Goal: Task Accomplishment & Management: Manage account settings

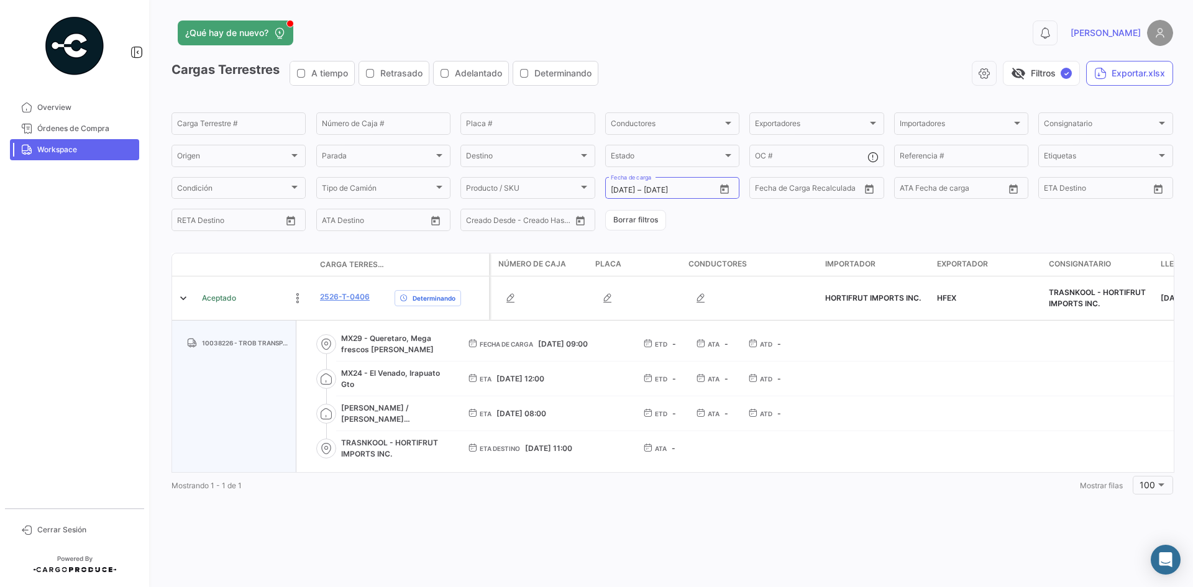
drag, startPoint x: 394, startPoint y: 452, endPoint x: 339, endPoint y: 446, distance: 55.0
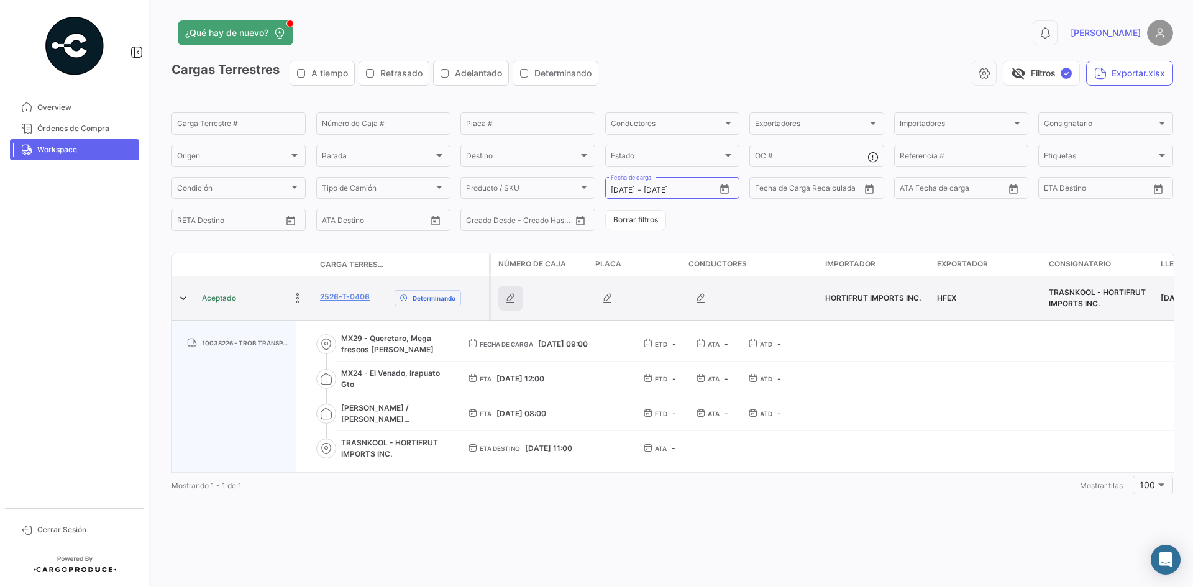
click at [514, 301] on icon "button" at bounding box center [510, 298] width 12 height 12
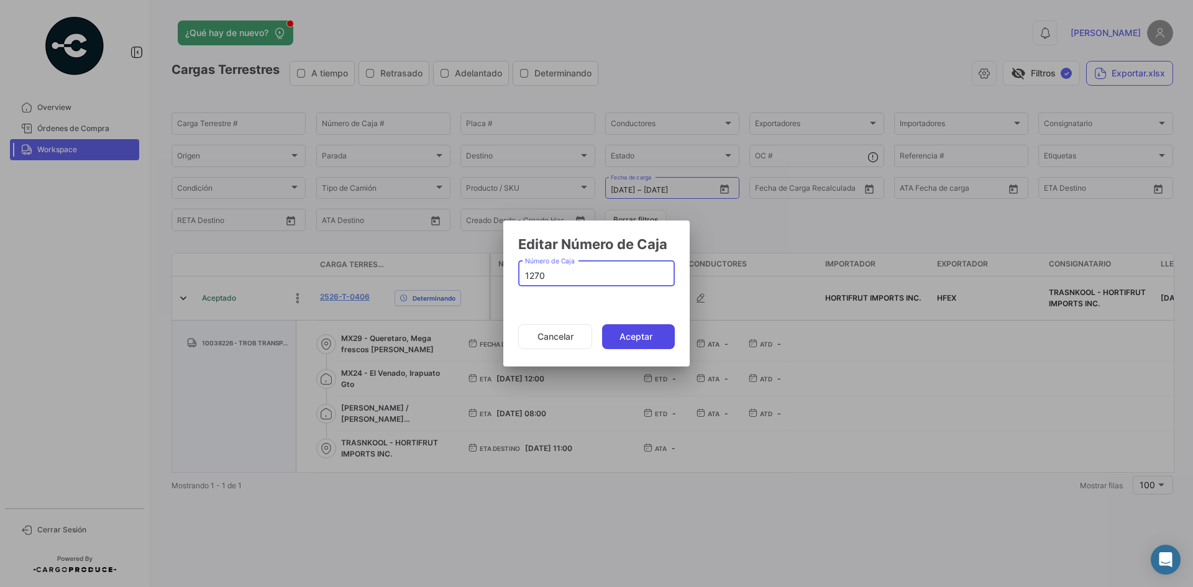
type input "1270"
click at [655, 333] on button "Aceptar" at bounding box center [638, 336] width 73 height 25
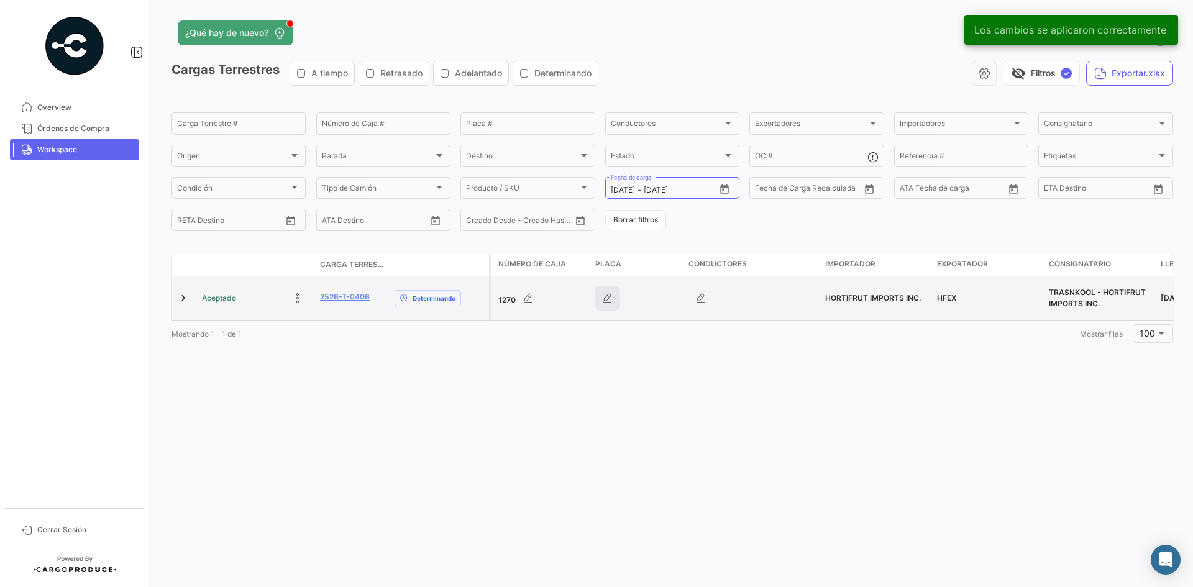
click at [605, 298] on icon "button" at bounding box center [607, 298] width 12 height 12
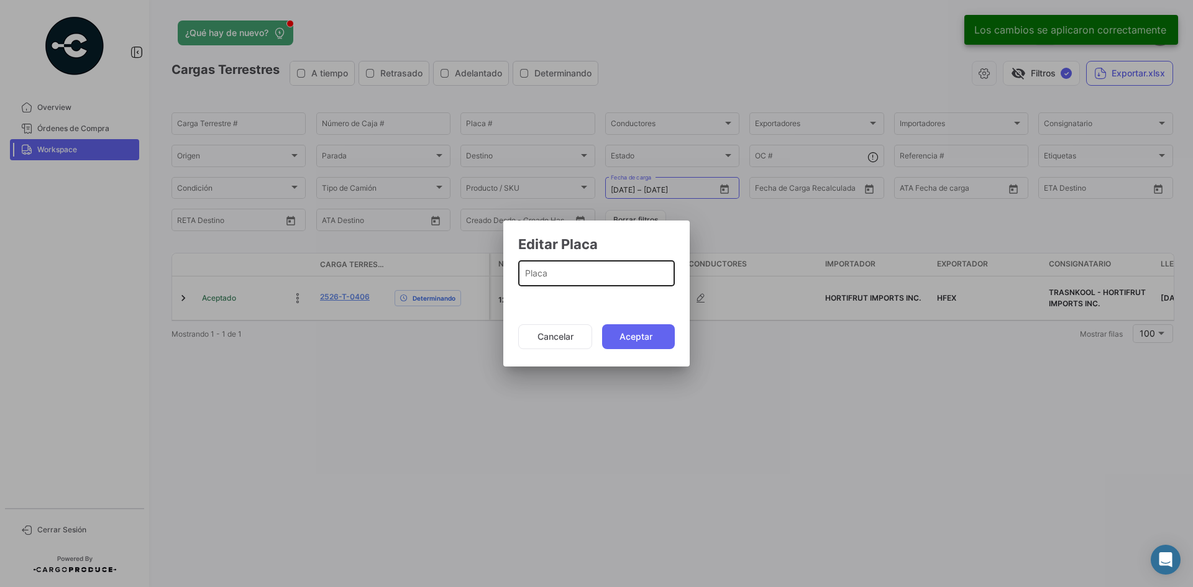
click at [573, 269] on div "Placa" at bounding box center [596, 272] width 143 height 29
paste input "5273045"
type input "5273045"
click at [626, 327] on button "Aceptar" at bounding box center [638, 336] width 73 height 25
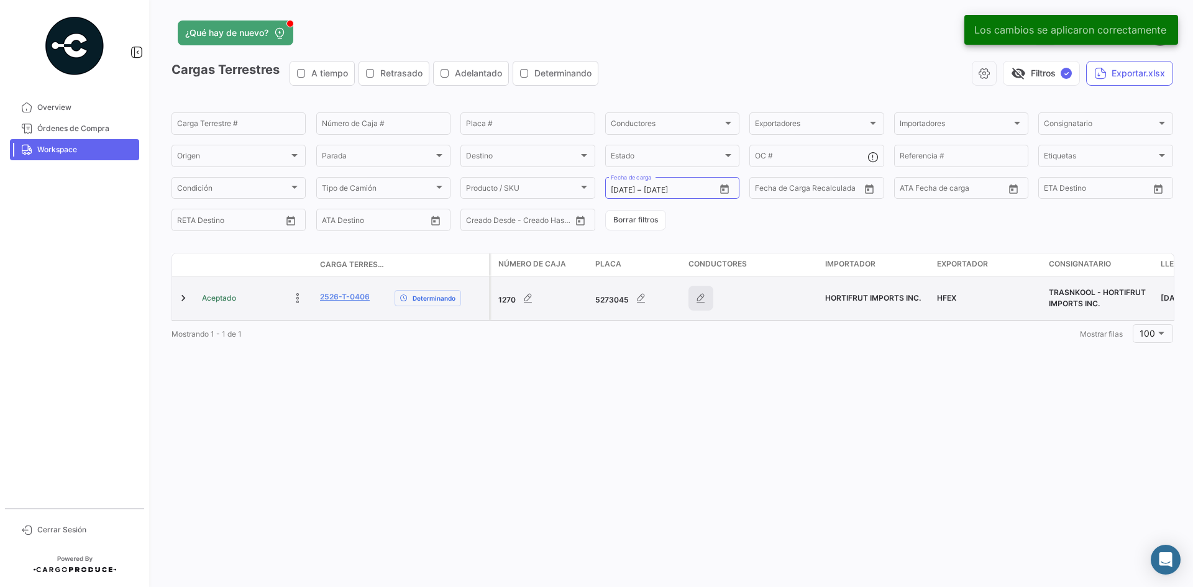
click at [700, 303] on icon "button" at bounding box center [701, 298] width 12 height 12
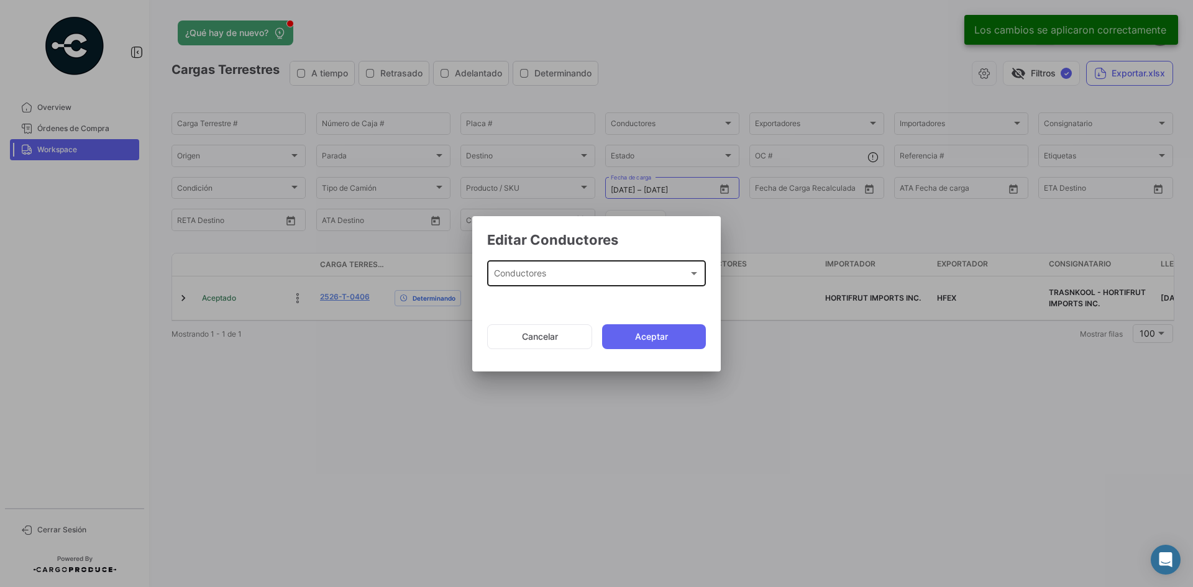
click at [593, 268] on div "Conductores Conductores" at bounding box center [597, 272] width 206 height 29
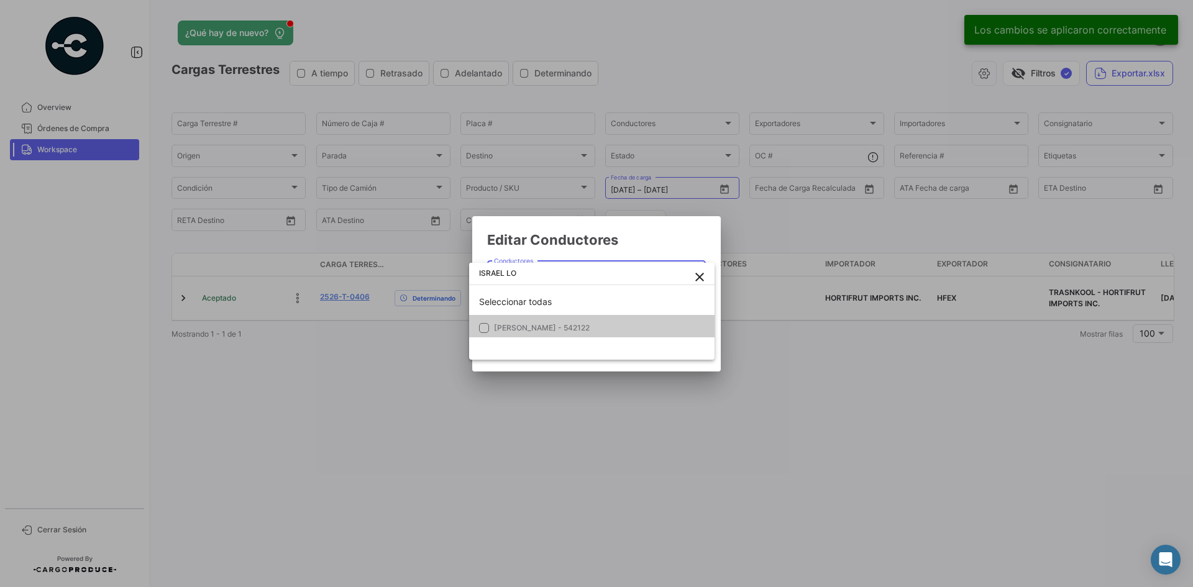
type input "ISRAEL LO"
click at [560, 338] on div "ISRAEL LO close Seleccionar todas [PERSON_NAME] - 542122" at bounding box center [591, 311] width 245 height 97
click at [565, 334] on mat-option "[PERSON_NAME] - 542122" at bounding box center [591, 328] width 245 height 26
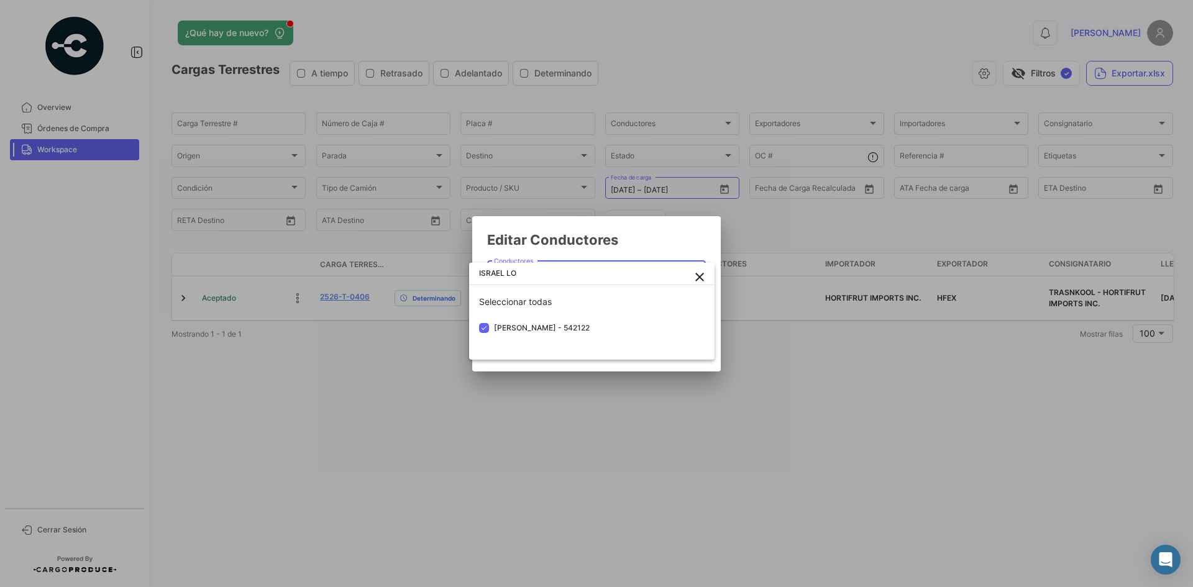
click at [674, 239] on div at bounding box center [596, 293] width 1193 height 587
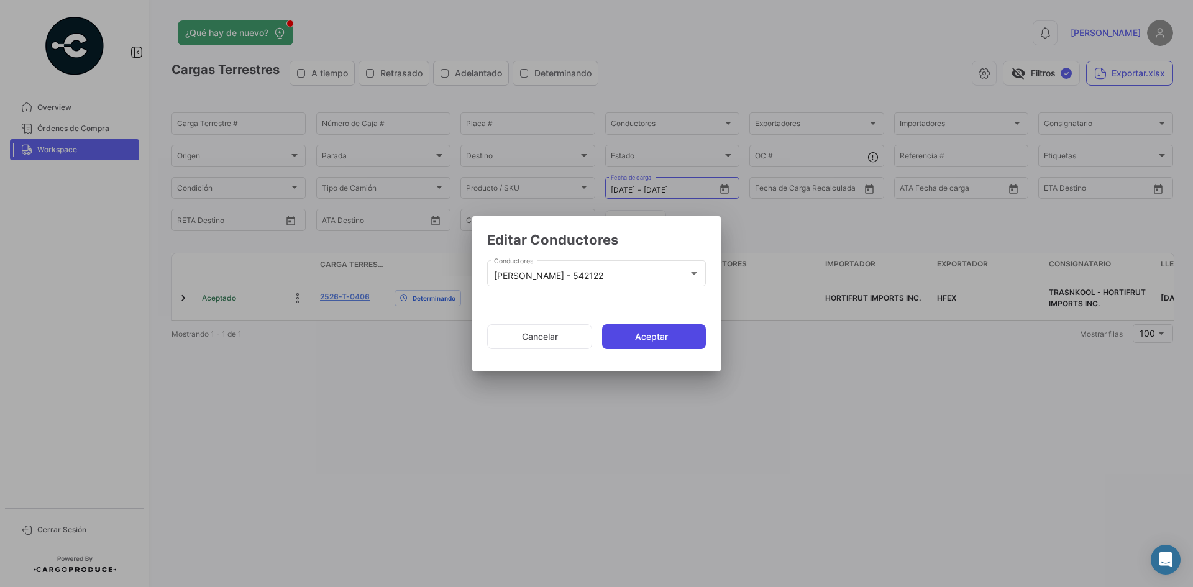
click at [648, 336] on button "Aceptar" at bounding box center [654, 336] width 104 height 25
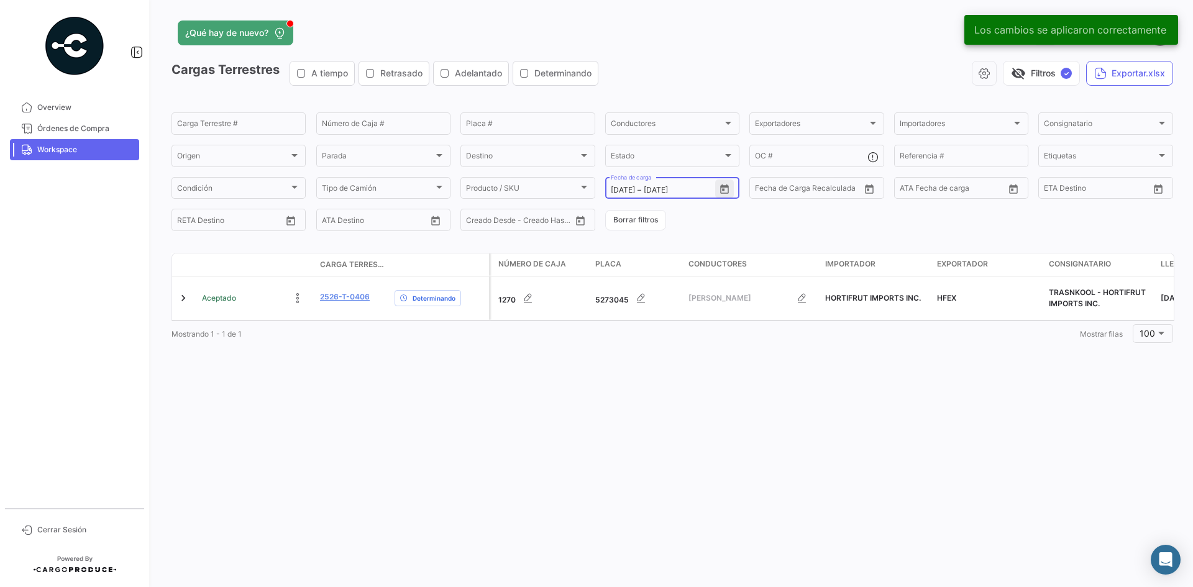
click at [724, 189] on icon "Open calendar" at bounding box center [724, 188] width 9 height 9
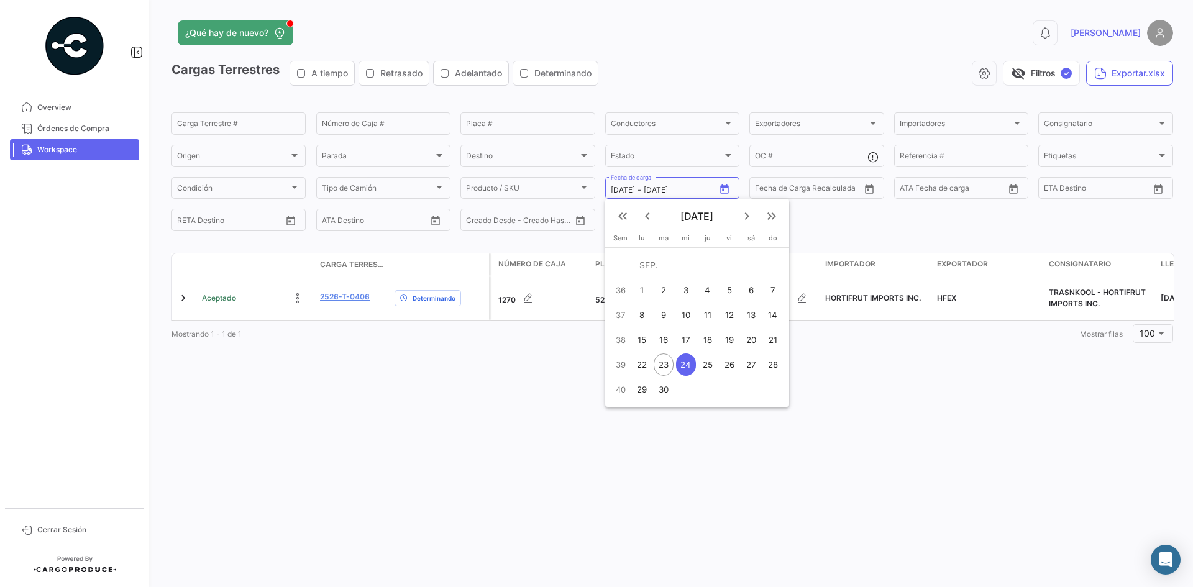
click at [703, 363] on div "25" at bounding box center [707, 364] width 19 height 22
type input "[DATE]"
click at [703, 363] on div "25" at bounding box center [707, 364] width 19 height 22
type input "[DATE]"
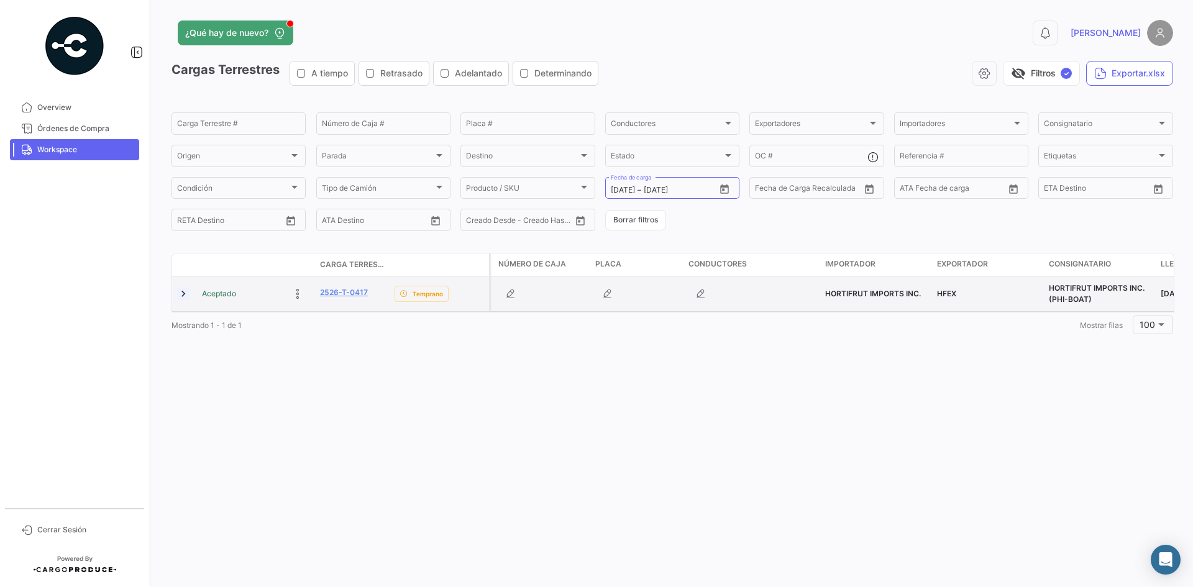
click at [185, 293] on link at bounding box center [183, 294] width 12 height 12
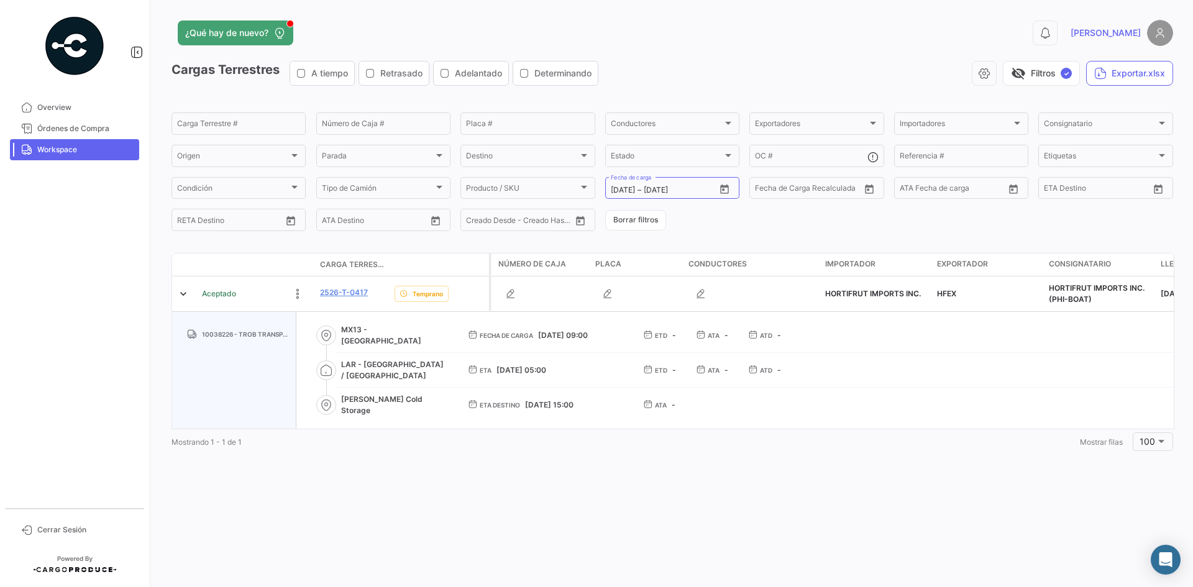
click at [324, 410] on icon at bounding box center [326, 405] width 12 height 12
click at [327, 406] on icon at bounding box center [326, 405] width 12 height 12
click at [363, 407] on span "[PERSON_NAME] Cold Storage" at bounding box center [394, 405] width 107 height 22
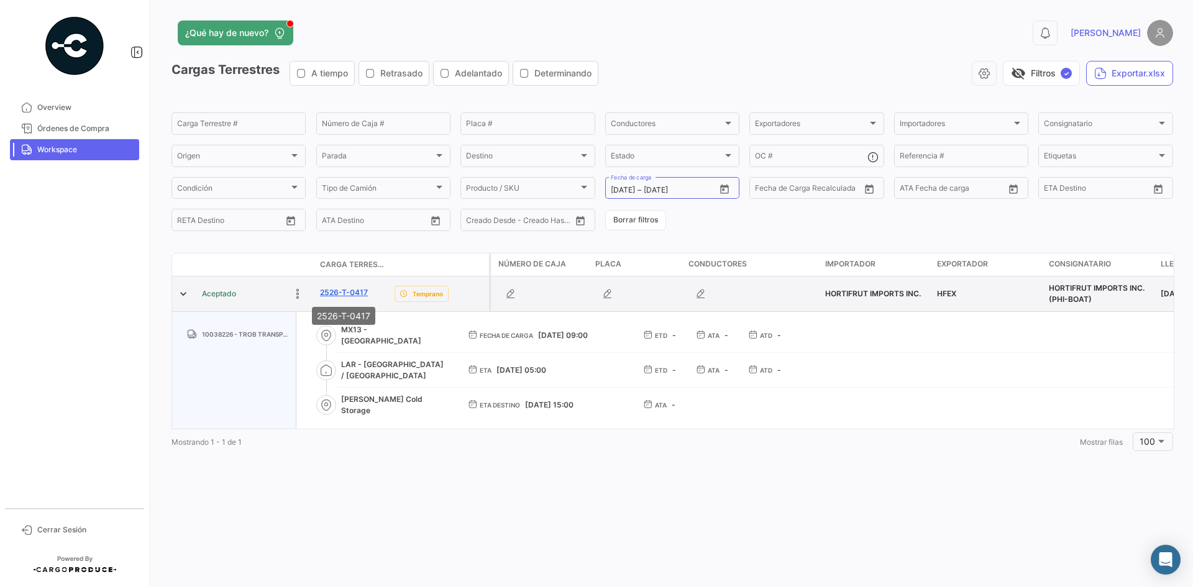
click at [344, 295] on link "2526-T-0417" at bounding box center [344, 292] width 48 height 11
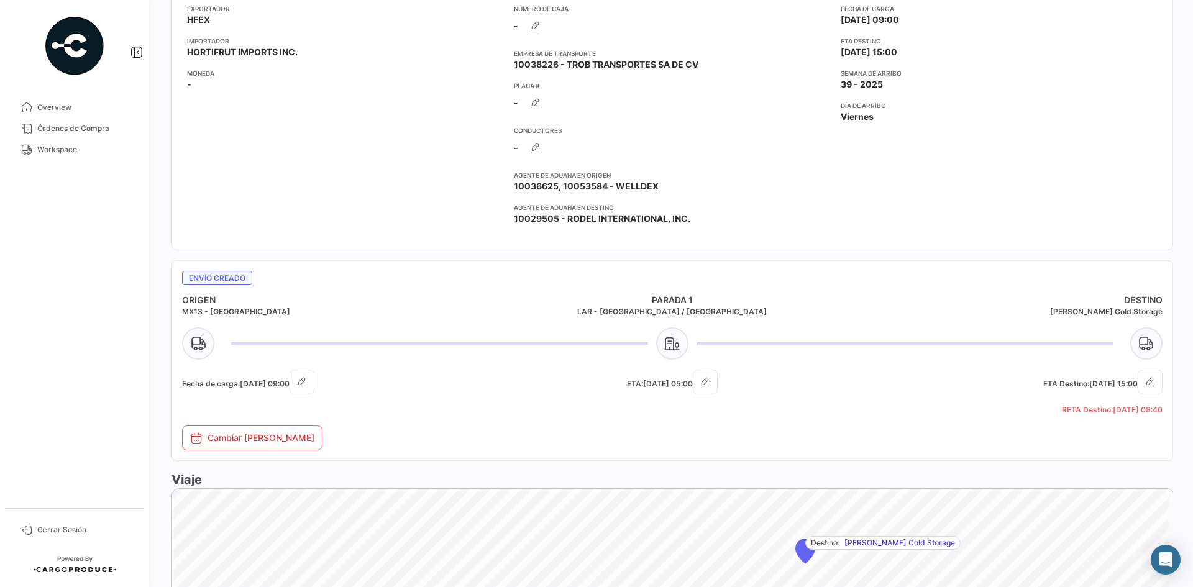
scroll to position [311, 0]
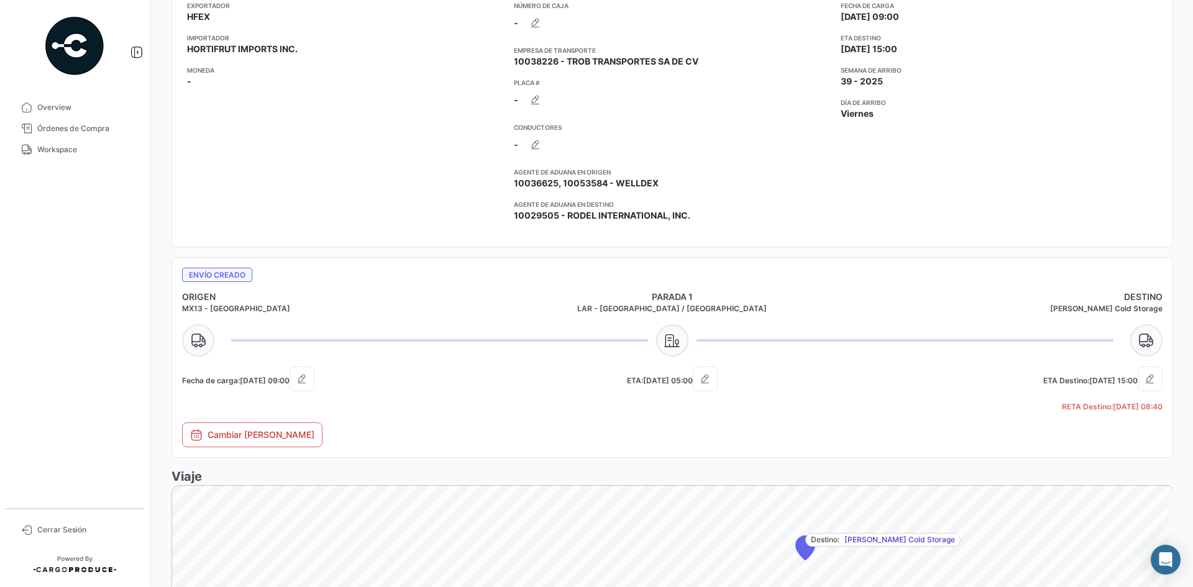
click at [1139, 347] on icon at bounding box center [1146, 340] width 32 height 32
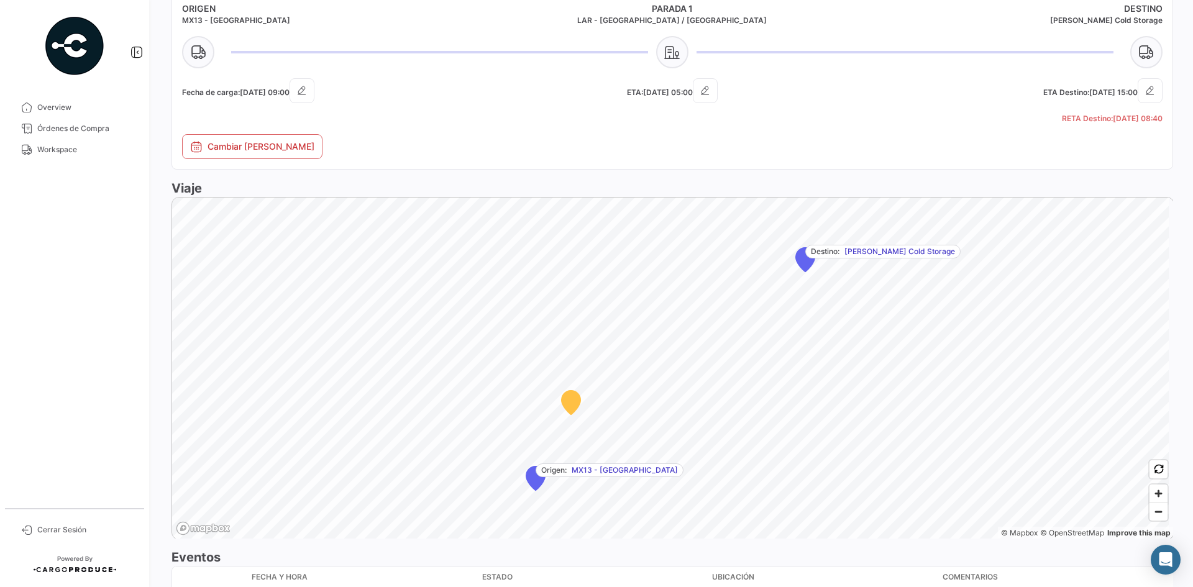
scroll to position [621, 0]
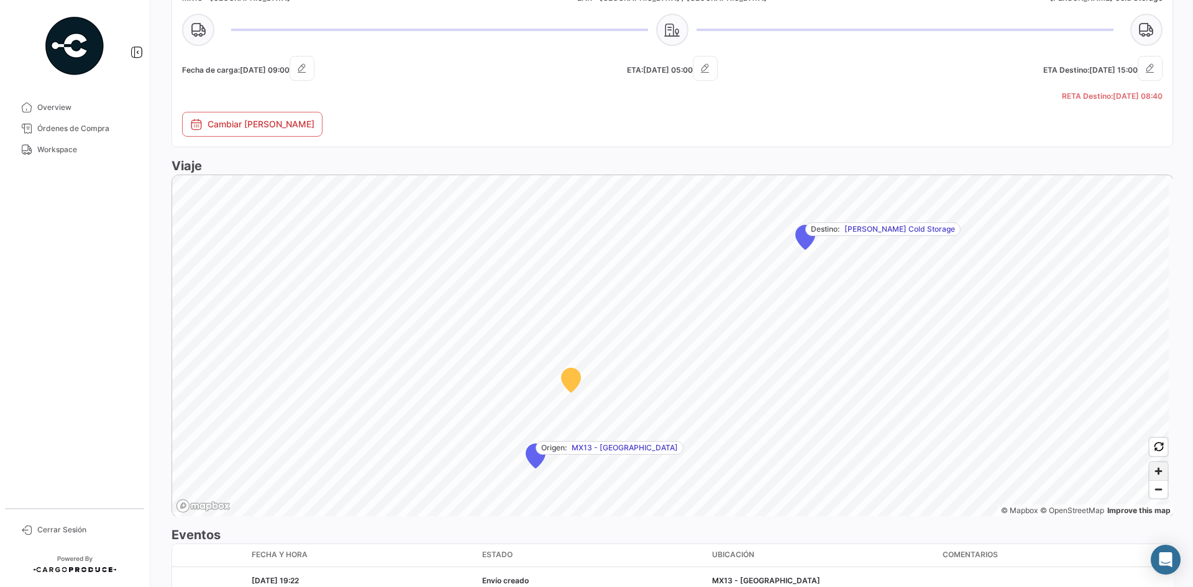
click at [1155, 476] on span "Zoom in" at bounding box center [1158, 471] width 18 height 18
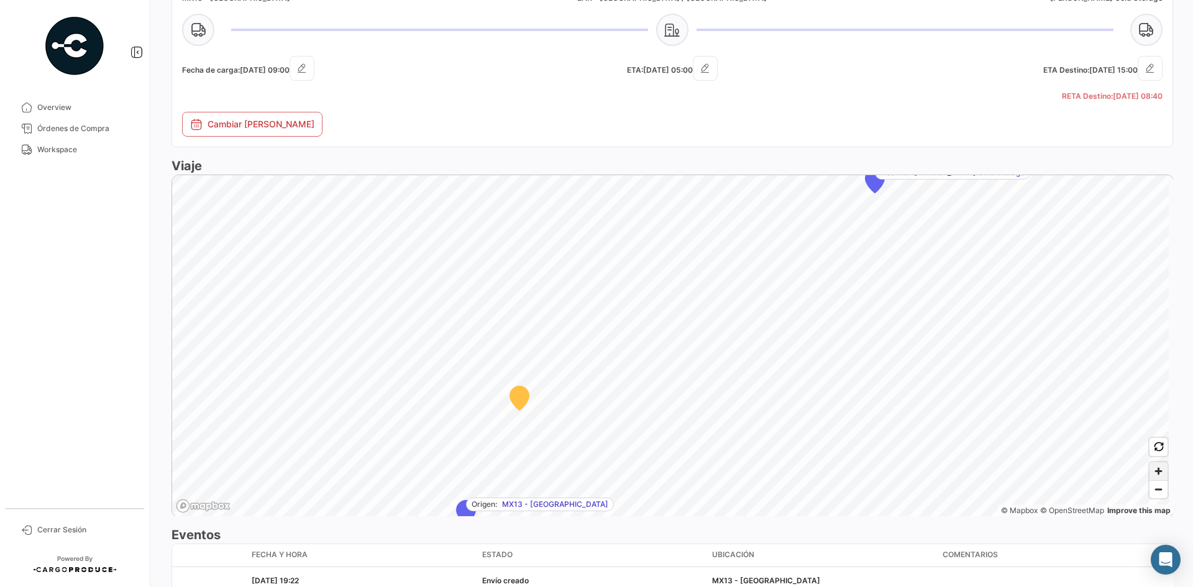
click at [1155, 476] on span "Zoom in" at bounding box center [1158, 471] width 18 height 18
click at [504, 542] on div "Esta carga no tiene conductor designado. Iniciar Viaje Cliente Hortifrut Export…" at bounding box center [671, 74] width 1001 height 1132
click at [1156, 473] on span "Zoom in" at bounding box center [1158, 471] width 18 height 18
click at [793, 298] on span "[PERSON_NAME] Cold Storage" at bounding box center [840, 301] width 111 height 11
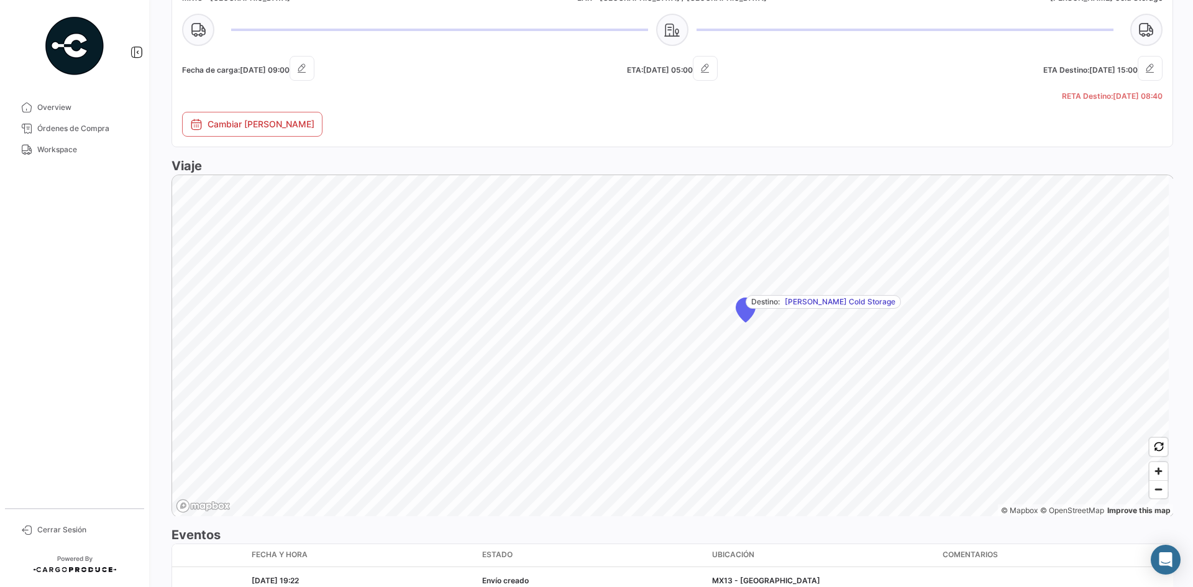
click at [831, 304] on span "[PERSON_NAME] Cold Storage" at bounding box center [840, 301] width 111 height 11
click at [795, 298] on span "[PERSON_NAME] Cold Storage" at bounding box center [840, 301] width 111 height 11
click at [795, 175] on div "Origen: MX13 - Jocotepec Destino: [PERSON_NAME] Cold Storage" at bounding box center [672, 175] width 1001 height 0
click at [792, 306] on span "[PERSON_NAME] Cold Storage" at bounding box center [824, 305] width 111 height 11
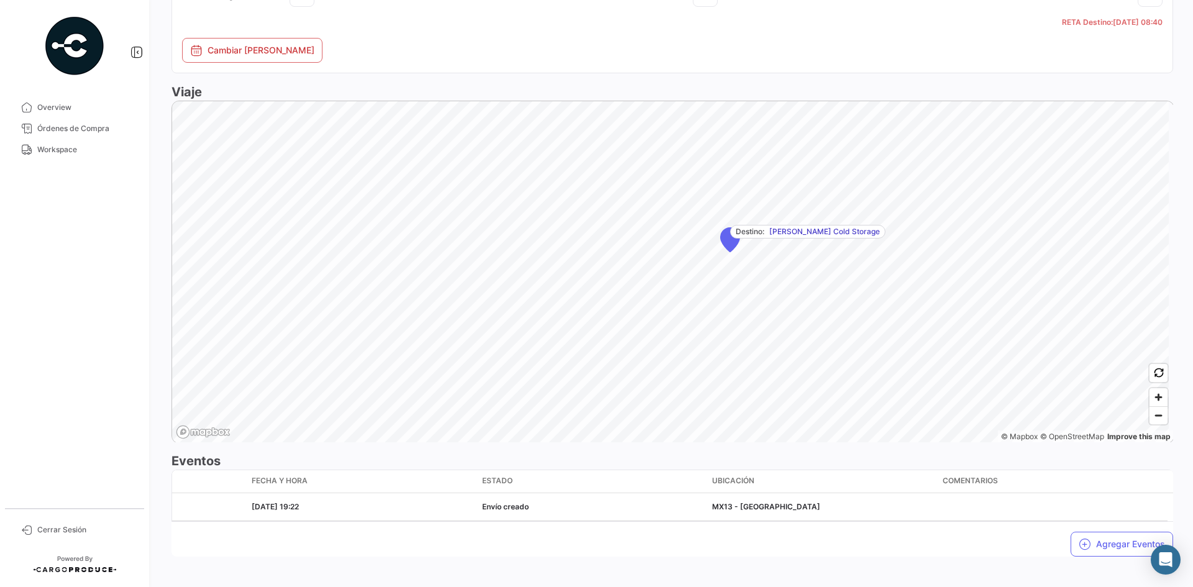
scroll to position [704, 0]
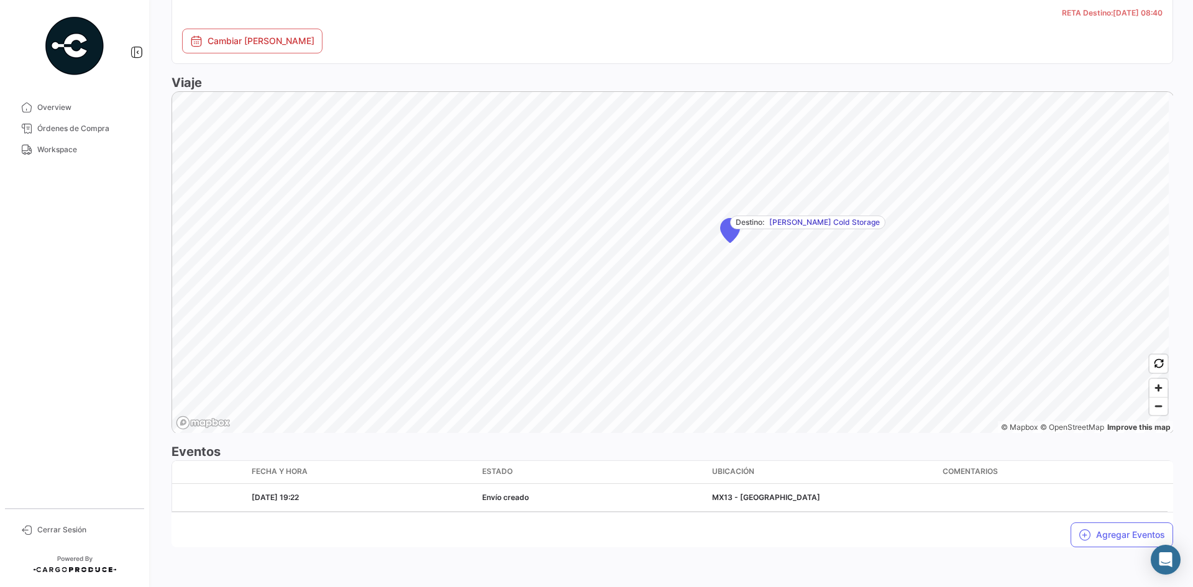
click at [786, 222] on span "[PERSON_NAME] Cold Storage" at bounding box center [824, 222] width 111 height 11
click at [786, 222] on span "[PERSON_NAME] Cold Storage" at bounding box center [796, 226] width 111 height 11
click at [1128, 426] on link "Improve this map" at bounding box center [1138, 426] width 63 height 9
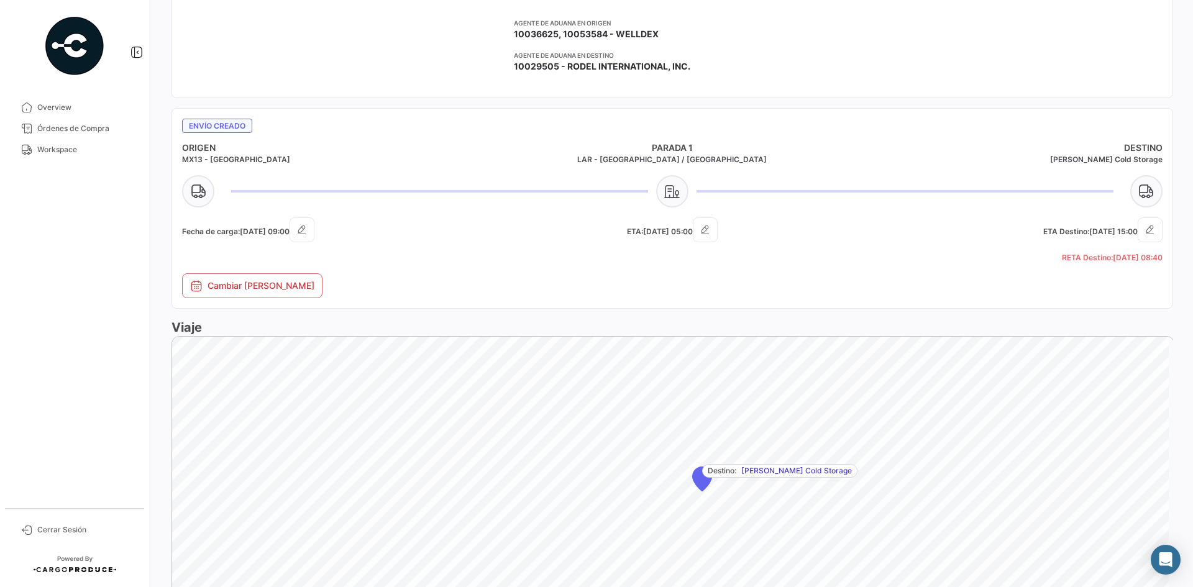
scroll to position [456, 0]
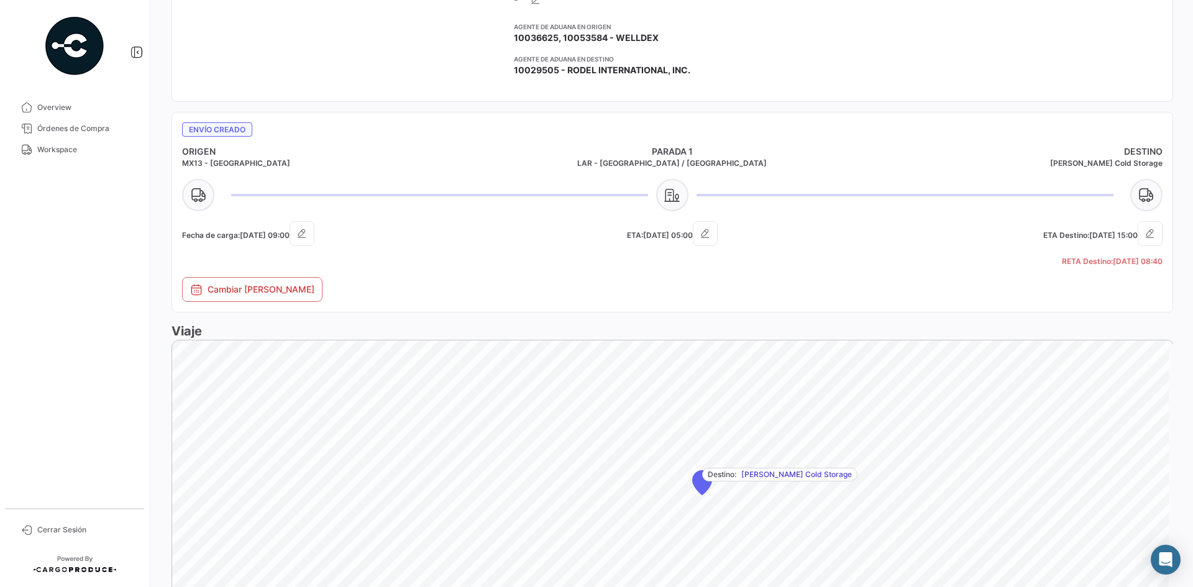
drag, startPoint x: 1077, startPoint y: 162, endPoint x: 981, endPoint y: 140, distance: 97.6
click at [1155, 168] on h5 "[PERSON_NAME] Cold Storage" at bounding box center [999, 163] width 327 height 11
copy h5 "[PERSON_NAME] Cold Storage"
click at [740, 333] on div "Viaje Origen: MX13 - Jocotepec Destino: [PERSON_NAME] Storage © Mapbox © OpenSt…" at bounding box center [671, 501] width 1001 height 359
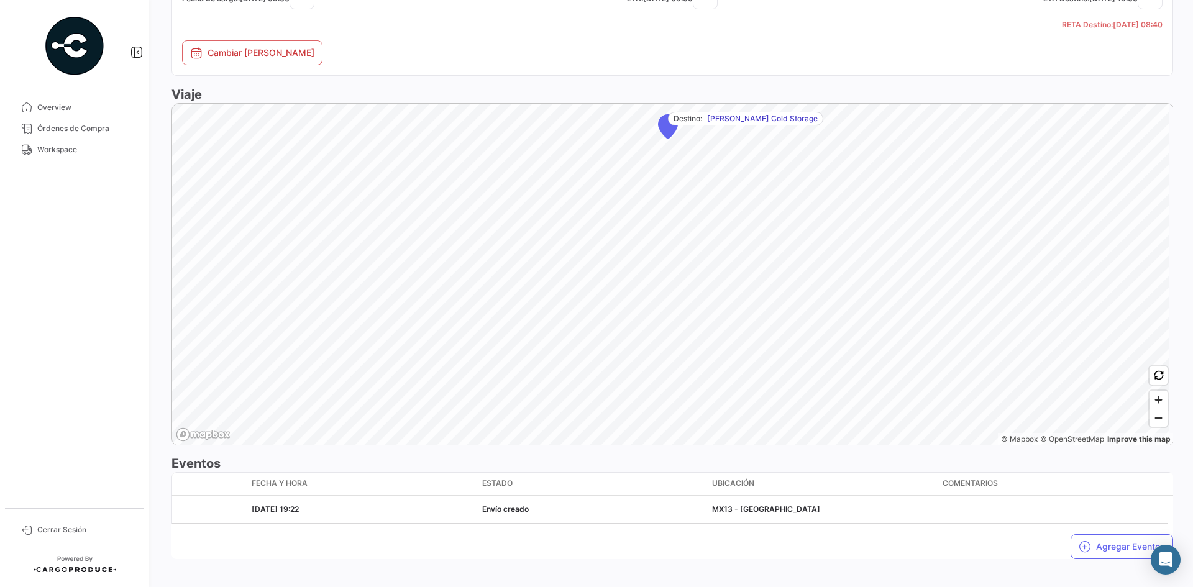
scroll to position [704, 0]
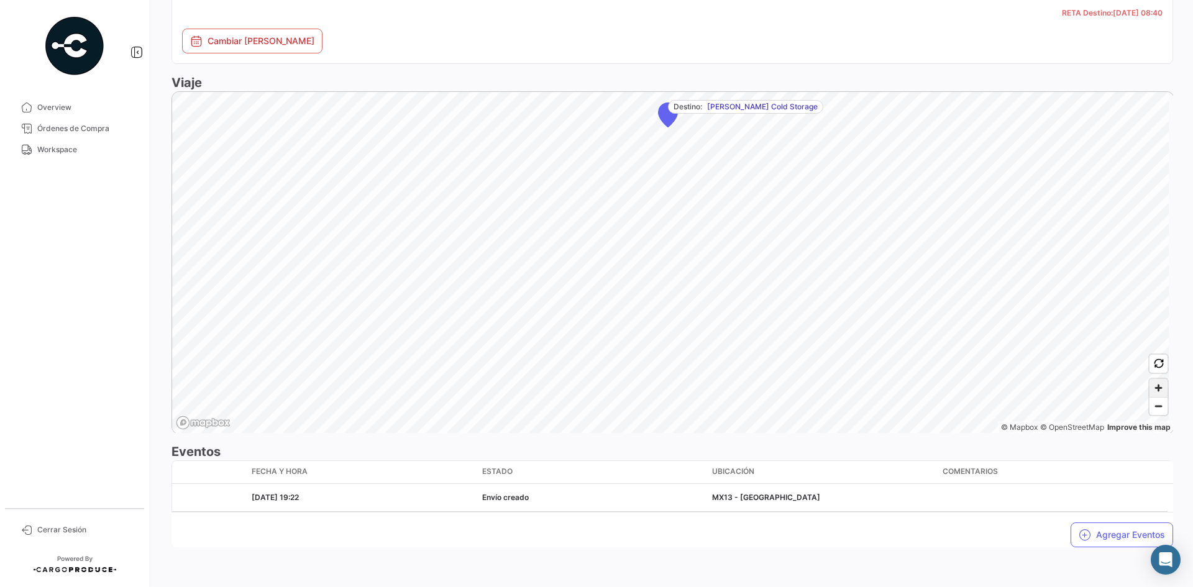
click at [1149, 392] on span "Zoom in" at bounding box center [1158, 388] width 18 height 18
click at [1149, 395] on span "Zoom in" at bounding box center [1158, 388] width 18 height 18
click at [1153, 394] on span "Zoom in" at bounding box center [1158, 388] width 18 height 18
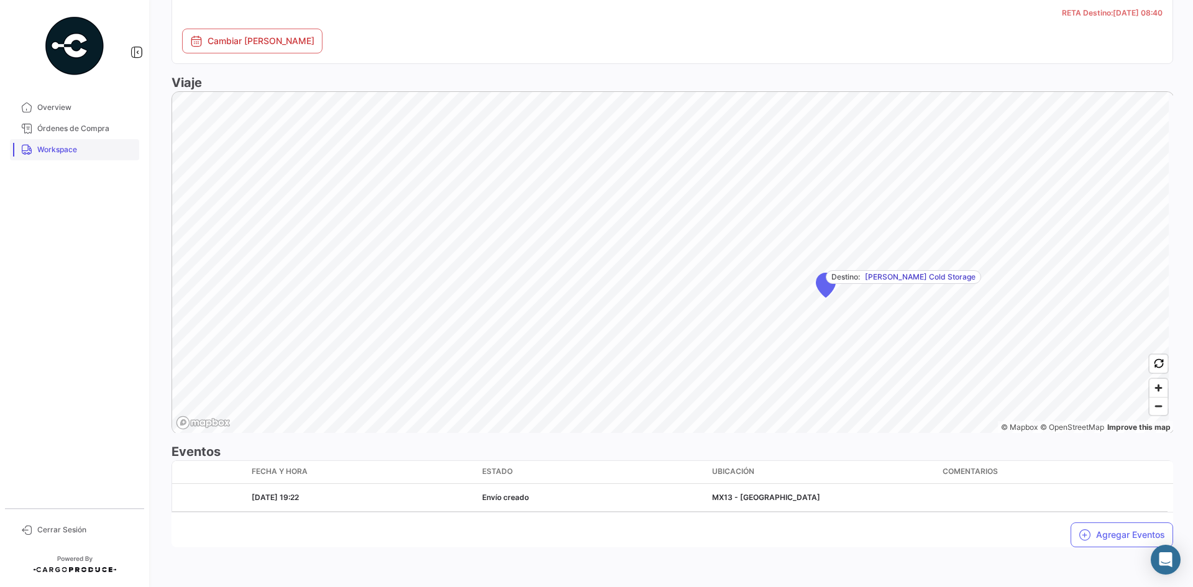
click at [75, 149] on span "Workspace" at bounding box center [85, 149] width 97 height 11
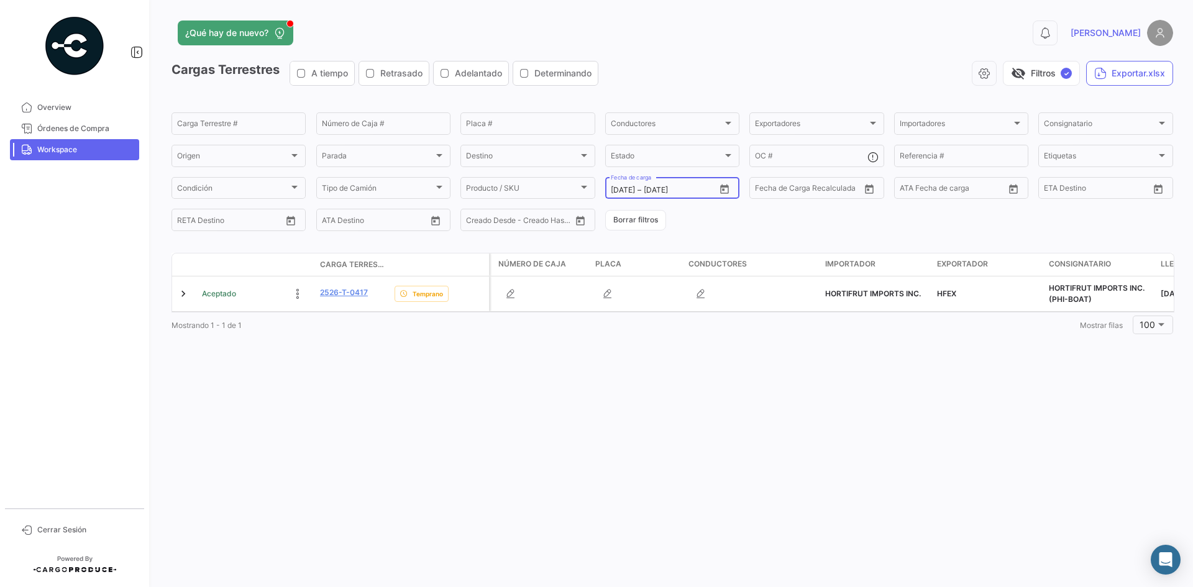
click at [722, 189] on icon "Open calendar" at bounding box center [724, 188] width 9 height 9
click at [689, 367] on div "24" at bounding box center [686, 364] width 20 height 22
type input "[DATE]"
click at [689, 367] on div "24" at bounding box center [686, 364] width 20 height 22
type input "[DATE]"
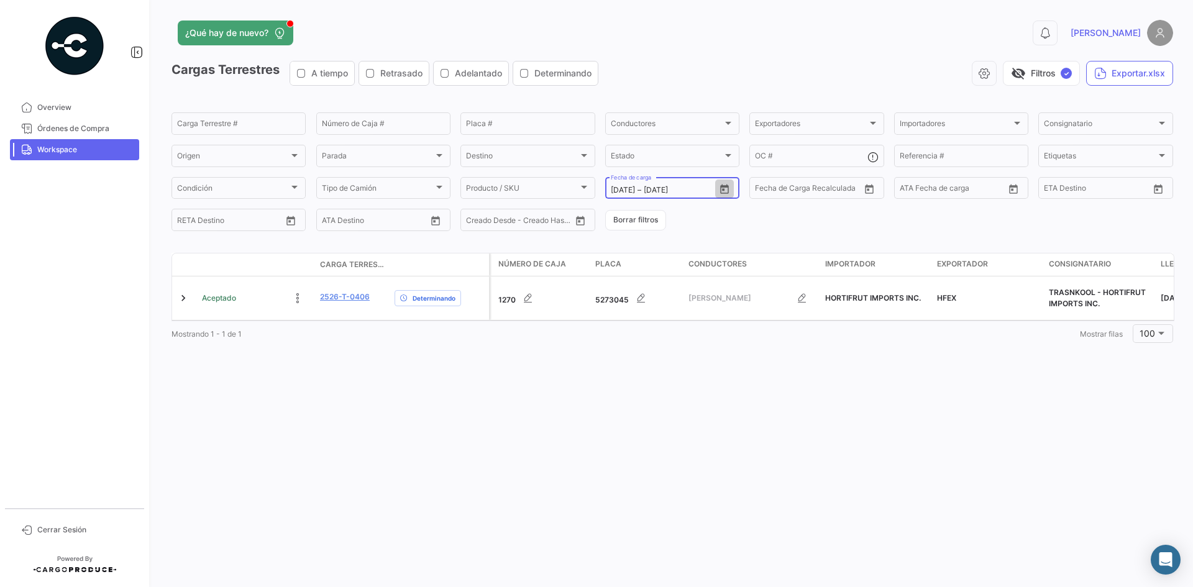
click at [722, 189] on icon "Open calendar" at bounding box center [724, 189] width 11 height 11
click at [667, 363] on div "23" at bounding box center [664, 364] width 20 height 22
type input "[DATE]"
click at [667, 363] on div "23" at bounding box center [664, 364] width 20 height 22
type input "[DATE]"
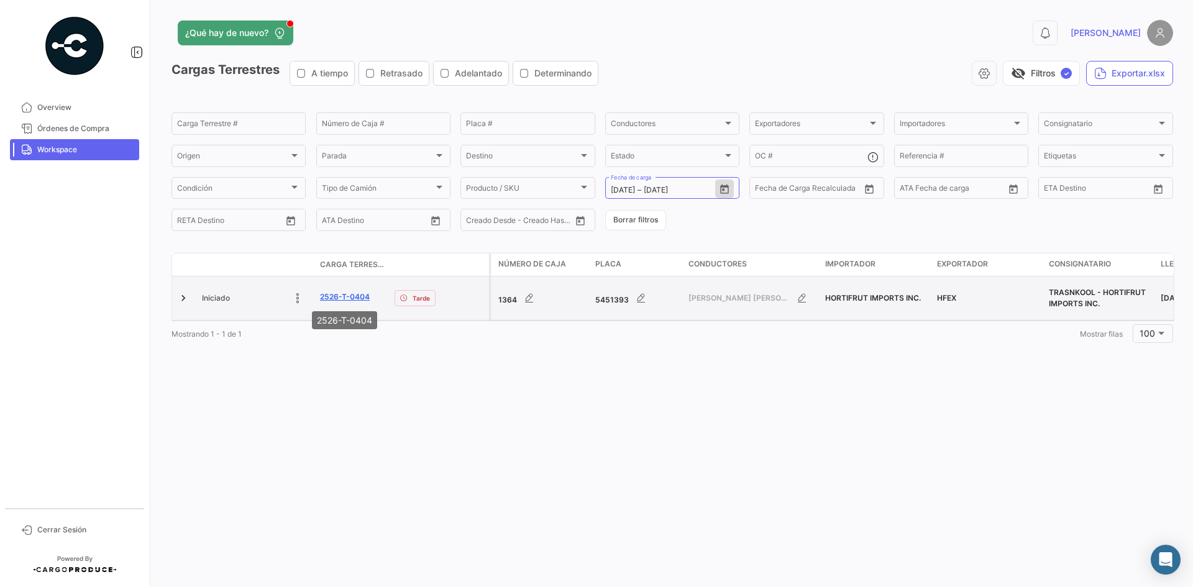
click at [340, 299] on link "2526-T-0404" at bounding box center [345, 296] width 50 height 11
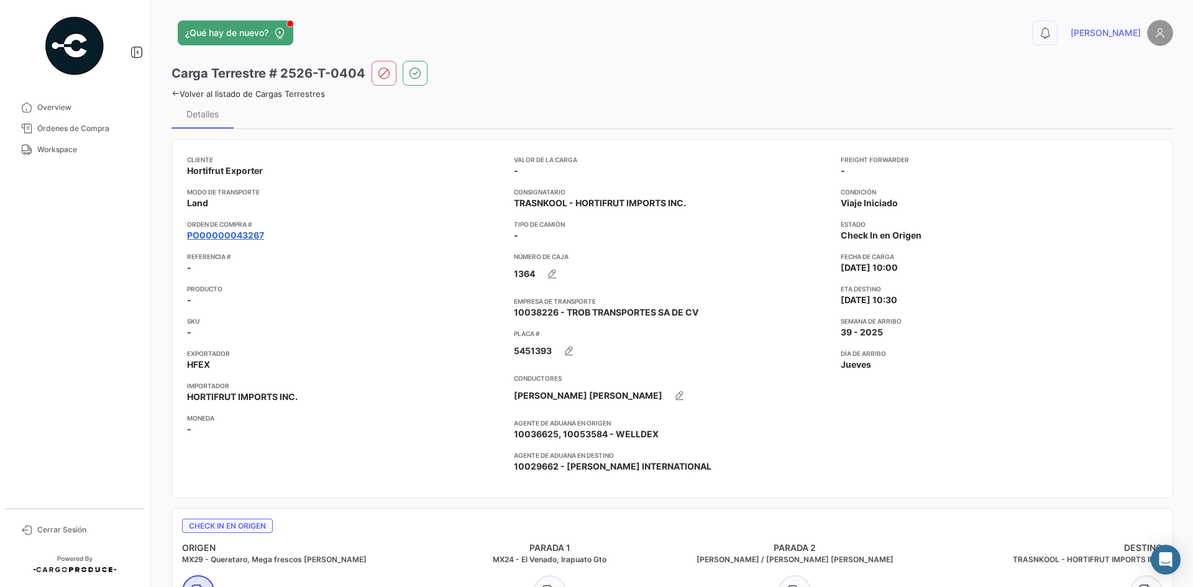
click at [247, 229] on link "PO00000043267" at bounding box center [225, 235] width 77 height 12
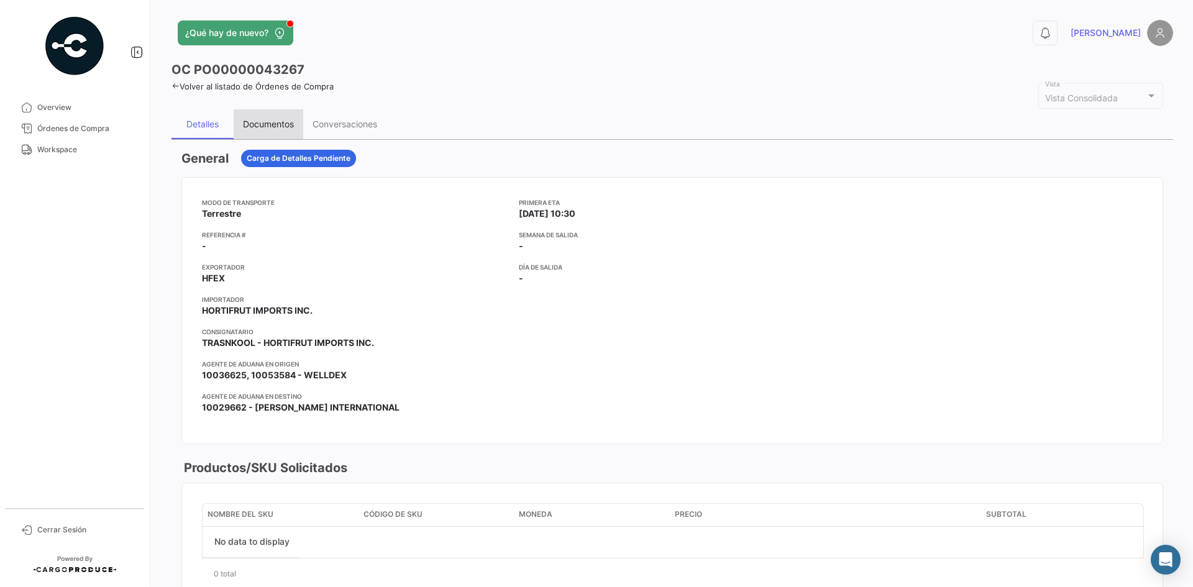
click at [278, 117] on div "Documentos" at bounding box center [269, 124] width 70 height 30
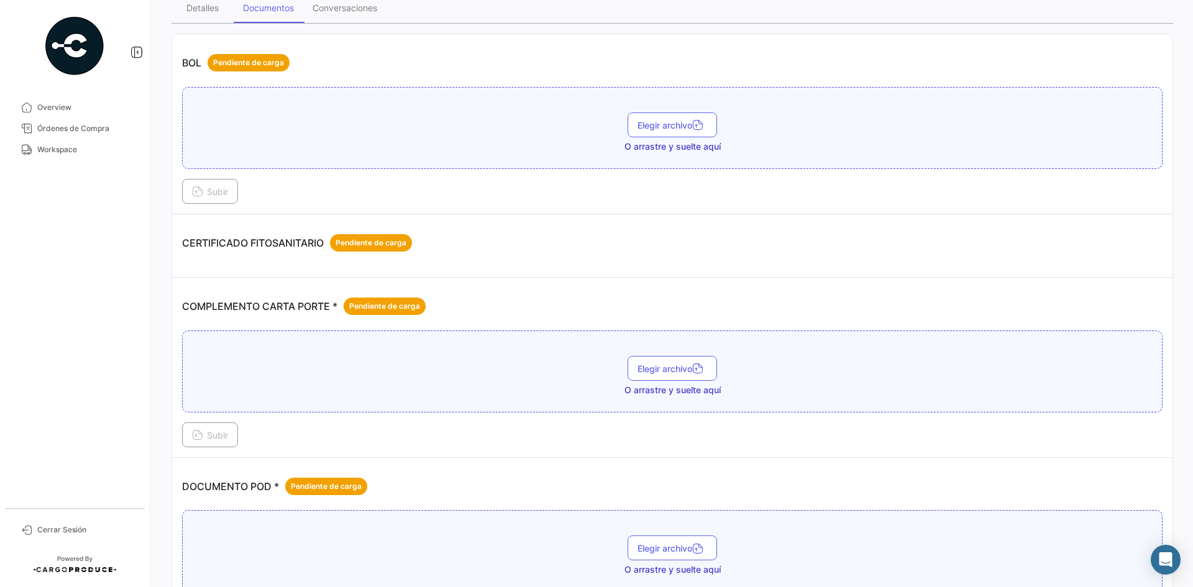
scroll to position [186, 0]
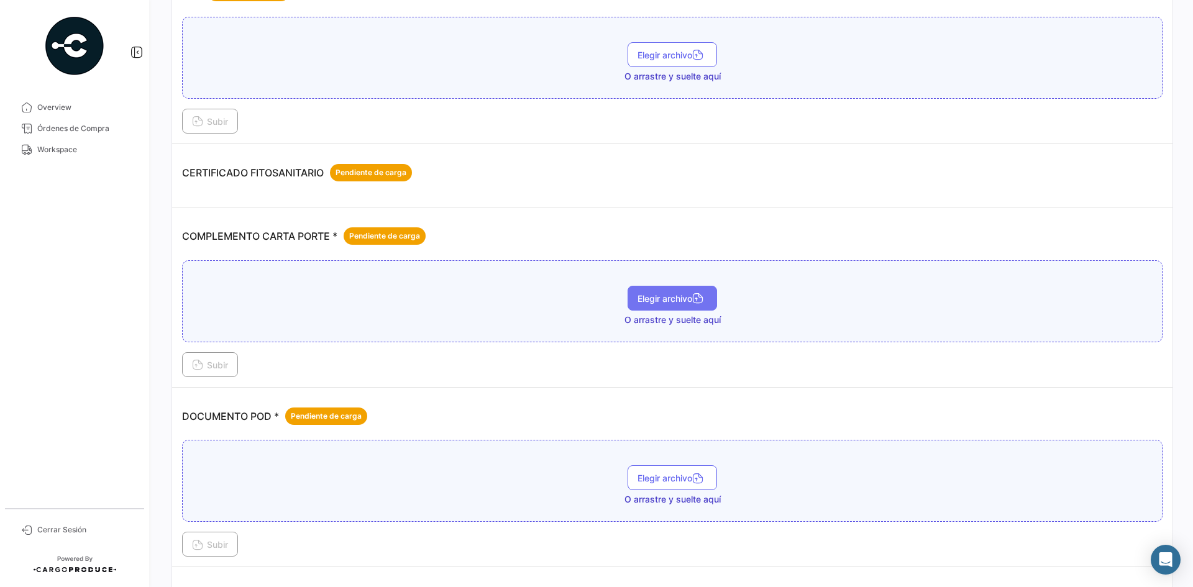
click at [627, 302] on button "Elegir archivo" at bounding box center [671, 298] width 89 height 25
click at [224, 366] on span "Subir" at bounding box center [210, 365] width 36 height 11
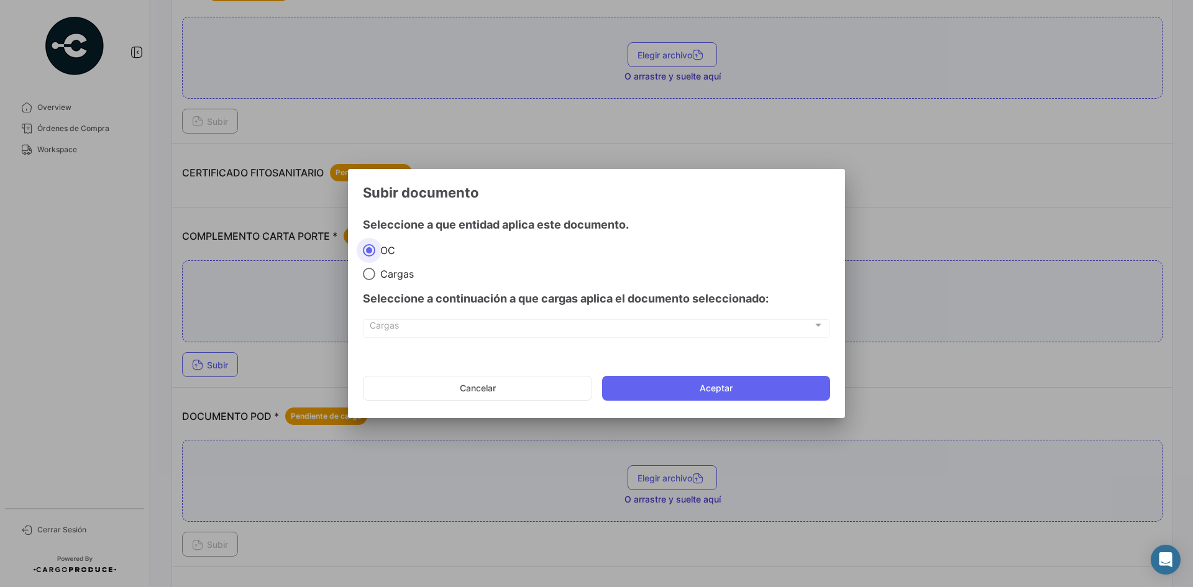
click at [398, 273] on span "Cargas" at bounding box center [394, 274] width 39 height 12
click at [375, 273] on input "Cargas" at bounding box center [369, 274] width 12 height 12
radio input "true"
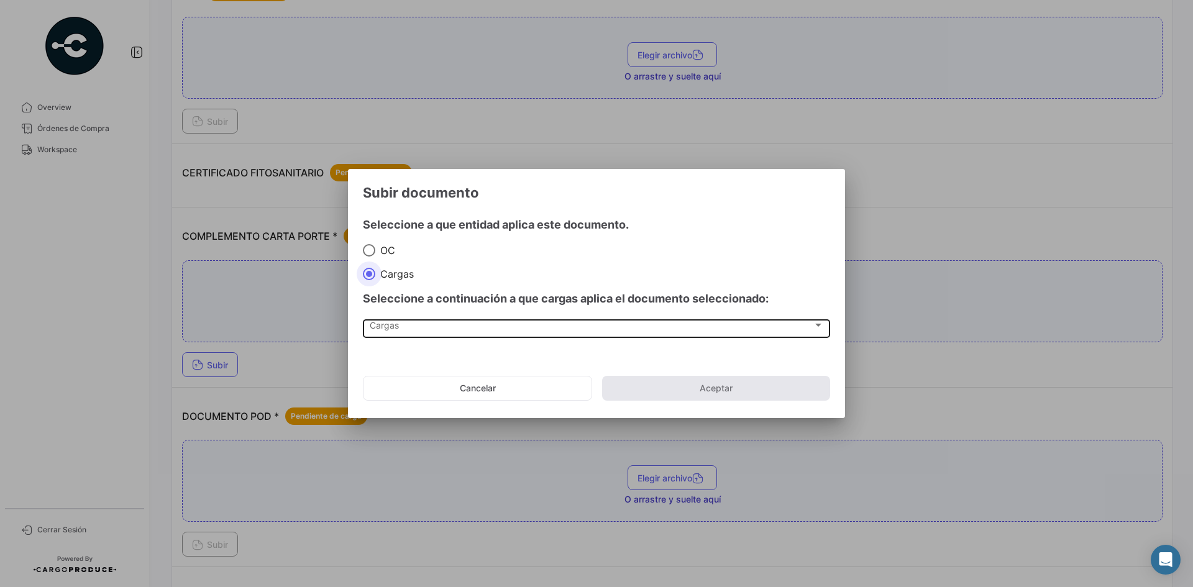
click at [434, 327] on div "Cargas" at bounding box center [591, 327] width 443 height 11
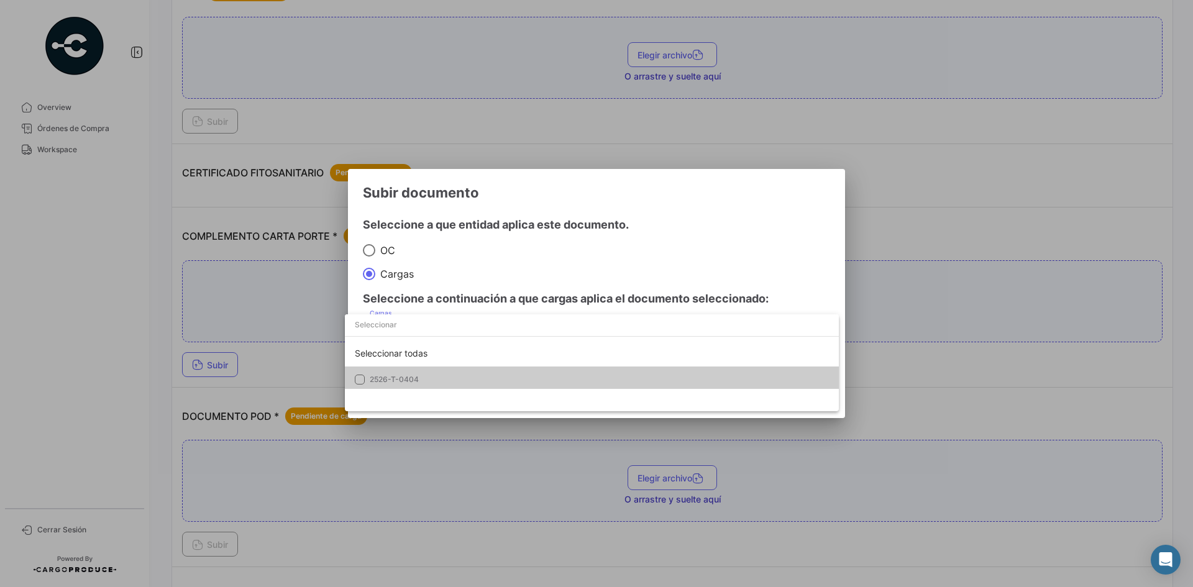
click at [426, 372] on mat-option "2526-T-0404" at bounding box center [592, 380] width 494 height 26
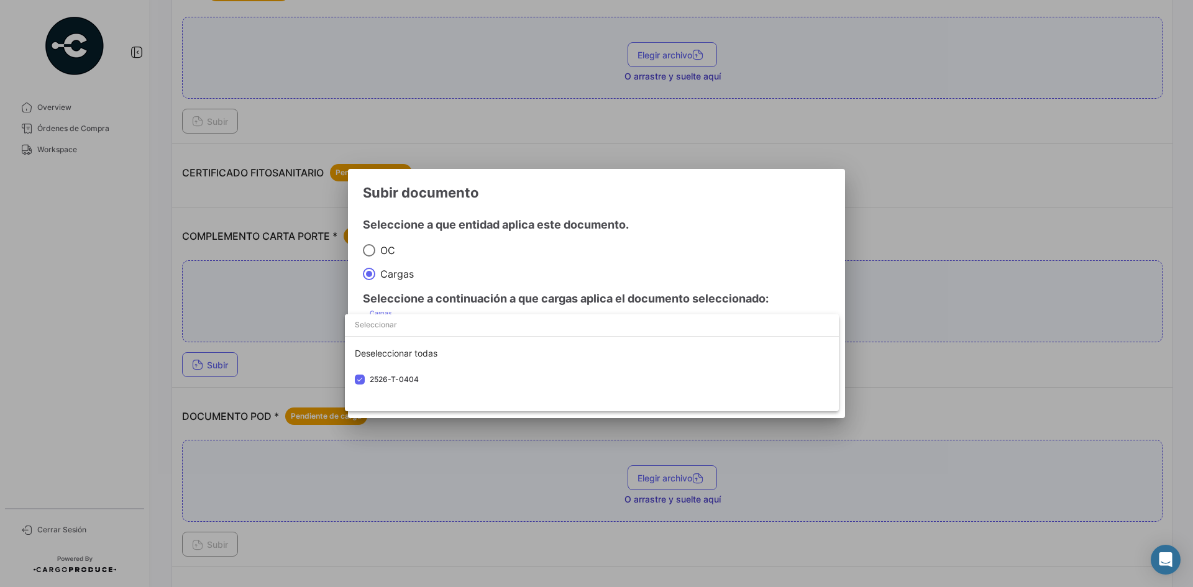
click at [593, 230] on div at bounding box center [596, 293] width 1193 height 587
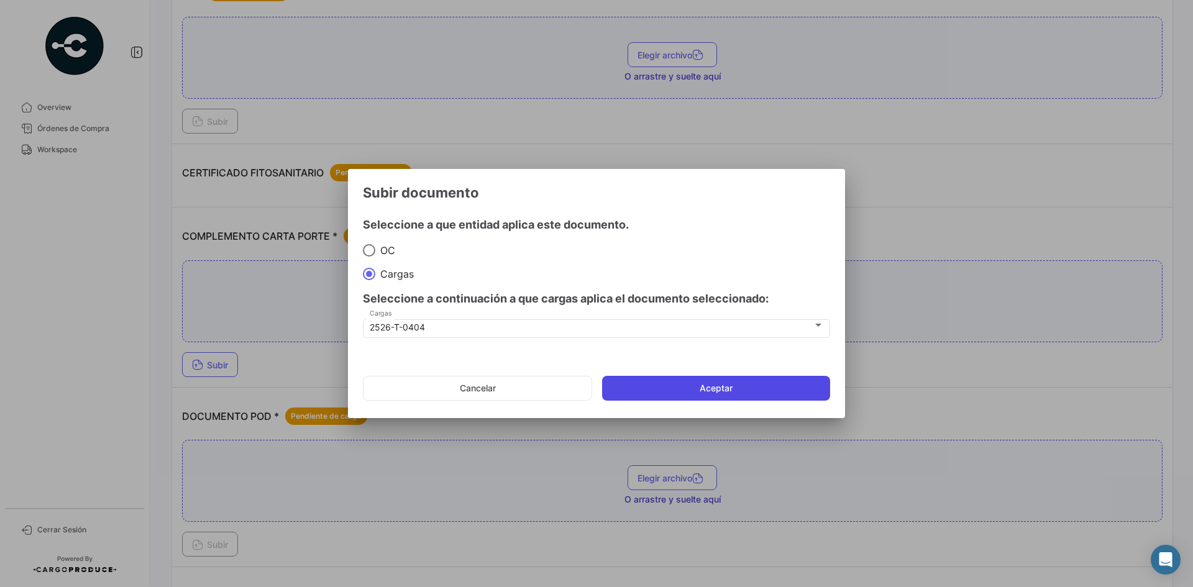
click at [683, 387] on button "Aceptar" at bounding box center [716, 388] width 228 height 25
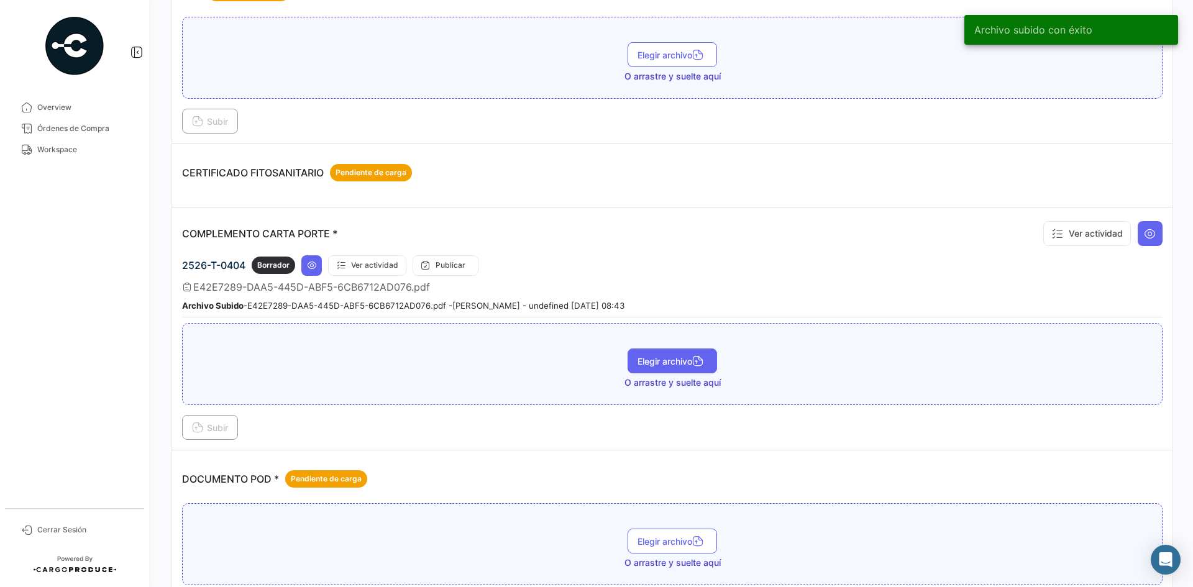
click at [660, 360] on span "Elegir archivo" at bounding box center [672, 361] width 70 height 11
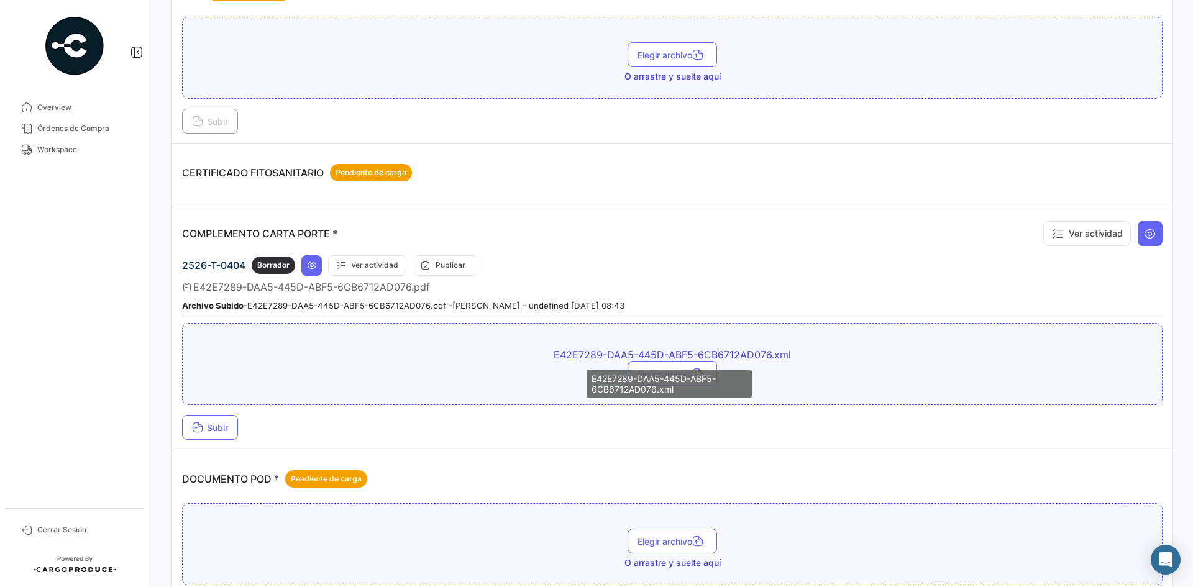
click at [656, 367] on mat-tooltip-component "E42E7289-DAA5-445D-ABF5-6CB6712AD076.xml" at bounding box center [669, 384] width 183 height 46
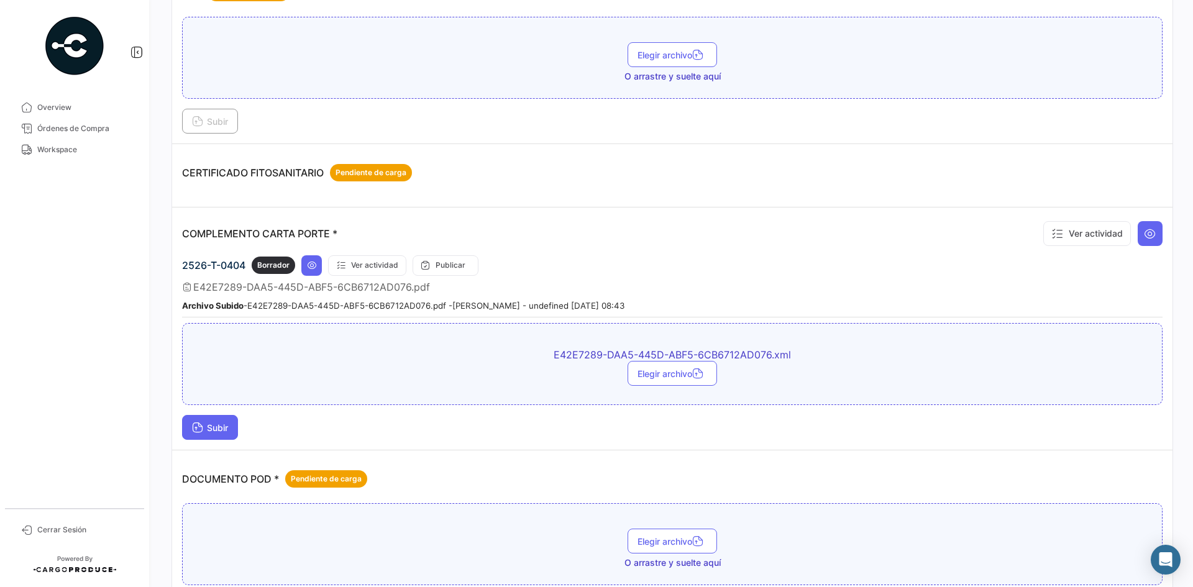
click at [216, 424] on span "Subir" at bounding box center [210, 427] width 36 height 11
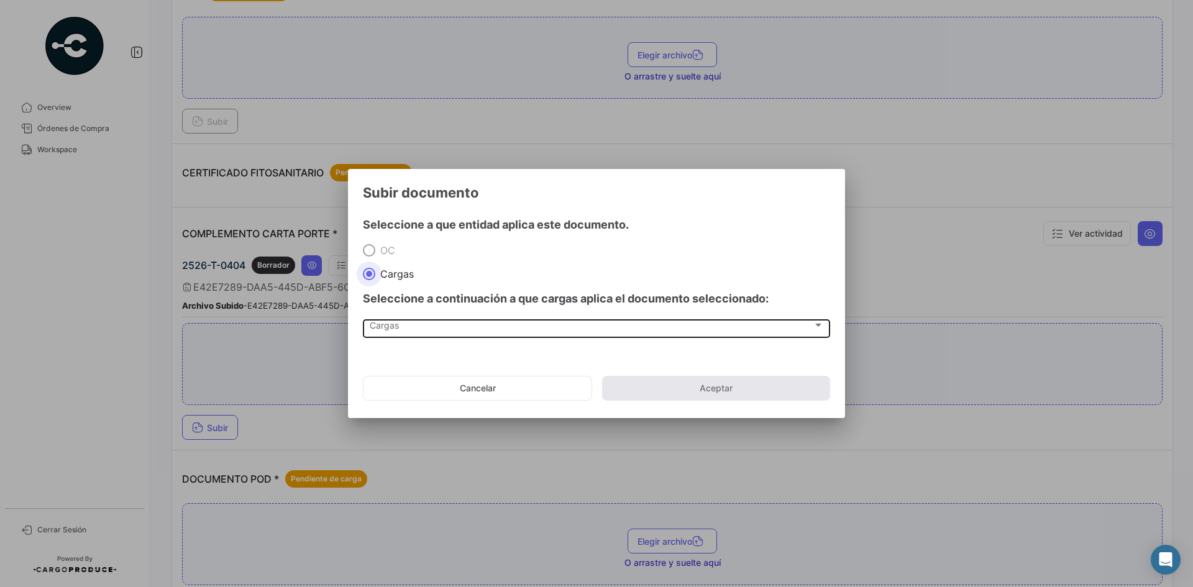
click at [426, 330] on div "Cargas" at bounding box center [591, 327] width 443 height 11
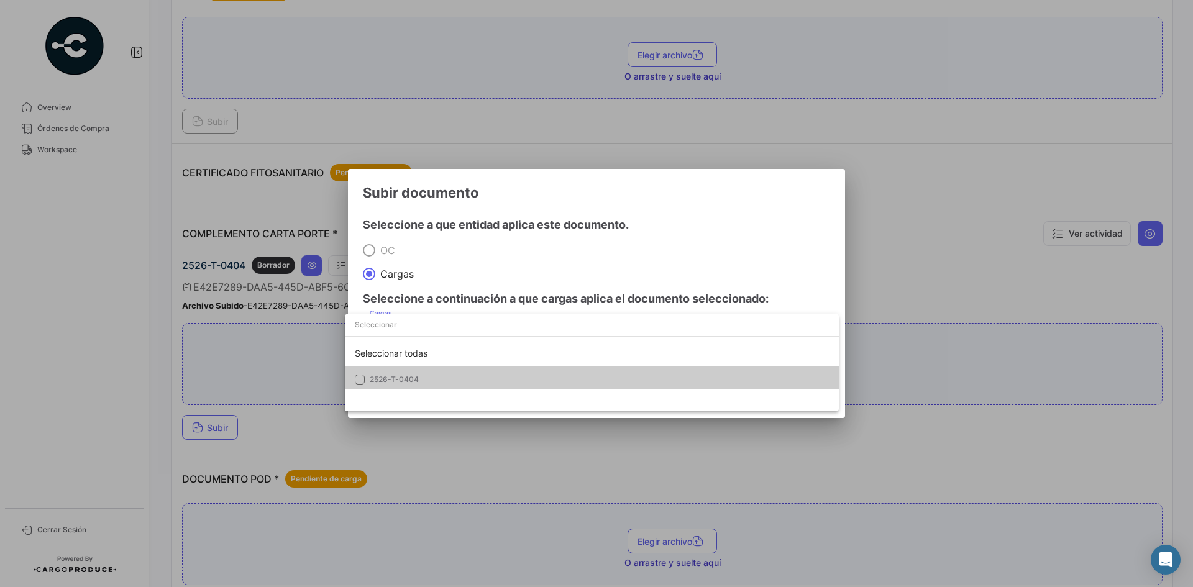
click at [422, 381] on span "2526-T-0404" at bounding box center [457, 379] width 174 height 11
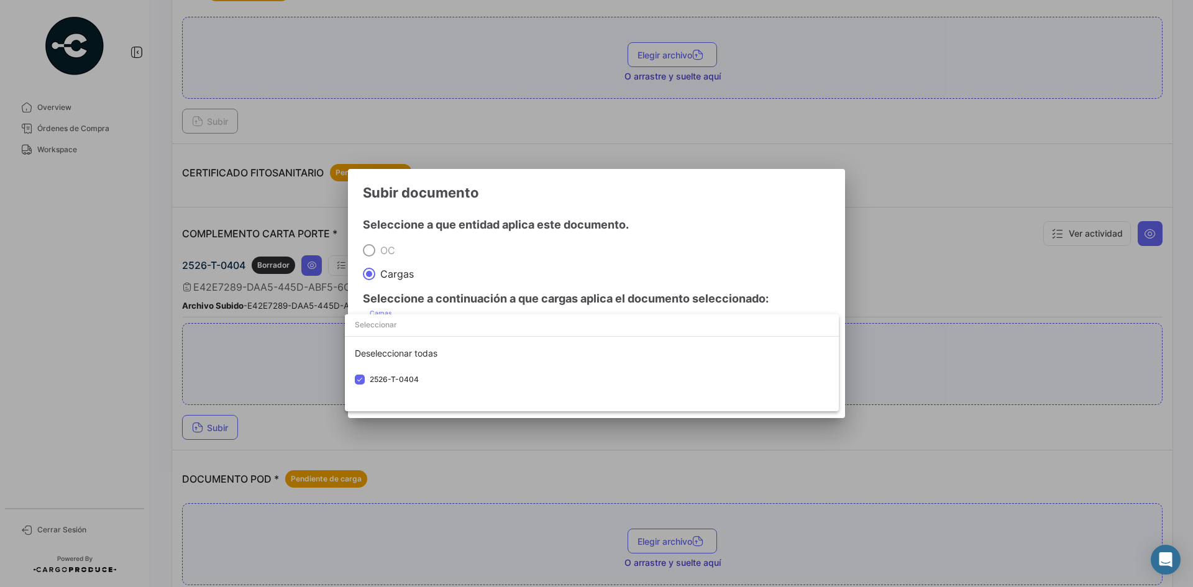
click at [681, 220] on div at bounding box center [596, 293] width 1193 height 587
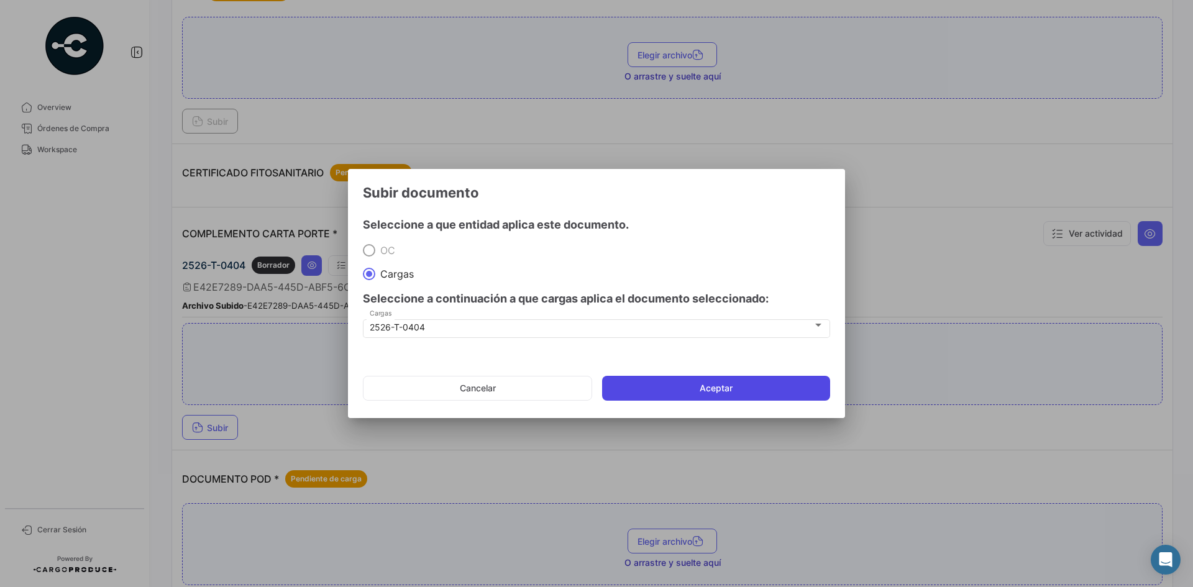
click at [664, 385] on button "Aceptar" at bounding box center [716, 388] width 228 height 25
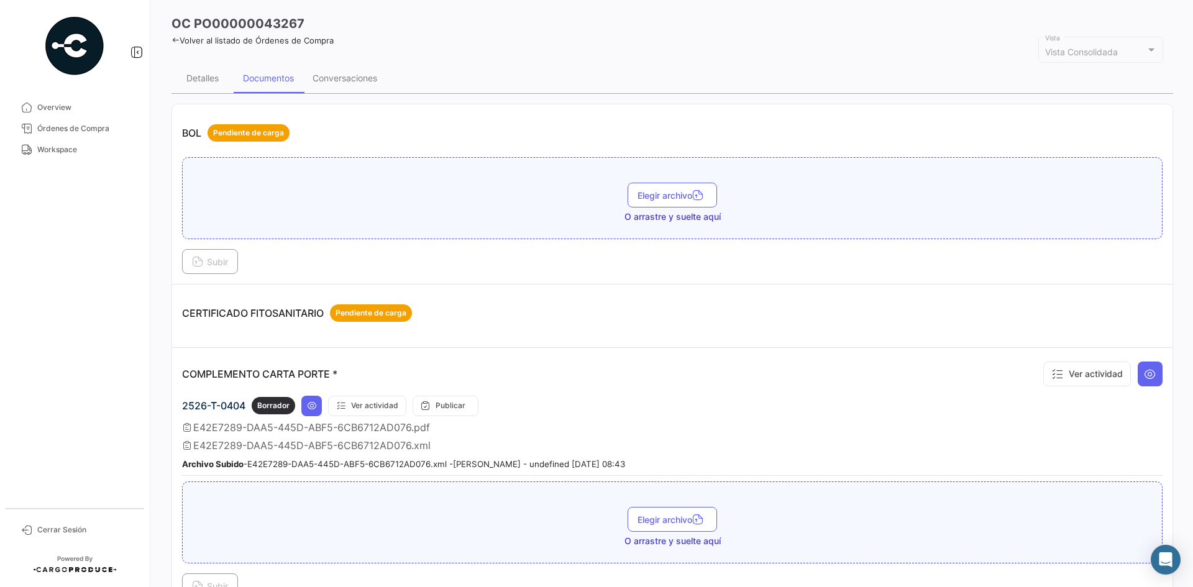
scroll to position [0, 0]
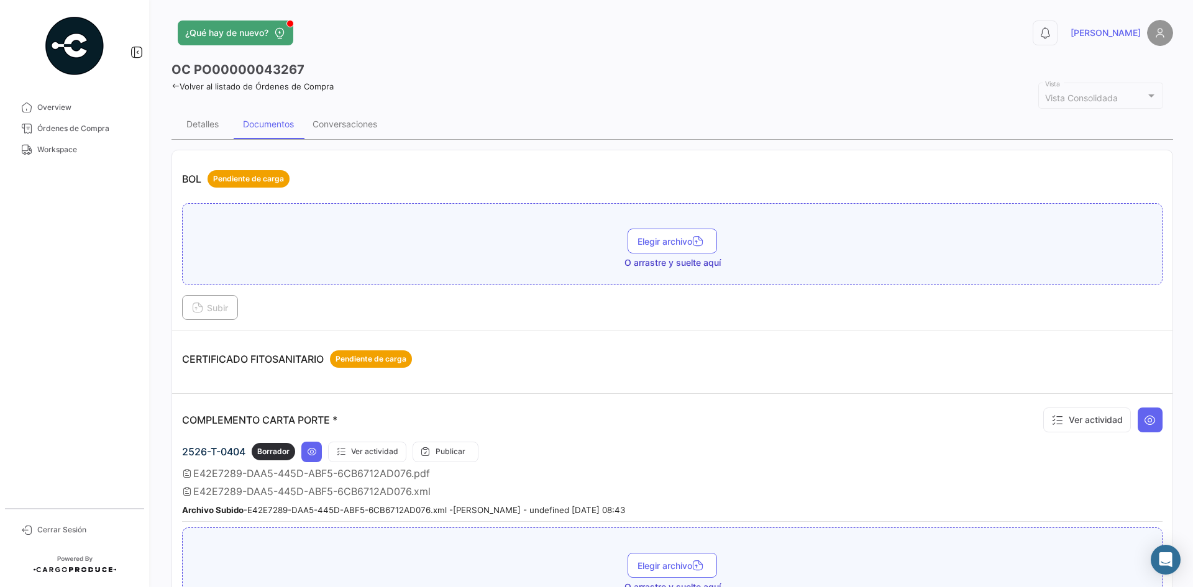
click at [170, 85] on div "¿Qué hay de nuevo? 0 [PERSON_NAME] OC PO00000043267 Volver al listado de Órdene…" at bounding box center [672, 293] width 1041 height 587
click at [173, 89] on icon at bounding box center [175, 86] width 8 height 8
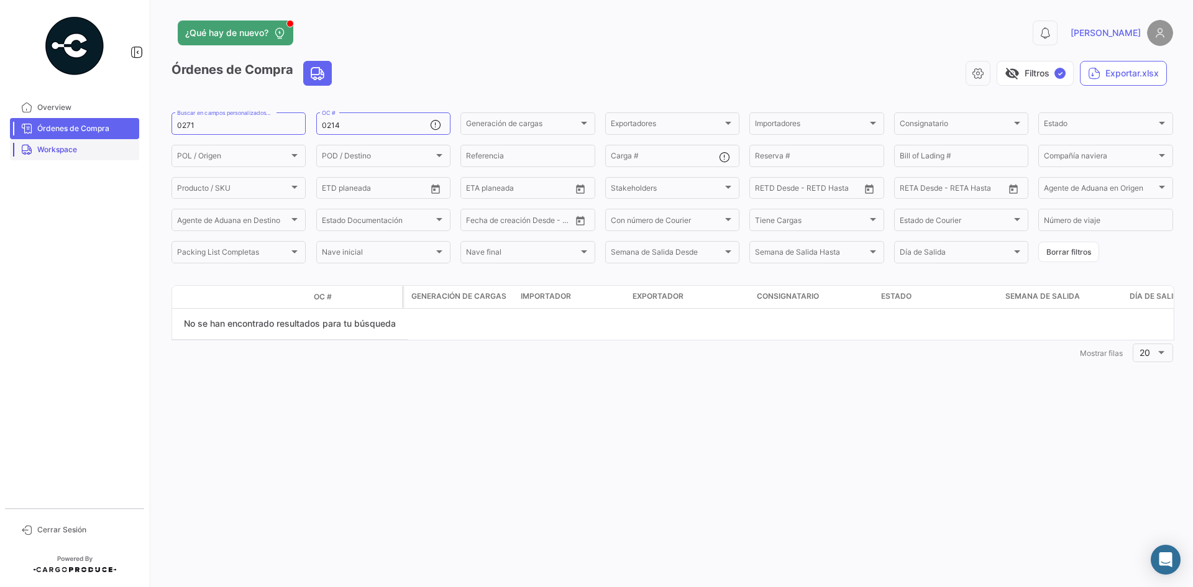
drag, startPoint x: 100, startPoint y: 148, endPoint x: 117, endPoint y: 155, distance: 18.1
click at [100, 148] on span "Workspace" at bounding box center [85, 149] width 97 height 11
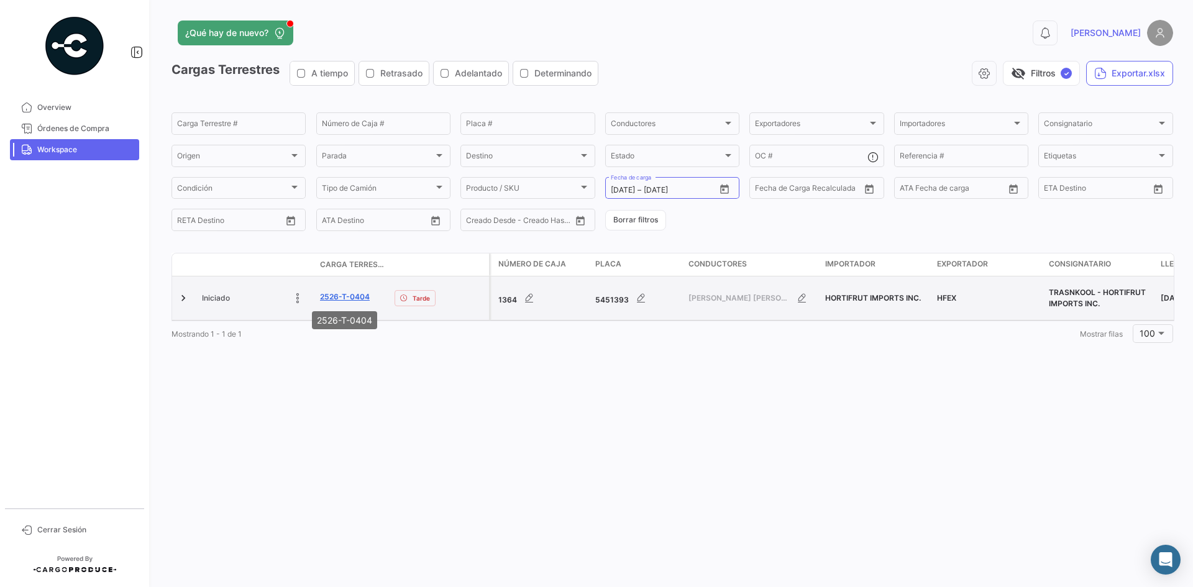
click at [341, 299] on link "2526-T-0404" at bounding box center [345, 296] width 50 height 11
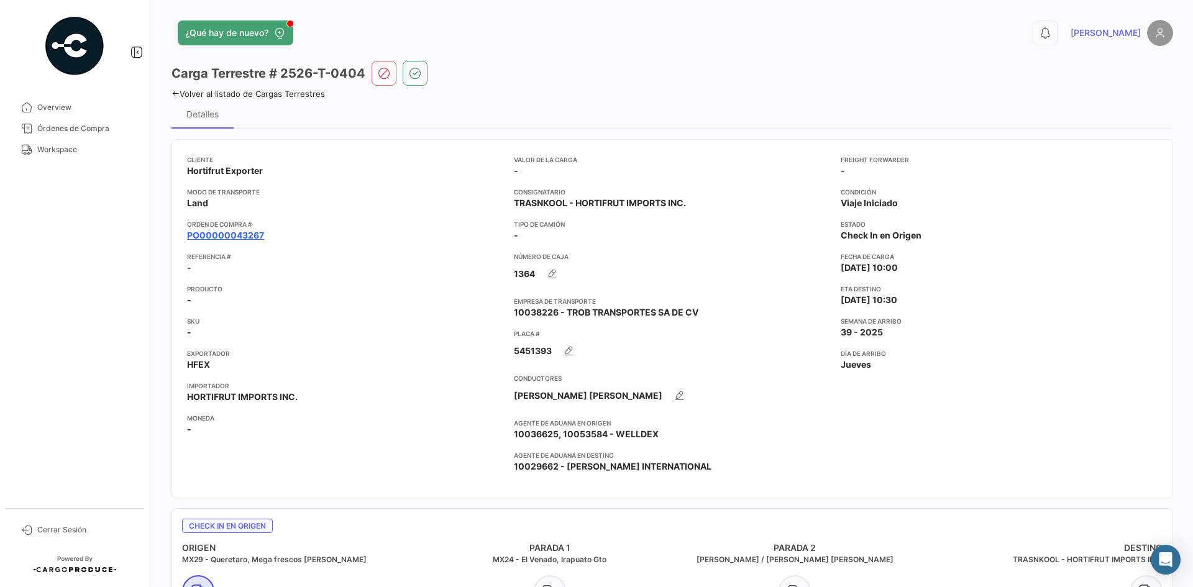
click at [232, 239] on link "PO00000043267" at bounding box center [225, 235] width 77 height 12
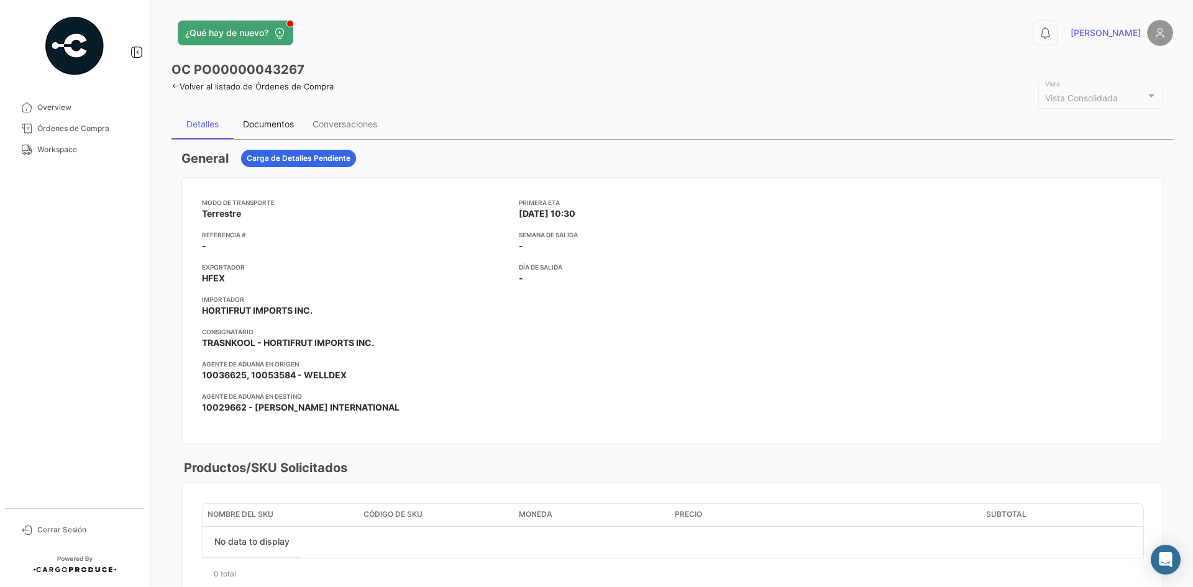
click at [257, 121] on div "Documentos" at bounding box center [268, 124] width 51 height 11
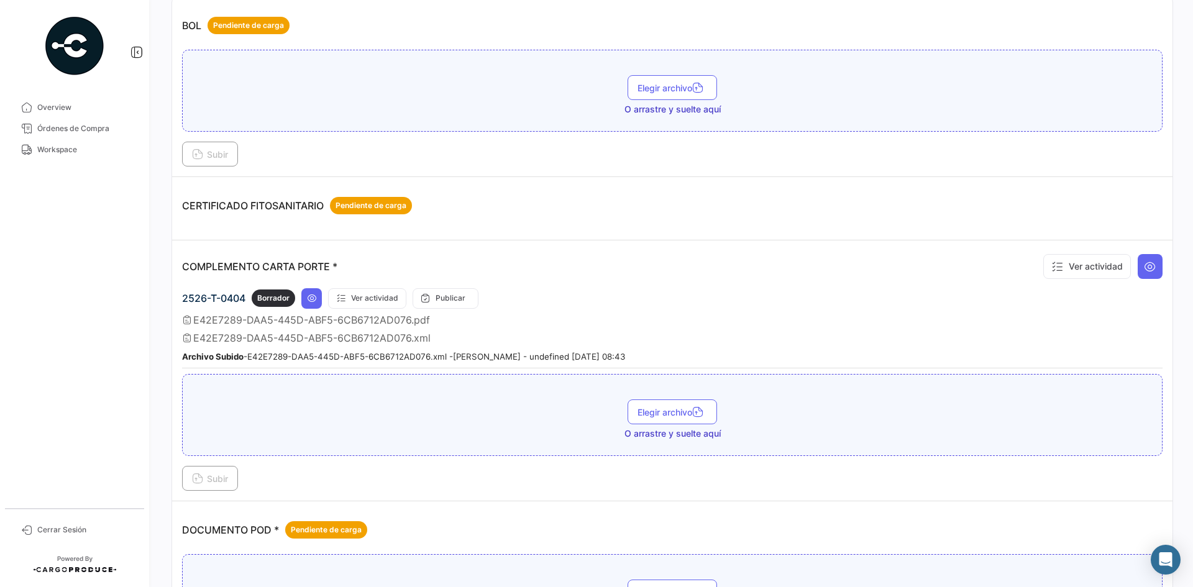
scroll to position [186, 0]
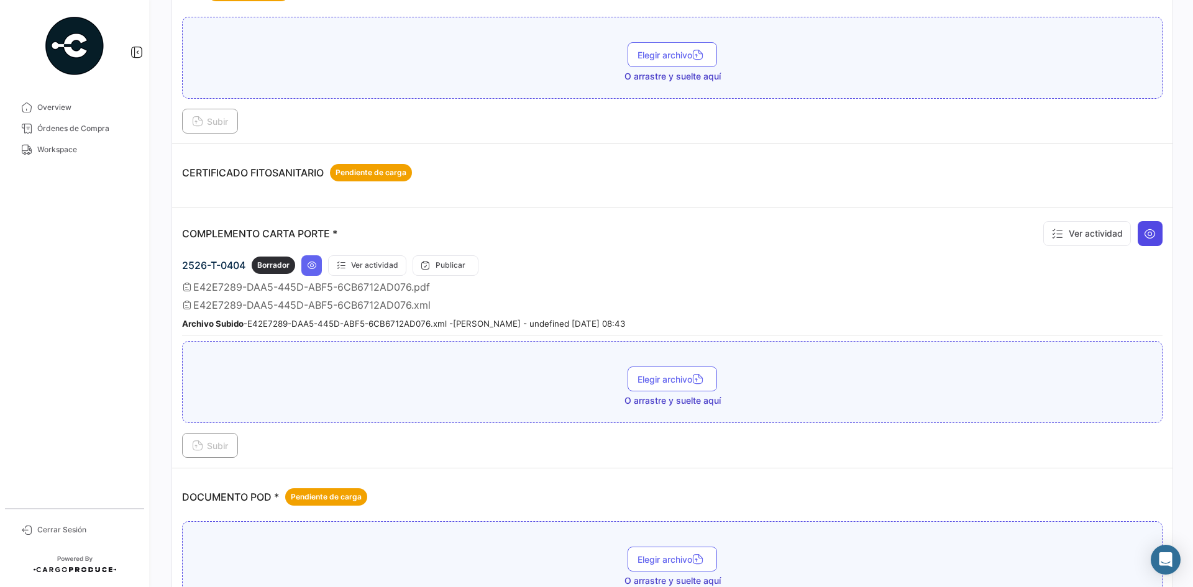
click at [1137, 232] on button at bounding box center [1149, 233] width 25 height 25
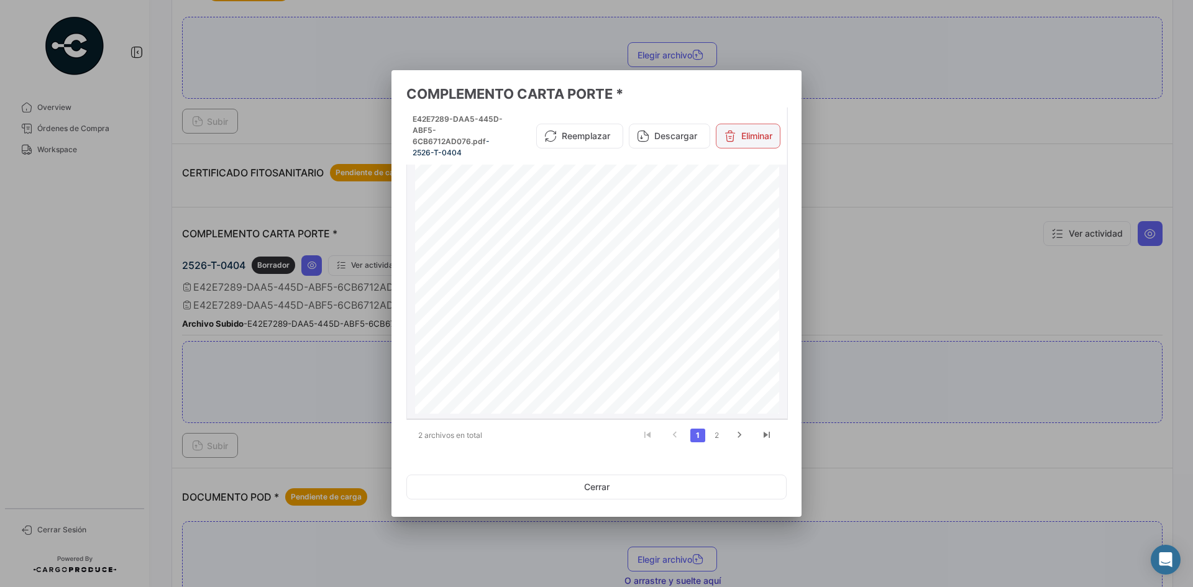
click at [750, 136] on button "Eliminar" at bounding box center [748, 136] width 65 height 25
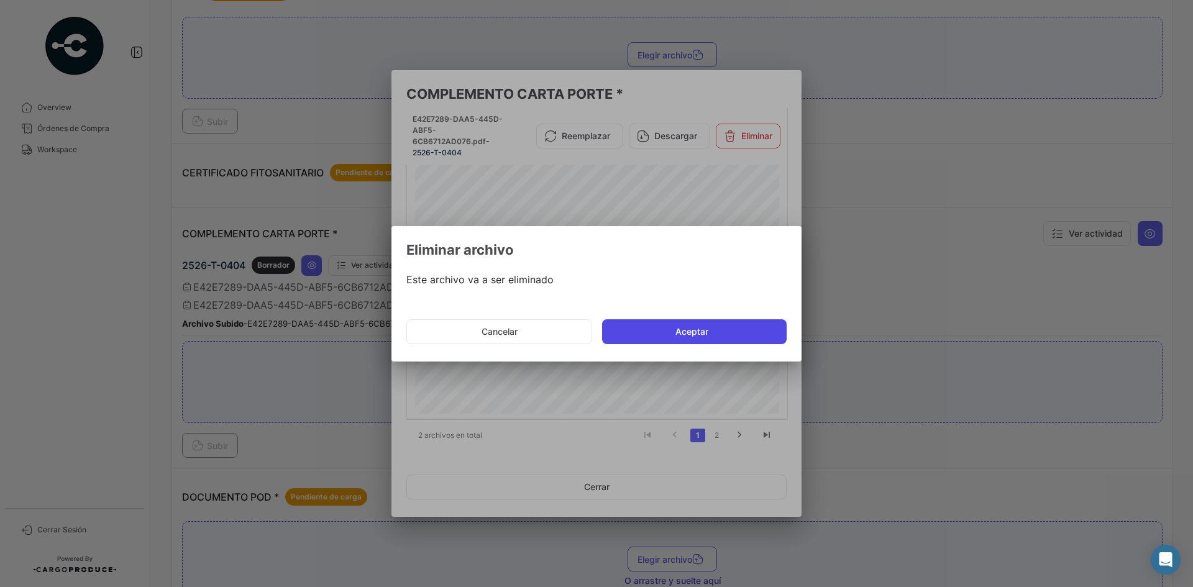
click at [683, 338] on button "Aceptar" at bounding box center [694, 331] width 184 height 25
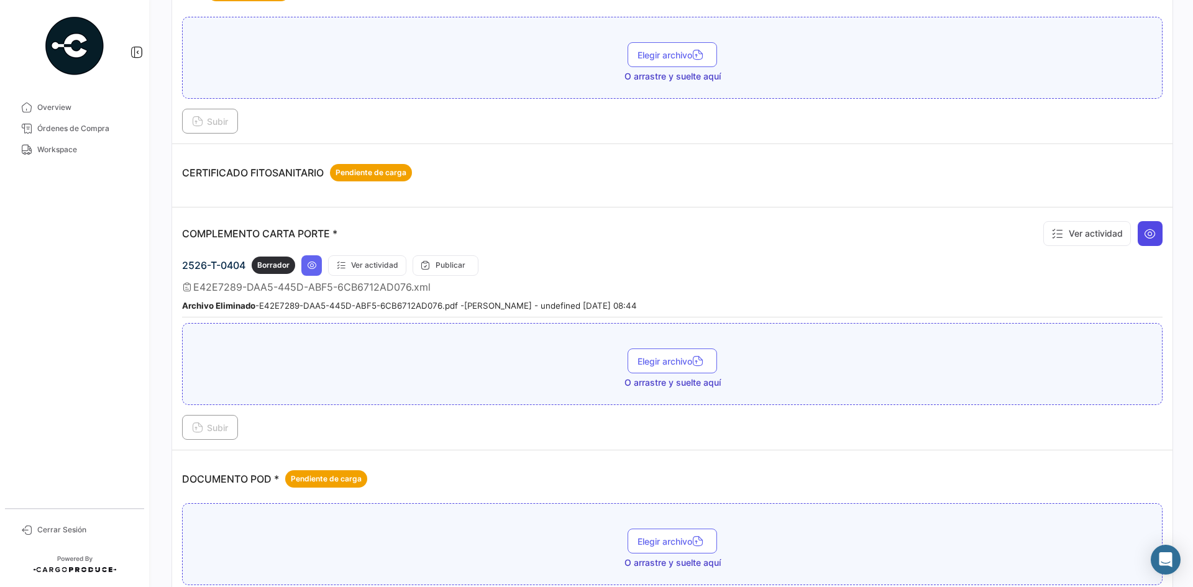
click at [1150, 232] on button at bounding box center [1149, 233] width 25 height 25
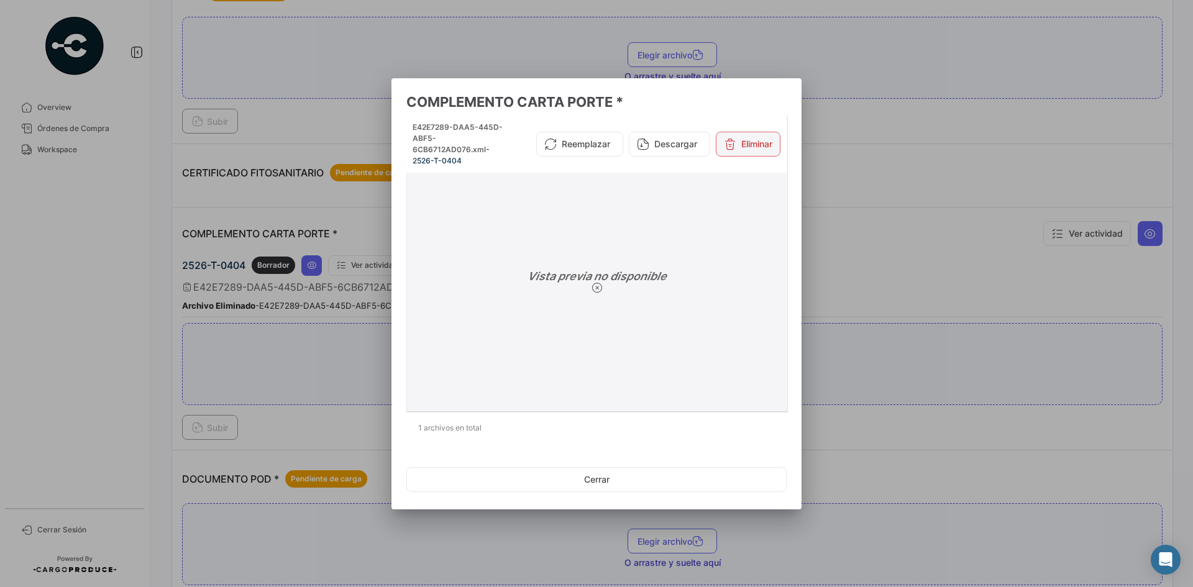
click at [763, 141] on button "Eliminar" at bounding box center [748, 144] width 65 height 25
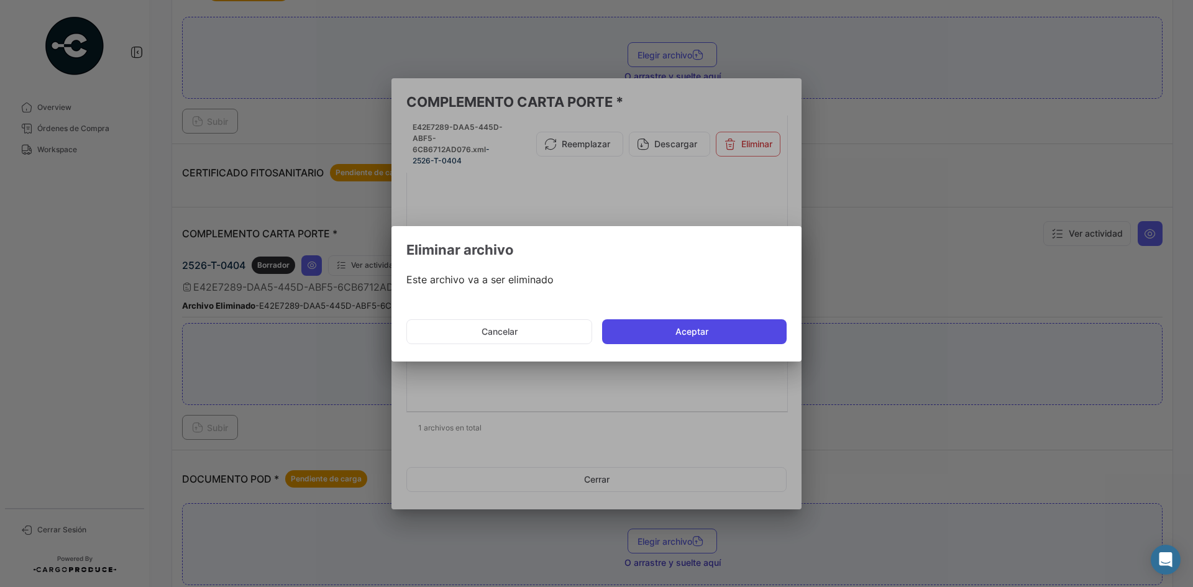
click at [722, 327] on button "Aceptar" at bounding box center [694, 331] width 184 height 25
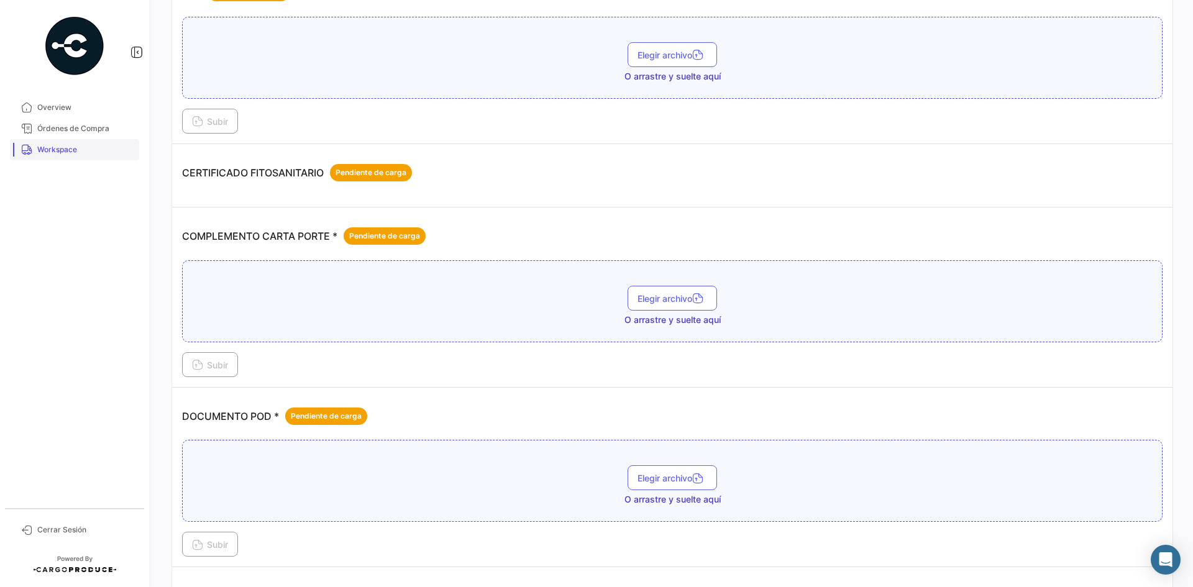
click at [78, 150] on span "Workspace" at bounding box center [85, 149] width 97 height 11
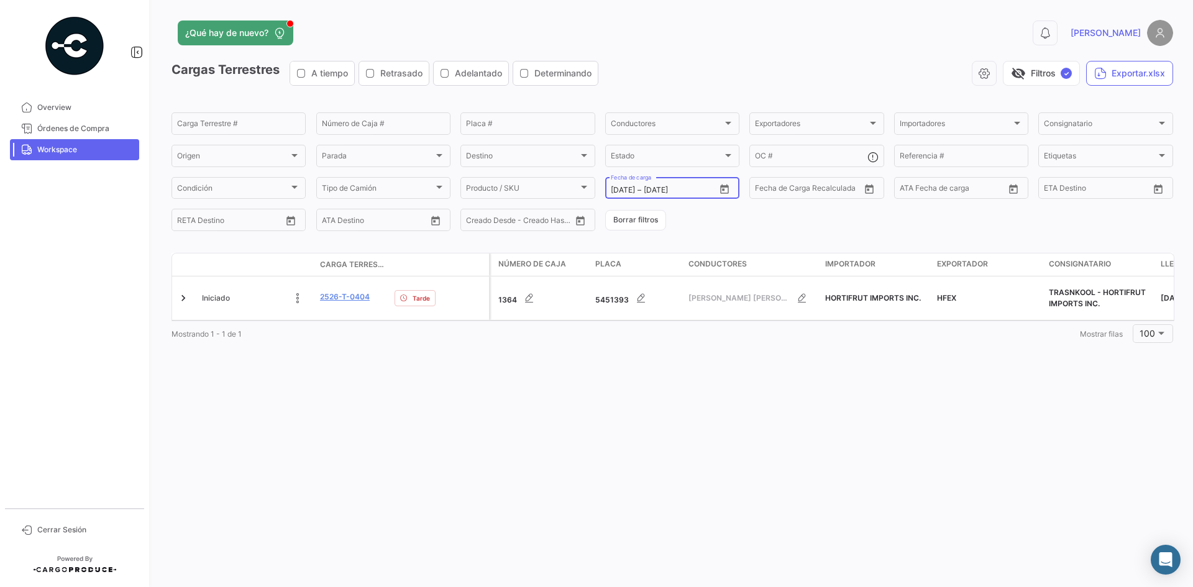
click at [724, 187] on icon "Open calendar" at bounding box center [724, 188] width 9 height 9
click at [647, 359] on div "22" at bounding box center [641, 364] width 19 height 22
type input "[DATE]"
click at [647, 359] on div "22" at bounding box center [641, 364] width 19 height 22
type input "[DATE]"
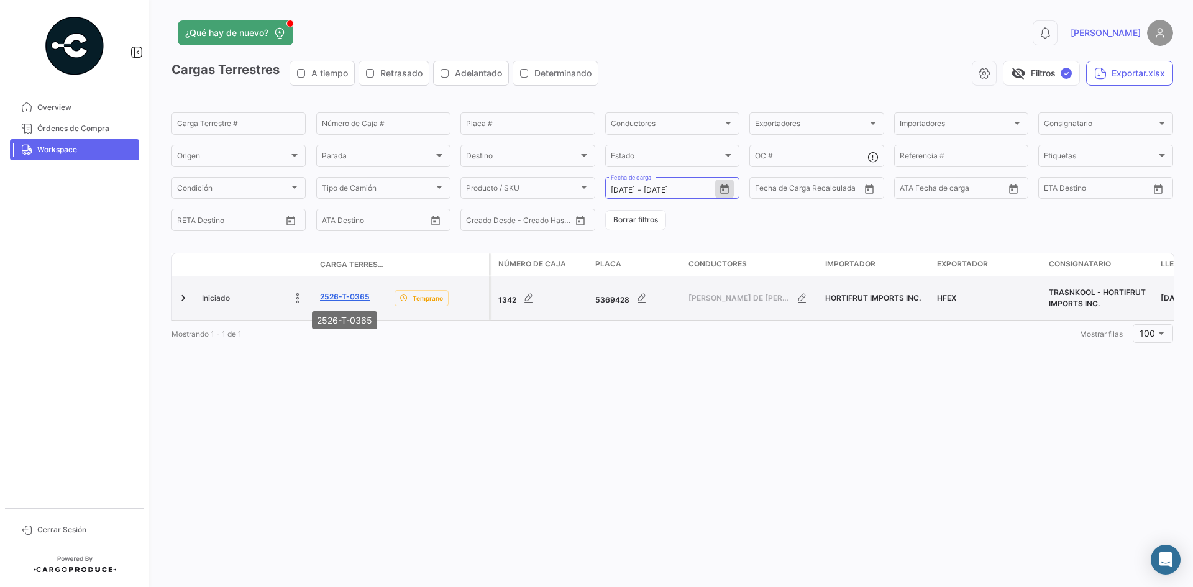
click at [335, 295] on link "2526-T-0365" at bounding box center [345, 296] width 50 height 11
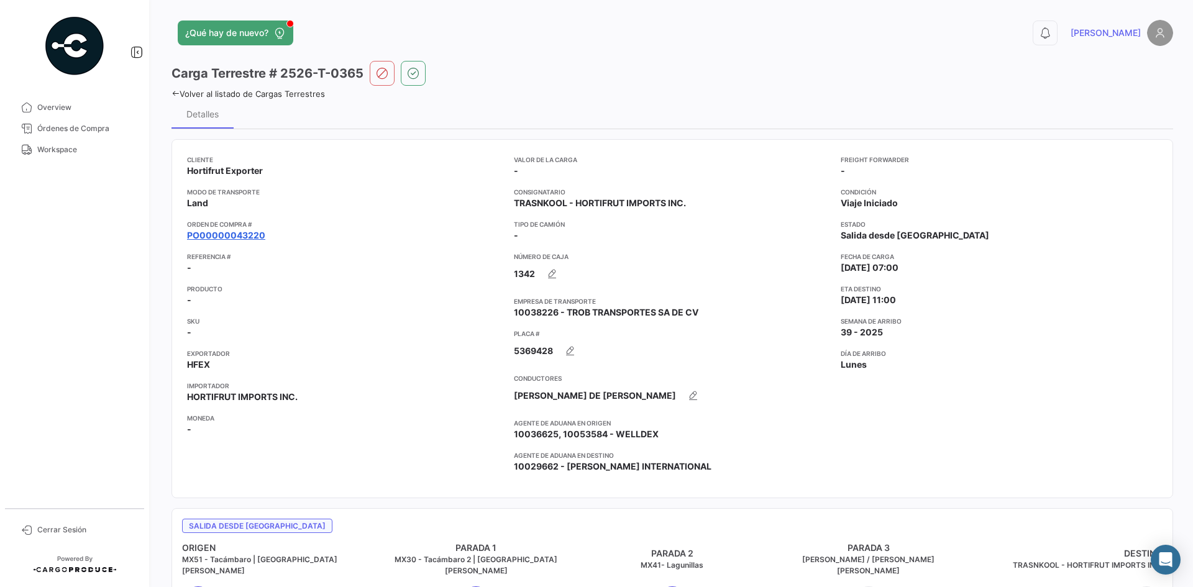
click at [235, 232] on link "PO00000043220" at bounding box center [226, 235] width 78 height 12
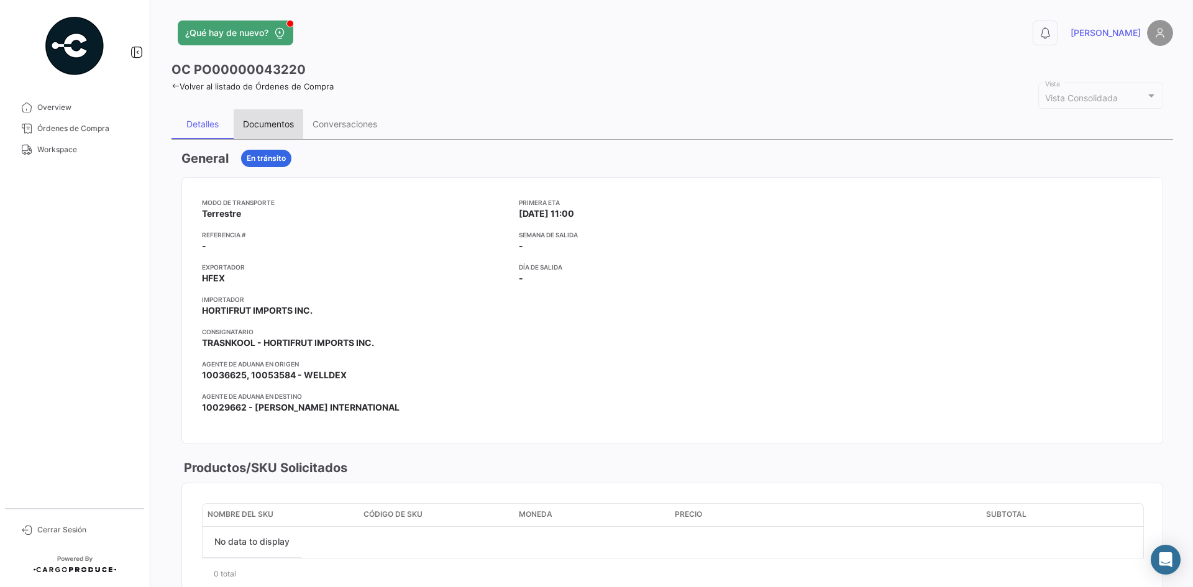
click at [263, 127] on div "Documentos" at bounding box center [268, 124] width 51 height 11
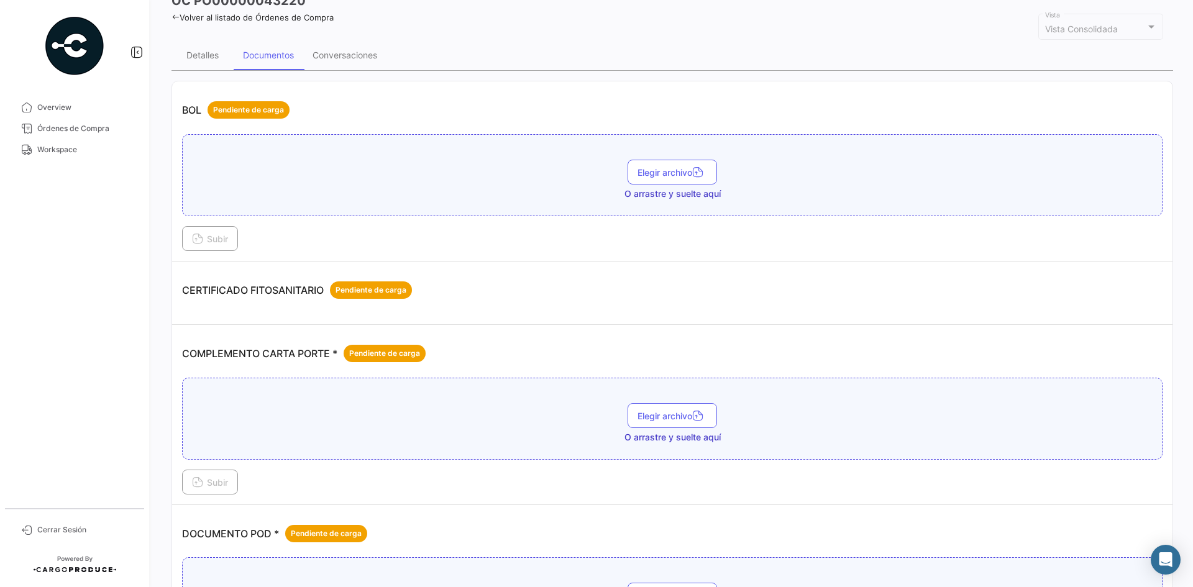
scroll to position [124, 0]
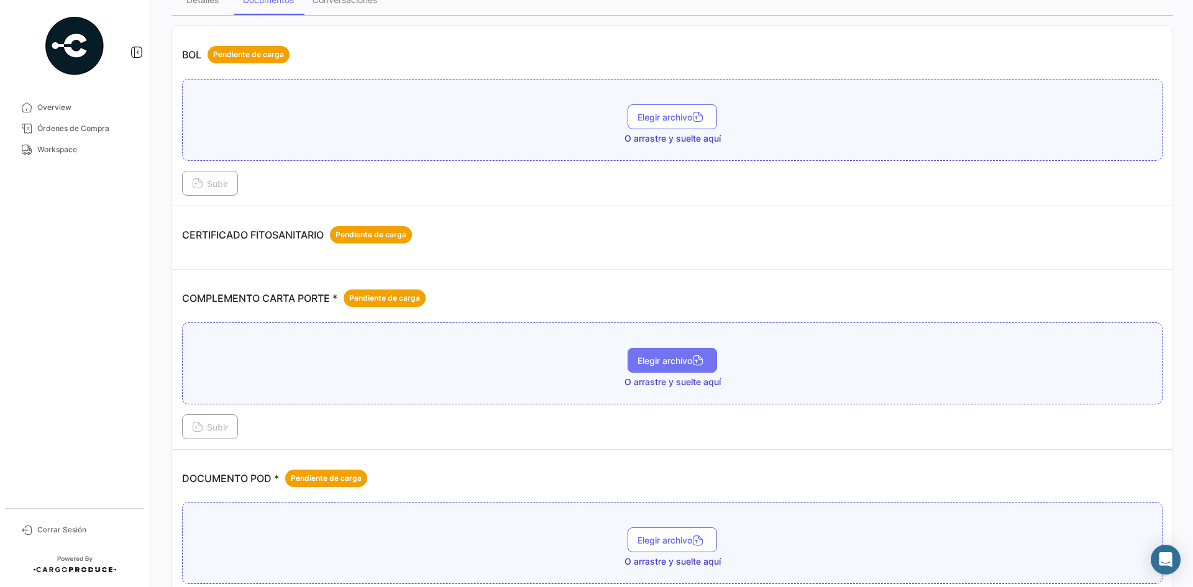
click at [637, 363] on span "Elegir archivo" at bounding box center [672, 360] width 70 height 11
click at [218, 430] on span "Subir" at bounding box center [210, 427] width 36 height 11
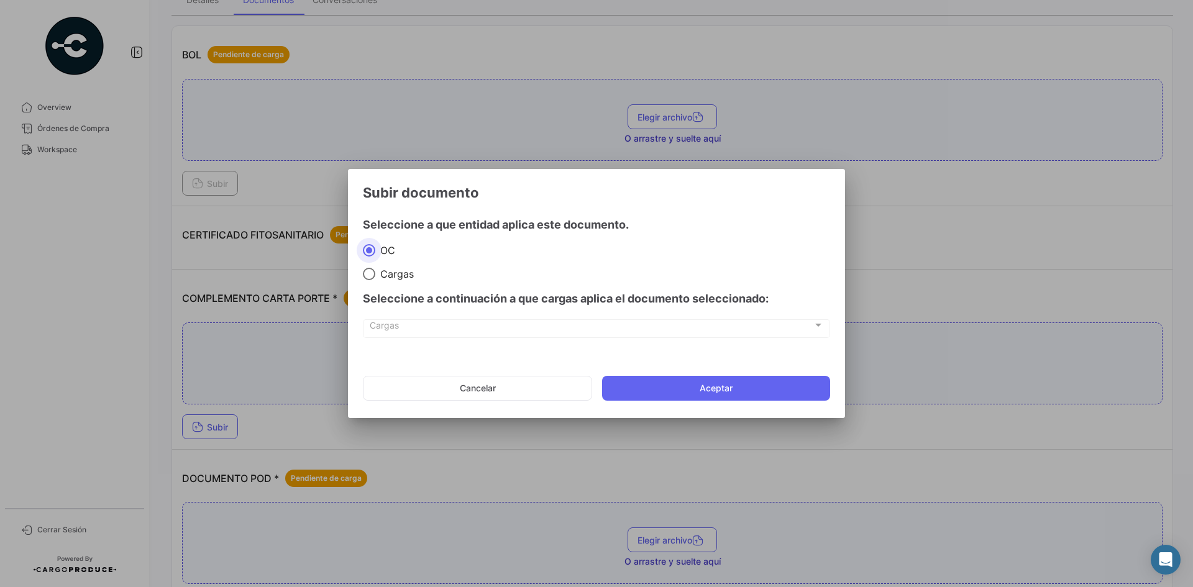
click at [400, 281] on div "Seleccione a continuación a que cargas aplica el documento seleccionado:" at bounding box center [596, 298] width 467 height 37
click at [401, 278] on span "Cargas" at bounding box center [394, 274] width 39 height 12
click at [375, 278] on input "Cargas" at bounding box center [369, 274] width 12 height 12
radio input "true"
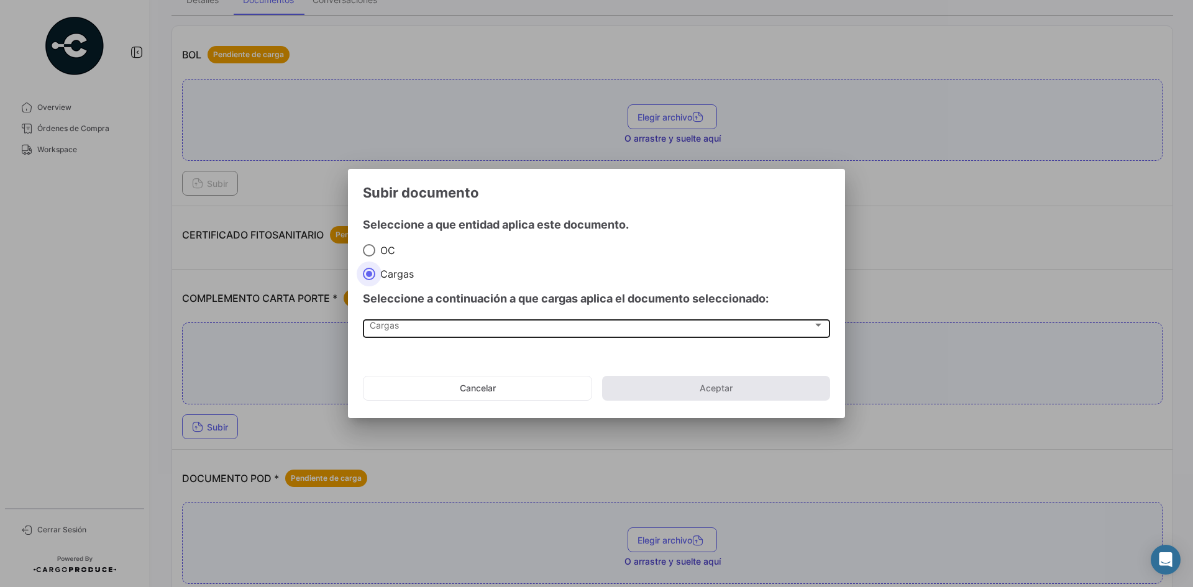
click at [409, 334] on div "Cargas Cargas" at bounding box center [597, 327] width 454 height 21
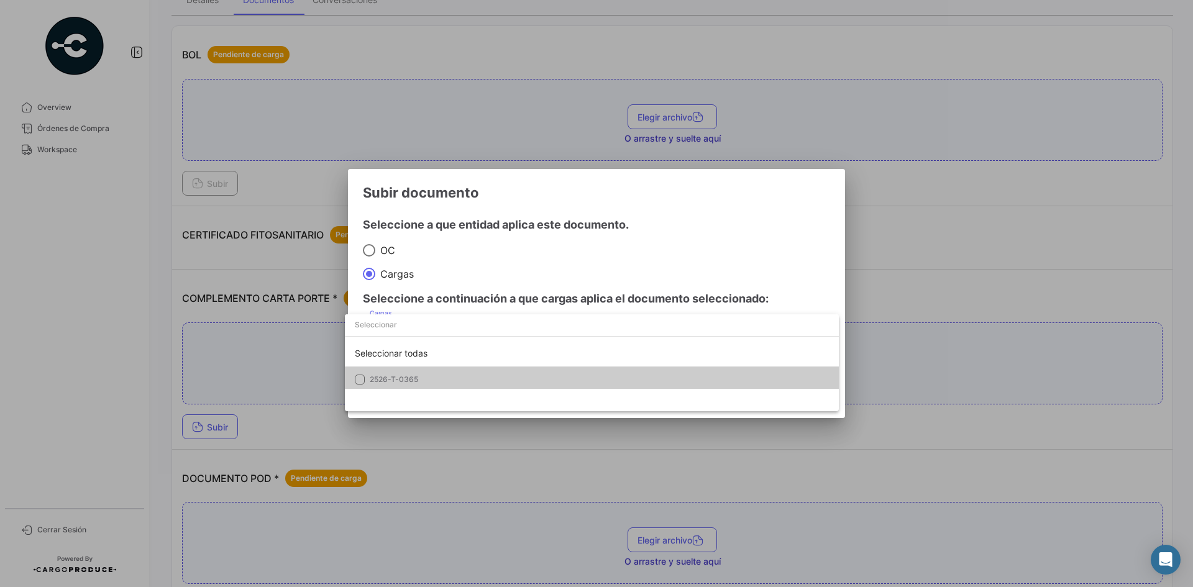
click at [408, 373] on mat-option "2526-T-0365" at bounding box center [592, 380] width 494 height 26
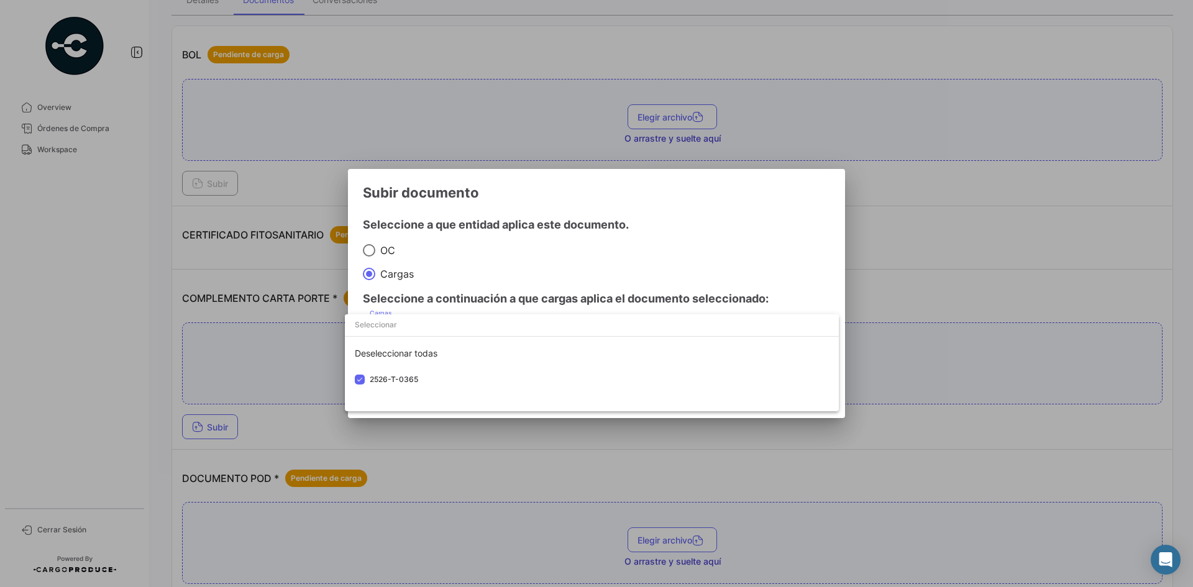
drag, startPoint x: 737, startPoint y: 193, endPoint x: 729, endPoint y: 221, distance: 29.9
click at [739, 193] on div at bounding box center [596, 293] width 1193 height 587
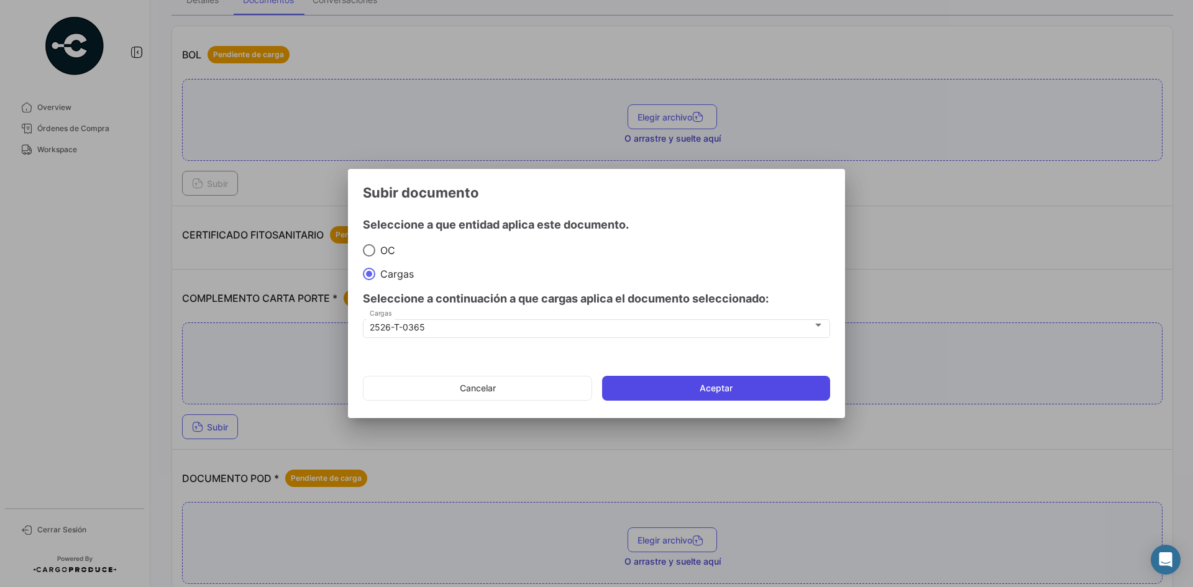
click at [681, 378] on button "Aceptar" at bounding box center [716, 388] width 228 height 25
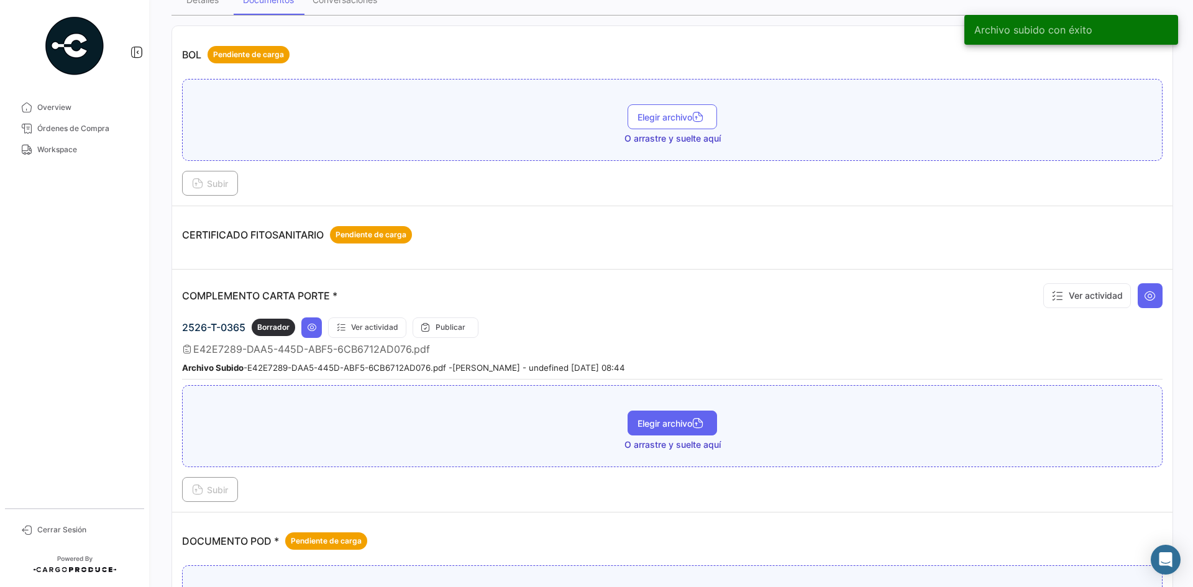
click at [642, 421] on span "Elegir archivo" at bounding box center [672, 423] width 70 height 11
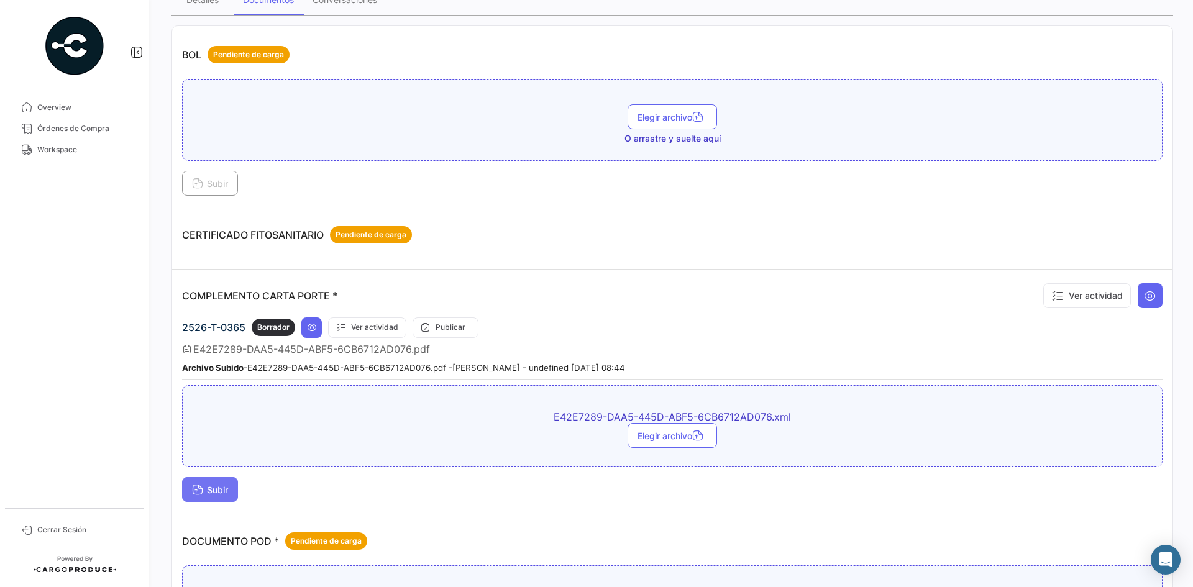
click at [198, 487] on icon at bounding box center [197, 490] width 11 height 11
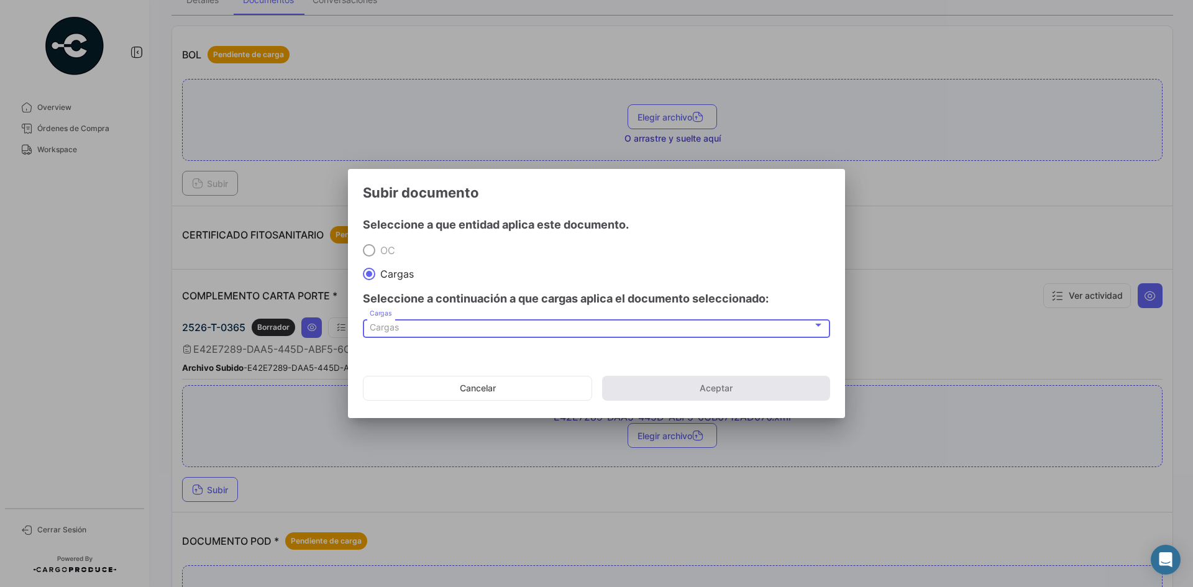
click at [435, 324] on div "Cargas" at bounding box center [591, 327] width 443 height 11
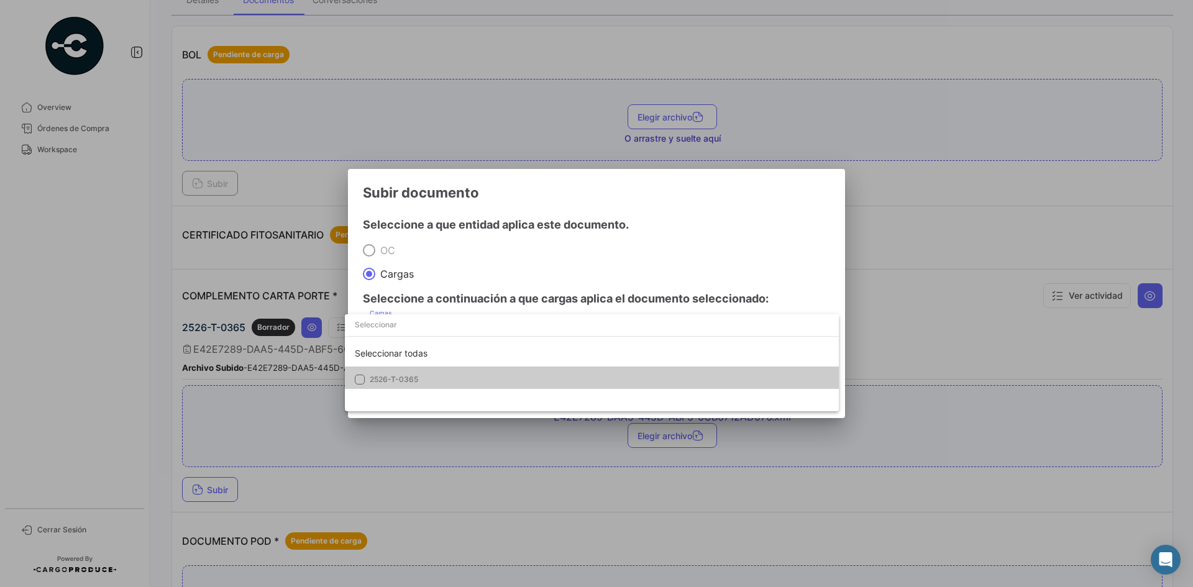
click at [449, 372] on mat-option "2526-T-0365" at bounding box center [592, 380] width 494 height 26
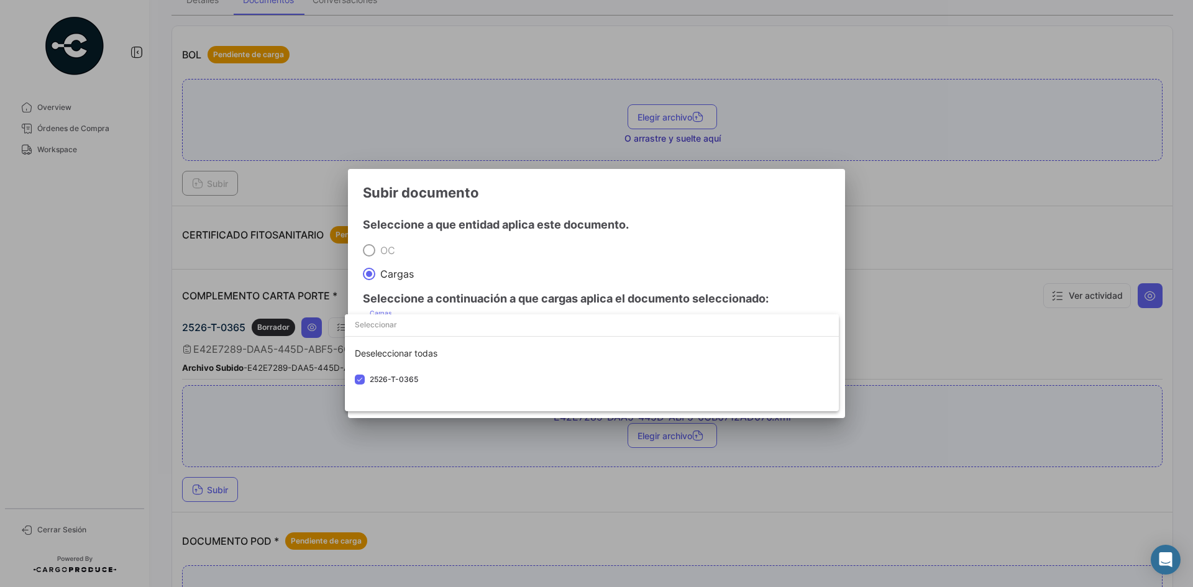
drag, startPoint x: 724, startPoint y: 236, endPoint x: 734, endPoint y: 272, distance: 37.4
click at [724, 237] on div at bounding box center [596, 293] width 1193 height 587
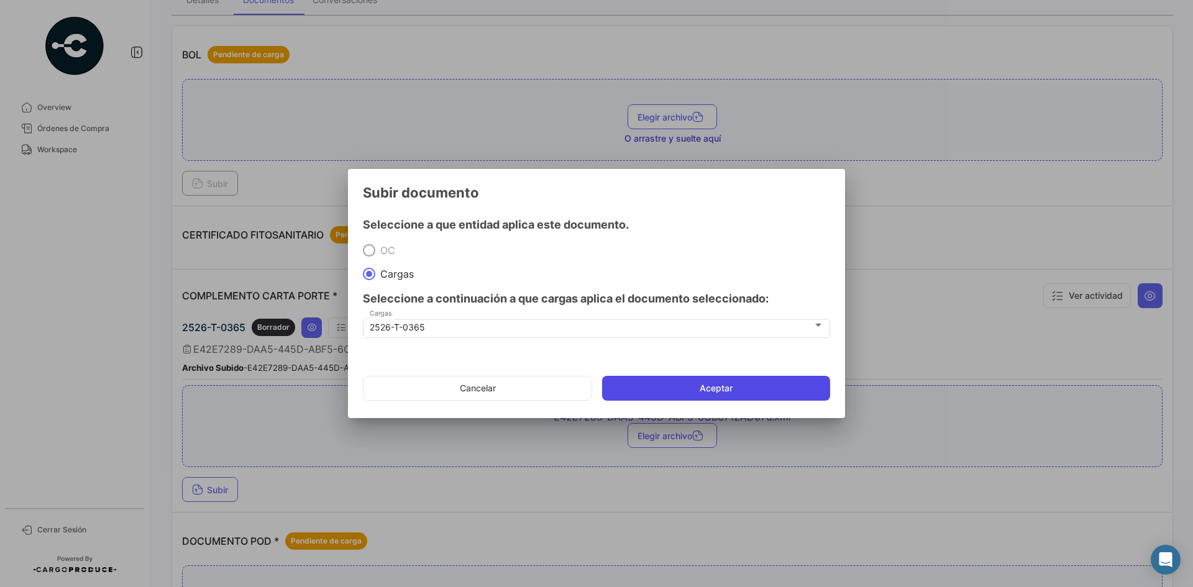
click at [734, 381] on button "Aceptar" at bounding box center [716, 388] width 228 height 25
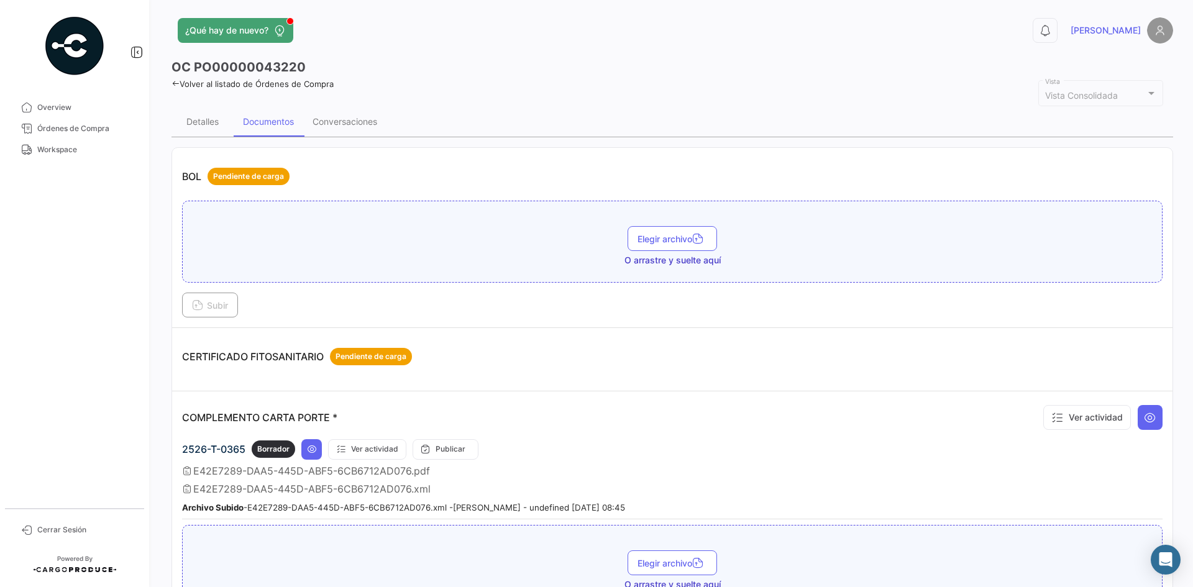
scroll to position [0, 0]
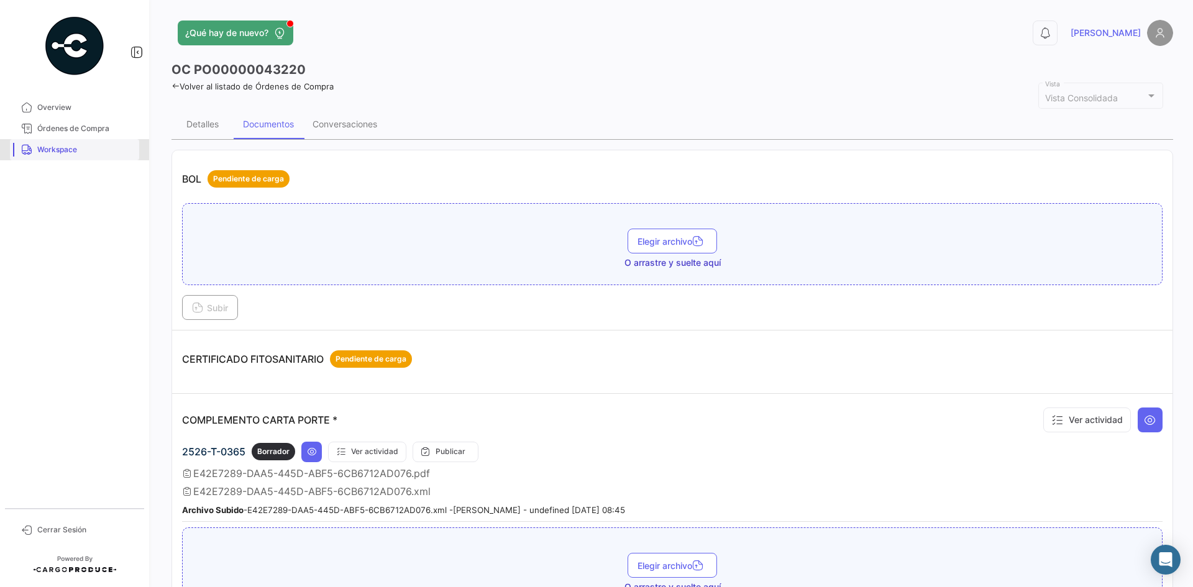
click at [49, 153] on span "Workspace" at bounding box center [85, 149] width 97 height 11
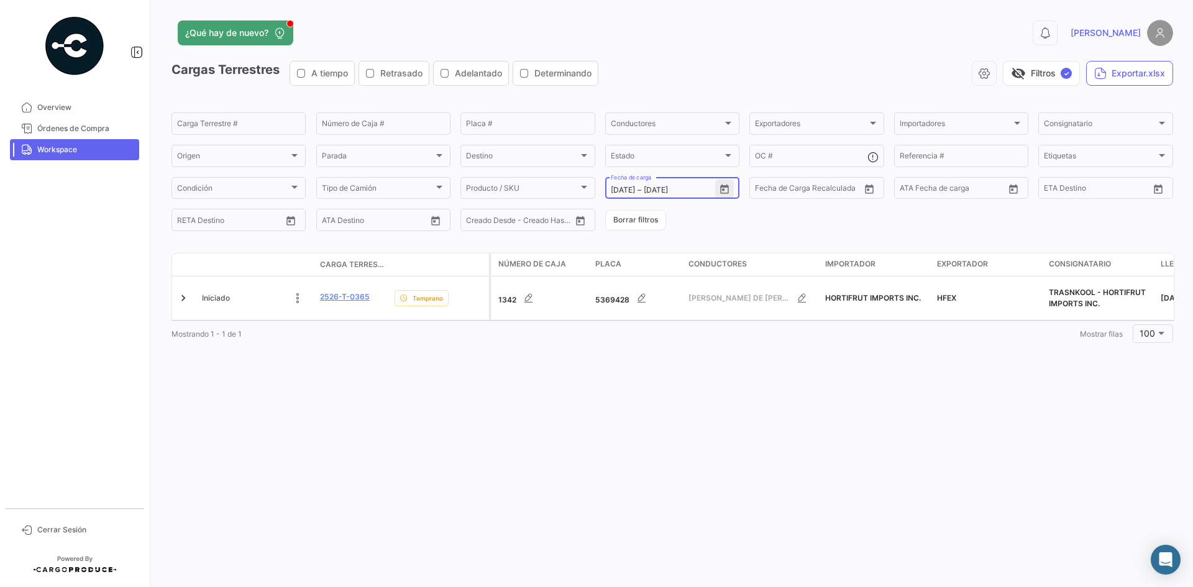
click at [728, 186] on icon "Open calendar" at bounding box center [724, 188] width 9 height 9
click at [685, 367] on div "24" at bounding box center [686, 364] width 20 height 22
type input "[DATE]"
click at [685, 367] on div "24" at bounding box center [686, 364] width 20 height 22
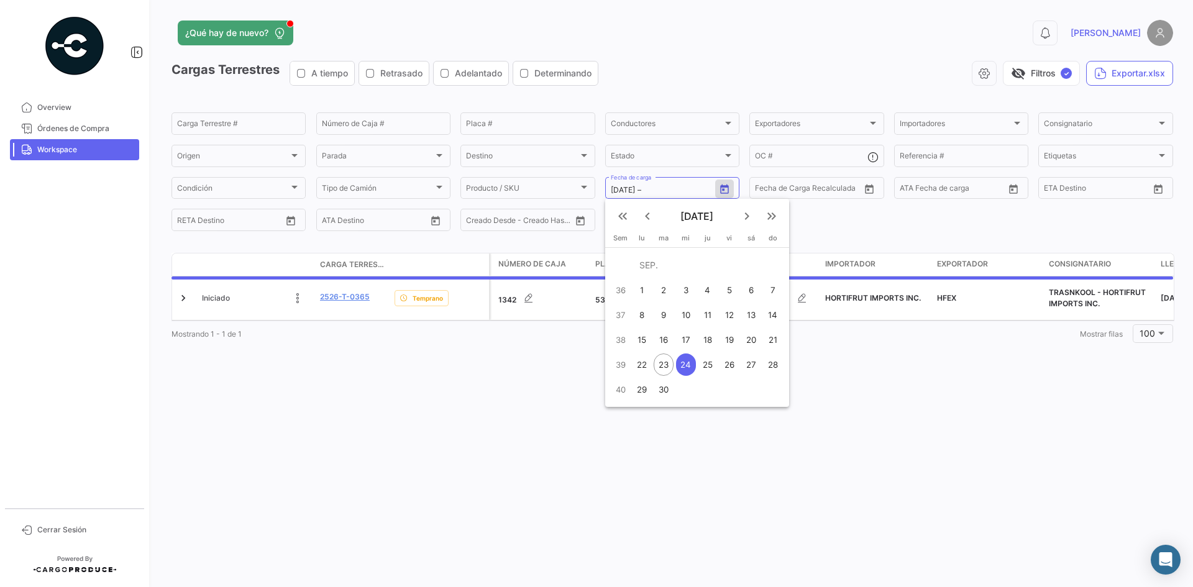
type input "[DATE]"
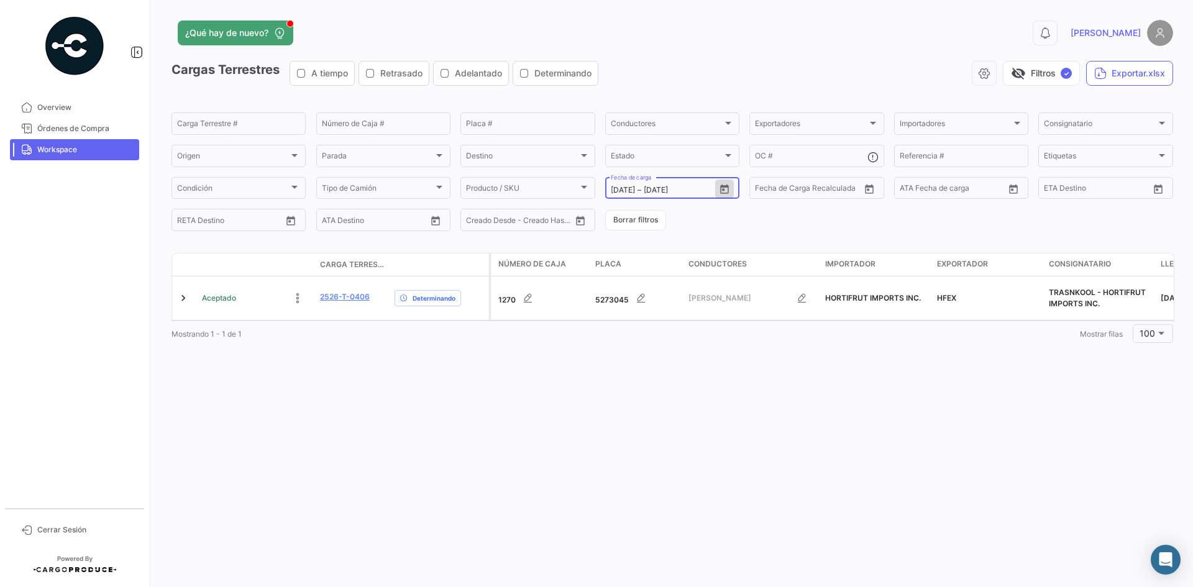
click at [723, 188] on icon "Open calendar" at bounding box center [724, 189] width 11 height 11
click at [703, 367] on div "25" at bounding box center [707, 364] width 19 height 22
type input "[DATE]"
click at [703, 367] on div "25" at bounding box center [707, 364] width 19 height 22
type input "[DATE]"
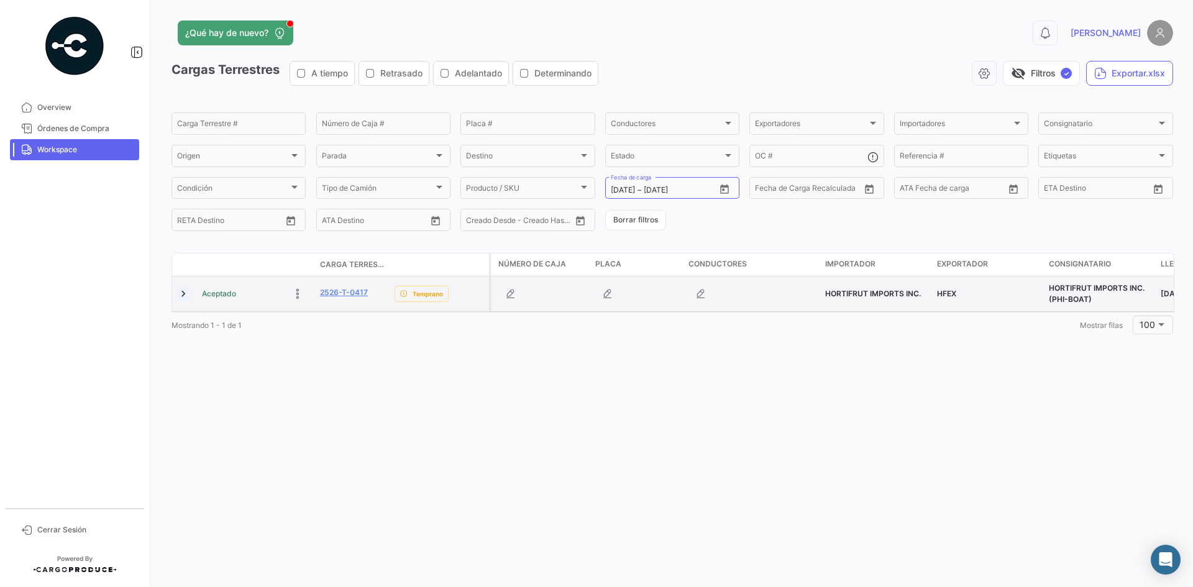
click at [183, 296] on link at bounding box center [183, 294] width 12 height 12
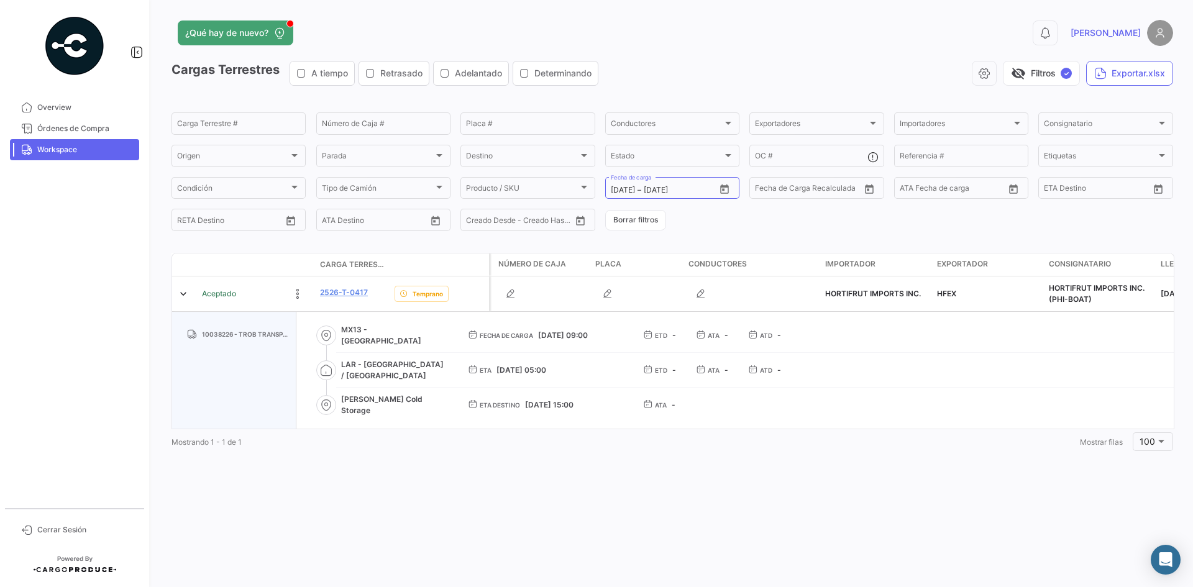
drag, startPoint x: 403, startPoint y: 339, endPoint x: 368, endPoint y: 338, distance: 35.4
click at [368, 338] on span "MX13 - [GEOGRAPHIC_DATA]" at bounding box center [394, 335] width 107 height 22
copy span "Jocotepec"
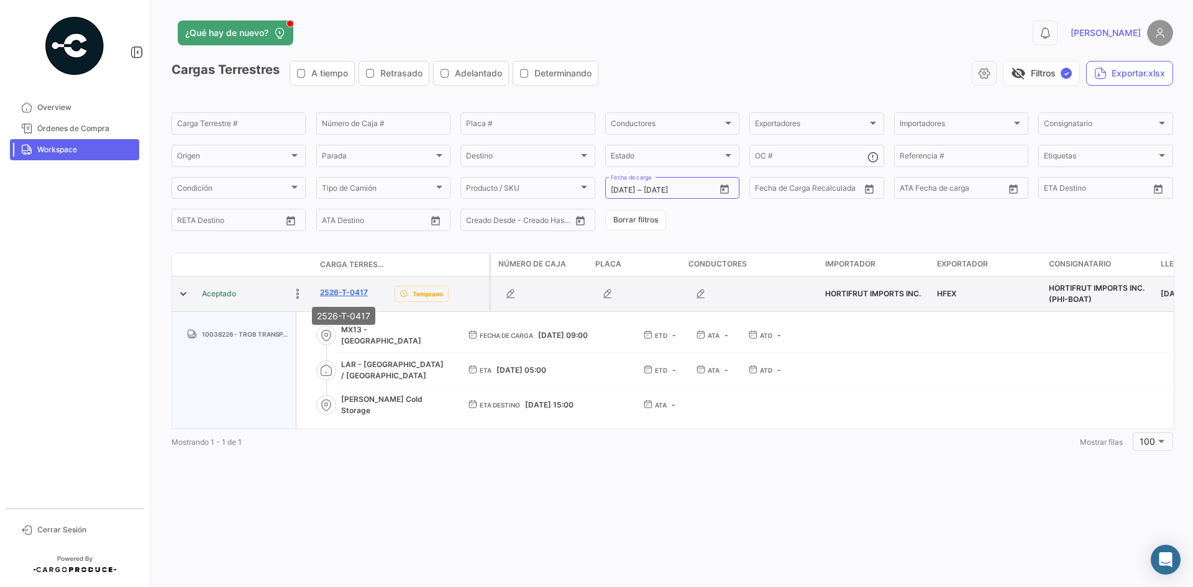
click at [336, 293] on link "2526-T-0417" at bounding box center [344, 292] width 48 height 11
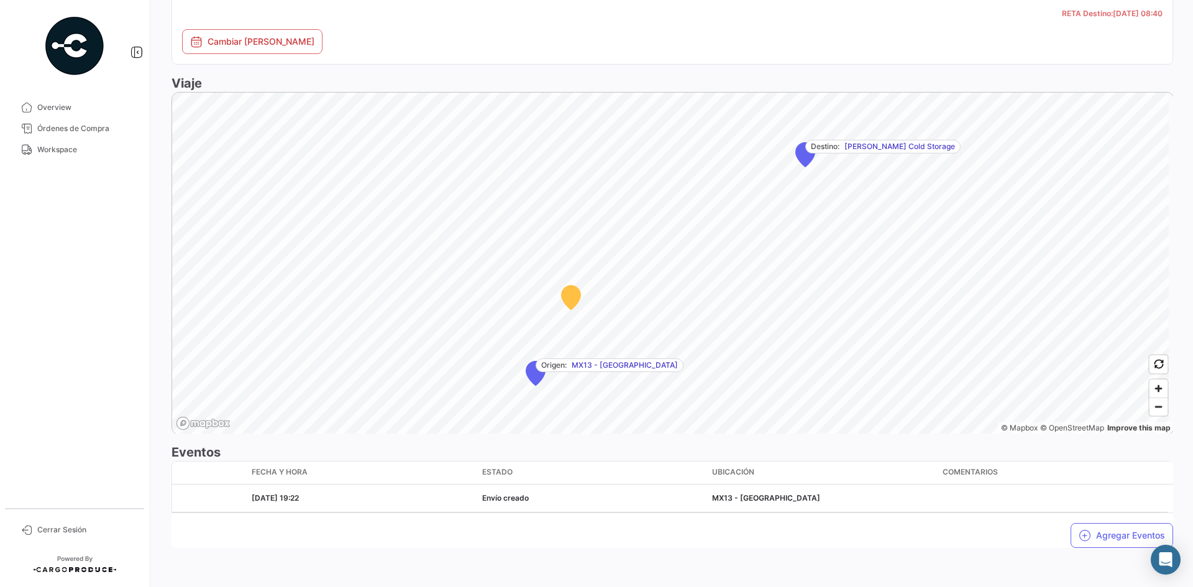
scroll to position [704, 0]
click at [1152, 390] on span "Zoom in" at bounding box center [1158, 388] width 18 height 18
click at [1149, 389] on span "Zoom in" at bounding box center [1158, 388] width 18 height 18
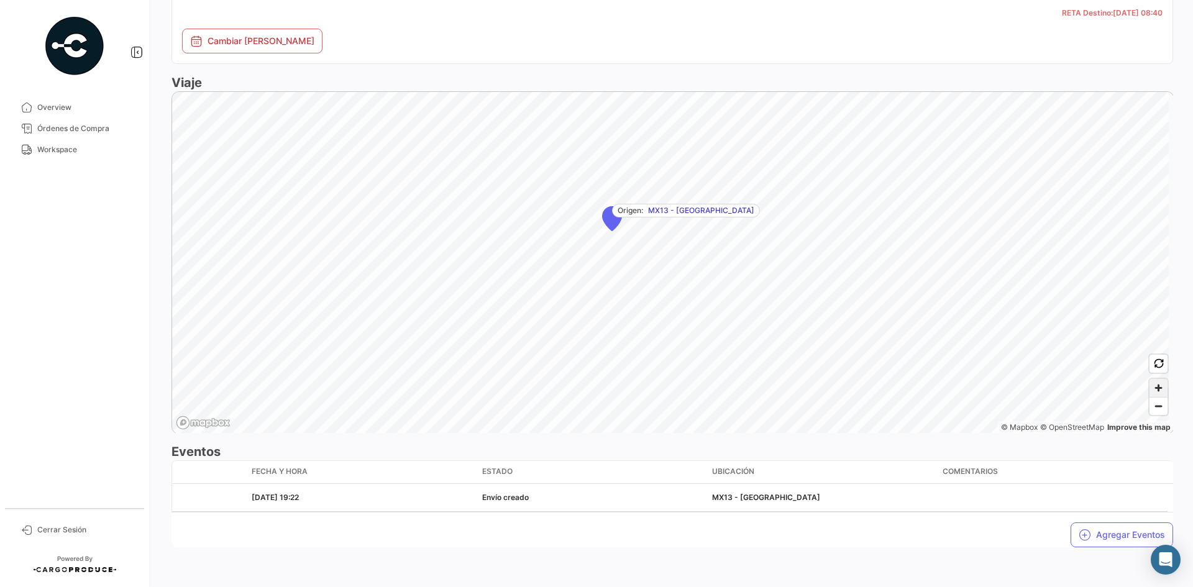
click at [1149, 389] on span "Zoom in" at bounding box center [1158, 388] width 18 height 18
click at [1157, 388] on span "Zoom in" at bounding box center [1158, 388] width 18 height 18
click at [1151, 383] on span "Zoom in" at bounding box center [1158, 388] width 18 height 18
click at [1151, 384] on span "Zoom in" at bounding box center [1158, 388] width 18 height 18
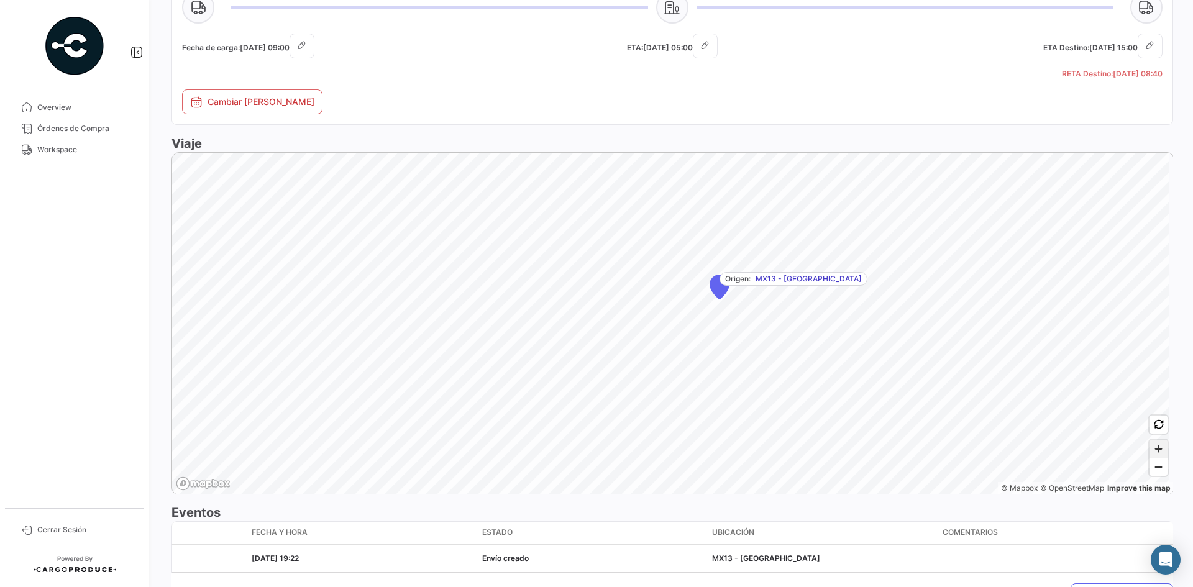
scroll to position [642, 0]
click at [1152, 451] on span "Zoom in" at bounding box center [1158, 450] width 18 height 18
click at [808, 340] on span "MX13 - [GEOGRAPHIC_DATA]" at bounding box center [820, 337] width 106 height 11
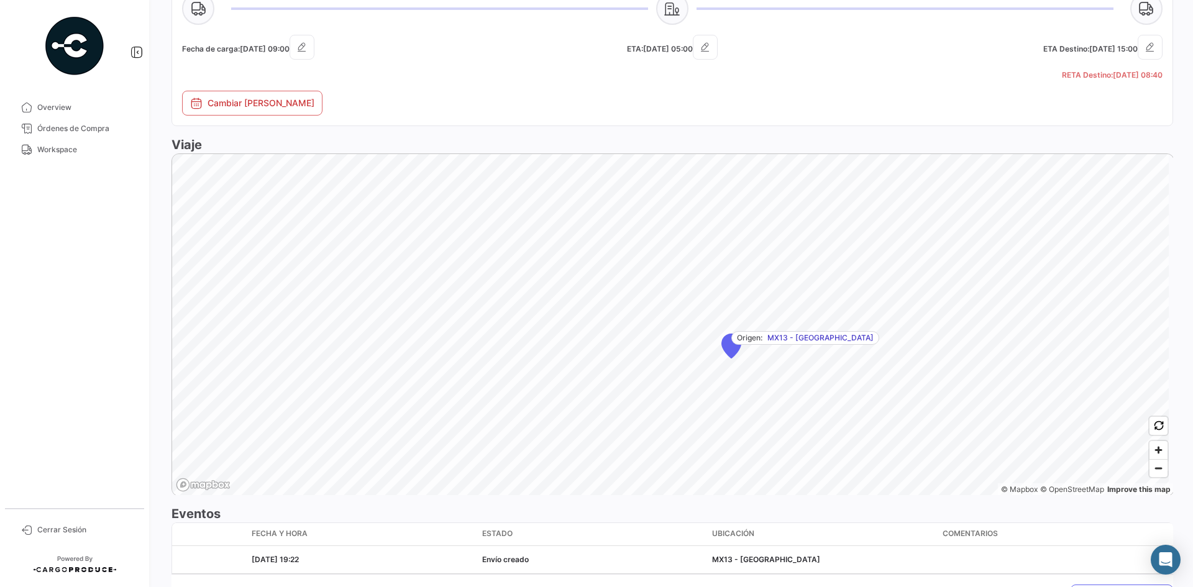
click at [749, 340] on span "Origen:" at bounding box center [749, 337] width 25 height 11
click at [1120, 488] on link "Improve this map" at bounding box center [1138, 489] width 63 height 9
click at [1154, 450] on span "Zoom in" at bounding box center [1158, 450] width 18 height 18
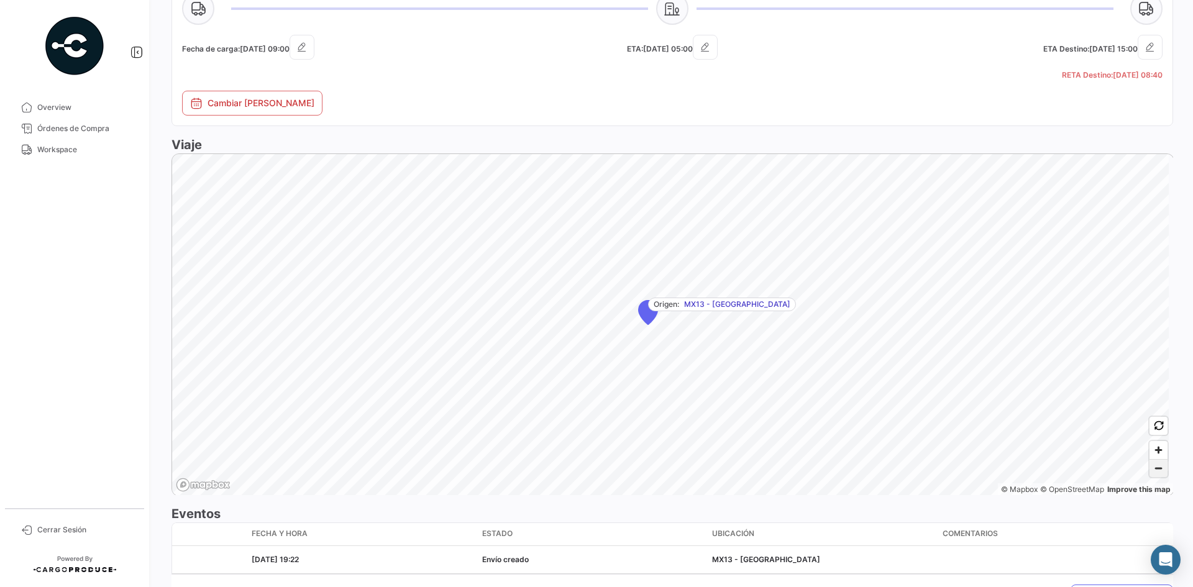
click at [1149, 465] on span "Zoom out" at bounding box center [1158, 468] width 18 height 17
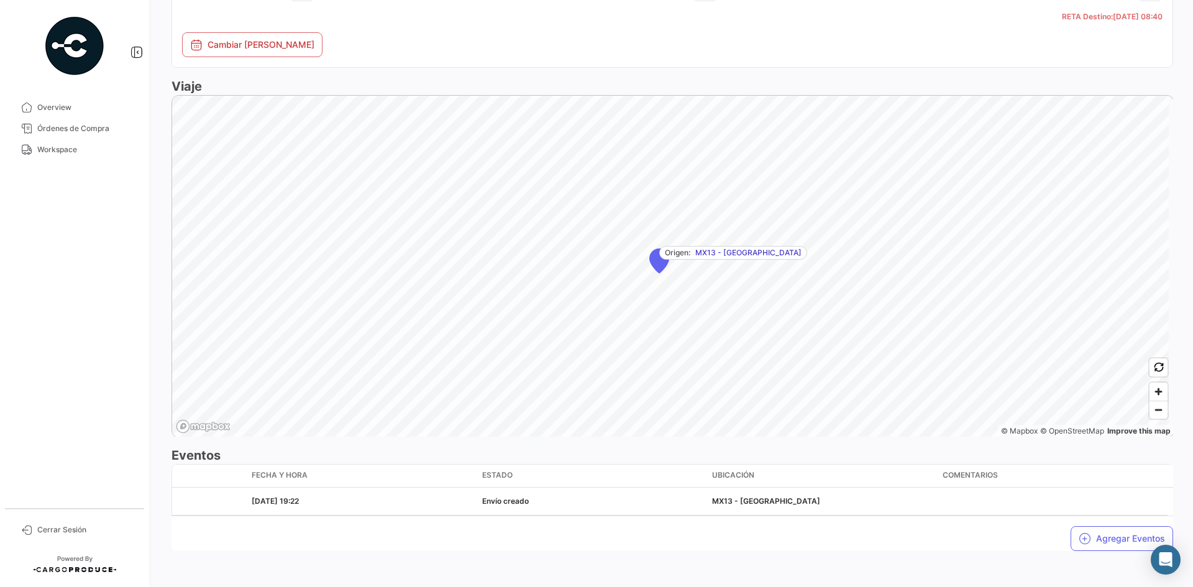
scroll to position [704, 0]
click at [1155, 390] on span "Zoom in" at bounding box center [1158, 388] width 18 height 18
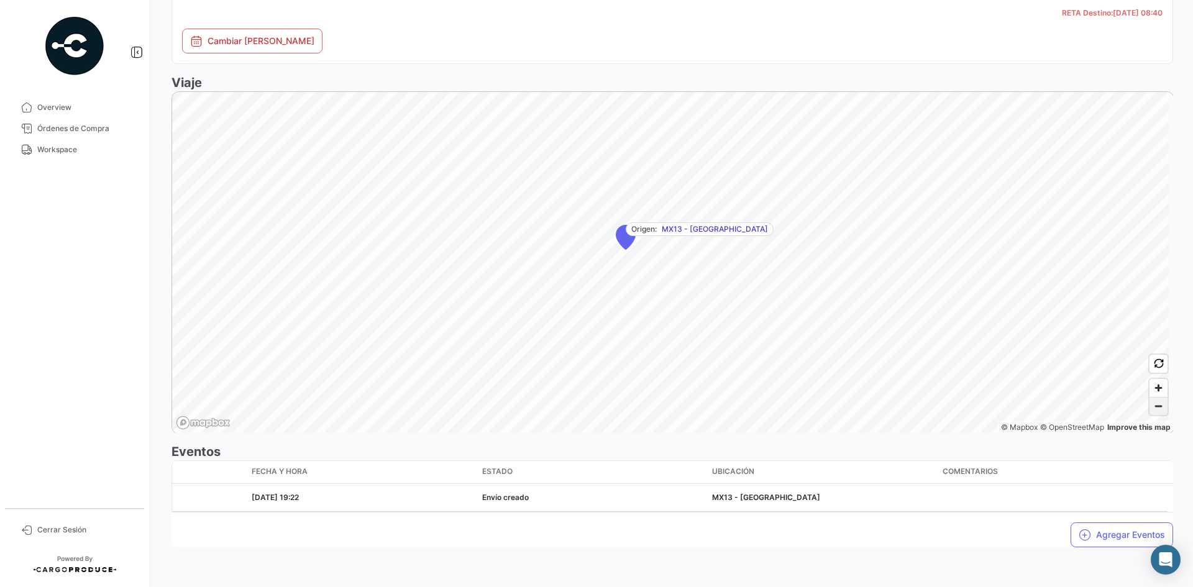
click at [1155, 408] on span "Zoom out" at bounding box center [1158, 406] width 18 height 17
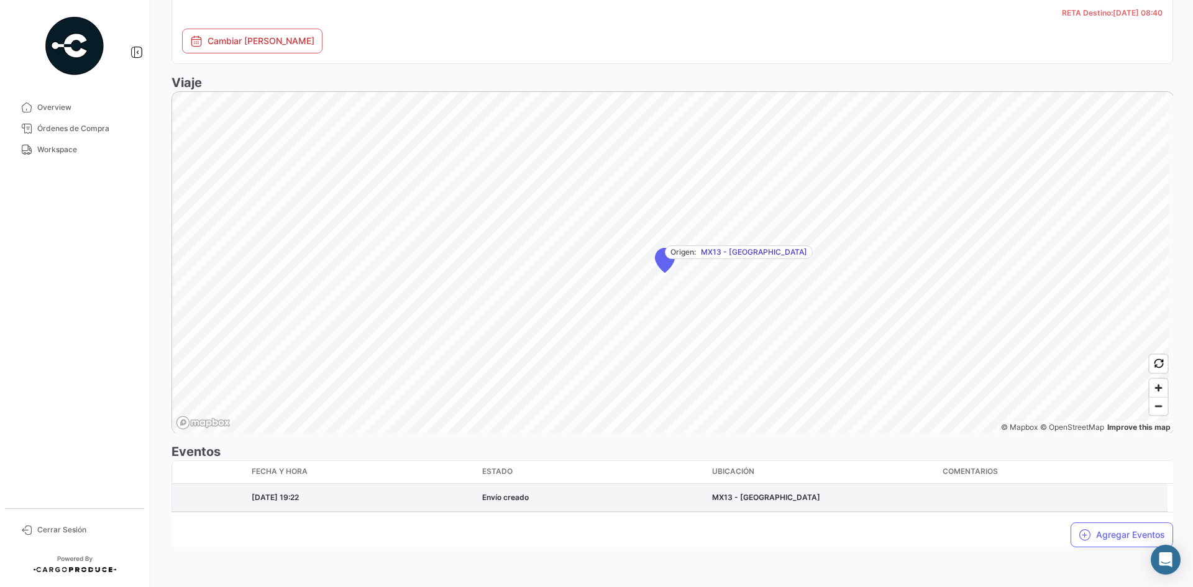
drag, startPoint x: 771, startPoint y: 498, endPoint x: 740, endPoint y: 501, distance: 31.2
click at [740, 501] on div "MX13 - [GEOGRAPHIC_DATA]" at bounding box center [822, 497] width 221 height 11
copy div "Jocotepec"
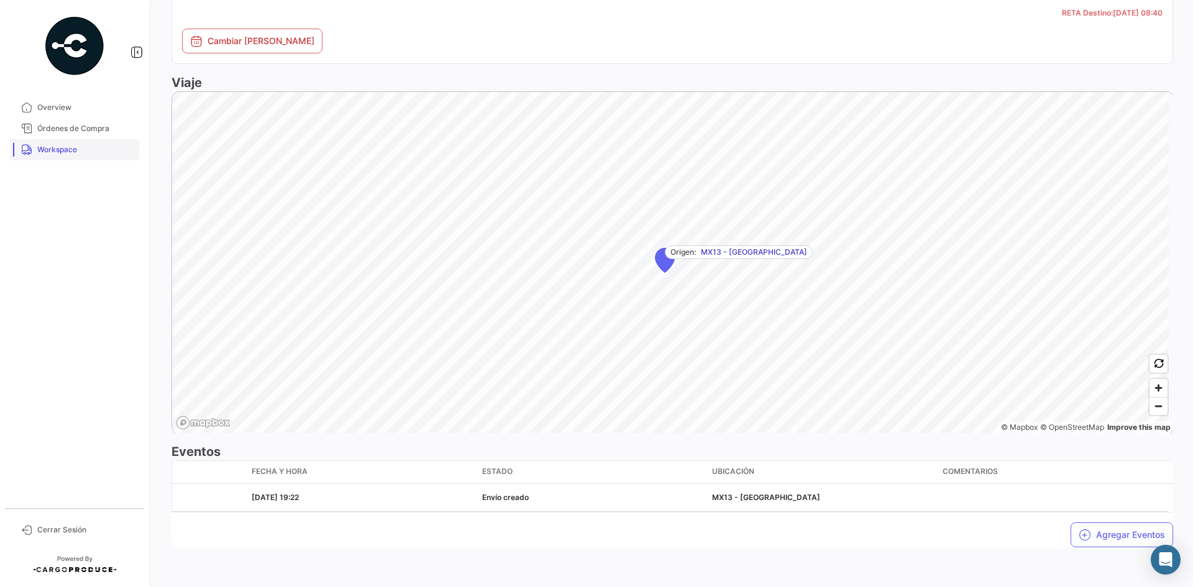
click at [92, 157] on link "Workspace" at bounding box center [74, 149] width 129 height 21
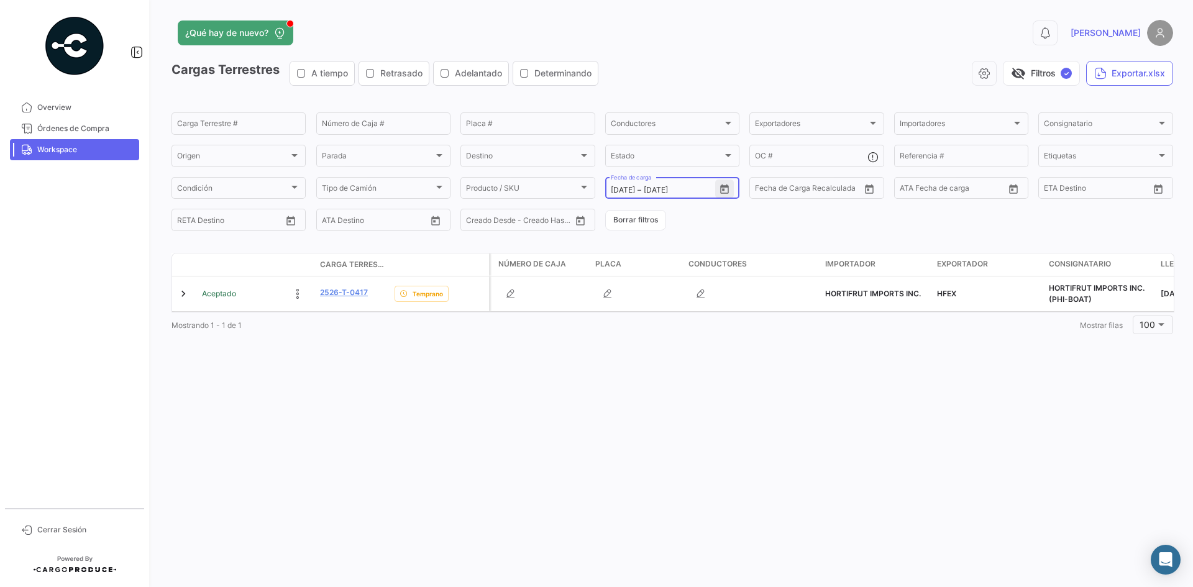
click at [726, 191] on icon "Open calendar" at bounding box center [724, 189] width 11 height 11
click at [732, 362] on div "26" at bounding box center [728, 364] width 19 height 22
type input "[DATE]"
click at [732, 362] on div "26" at bounding box center [728, 364] width 19 height 22
type input "[DATE]"
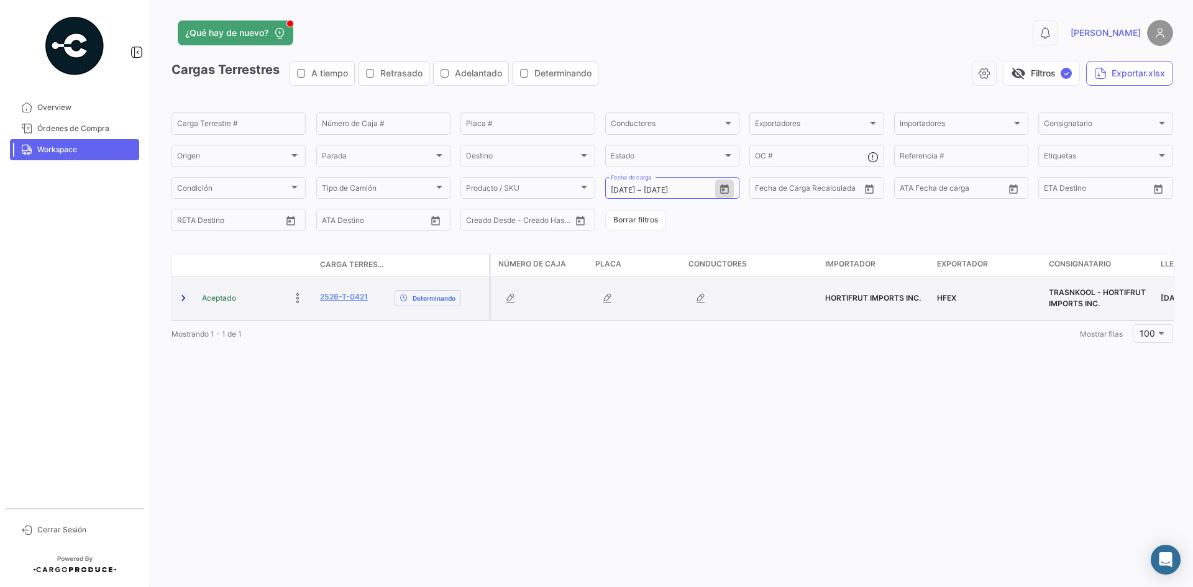
click at [186, 298] on link at bounding box center [183, 298] width 12 height 12
